Goal: Task Accomplishment & Management: Use online tool/utility

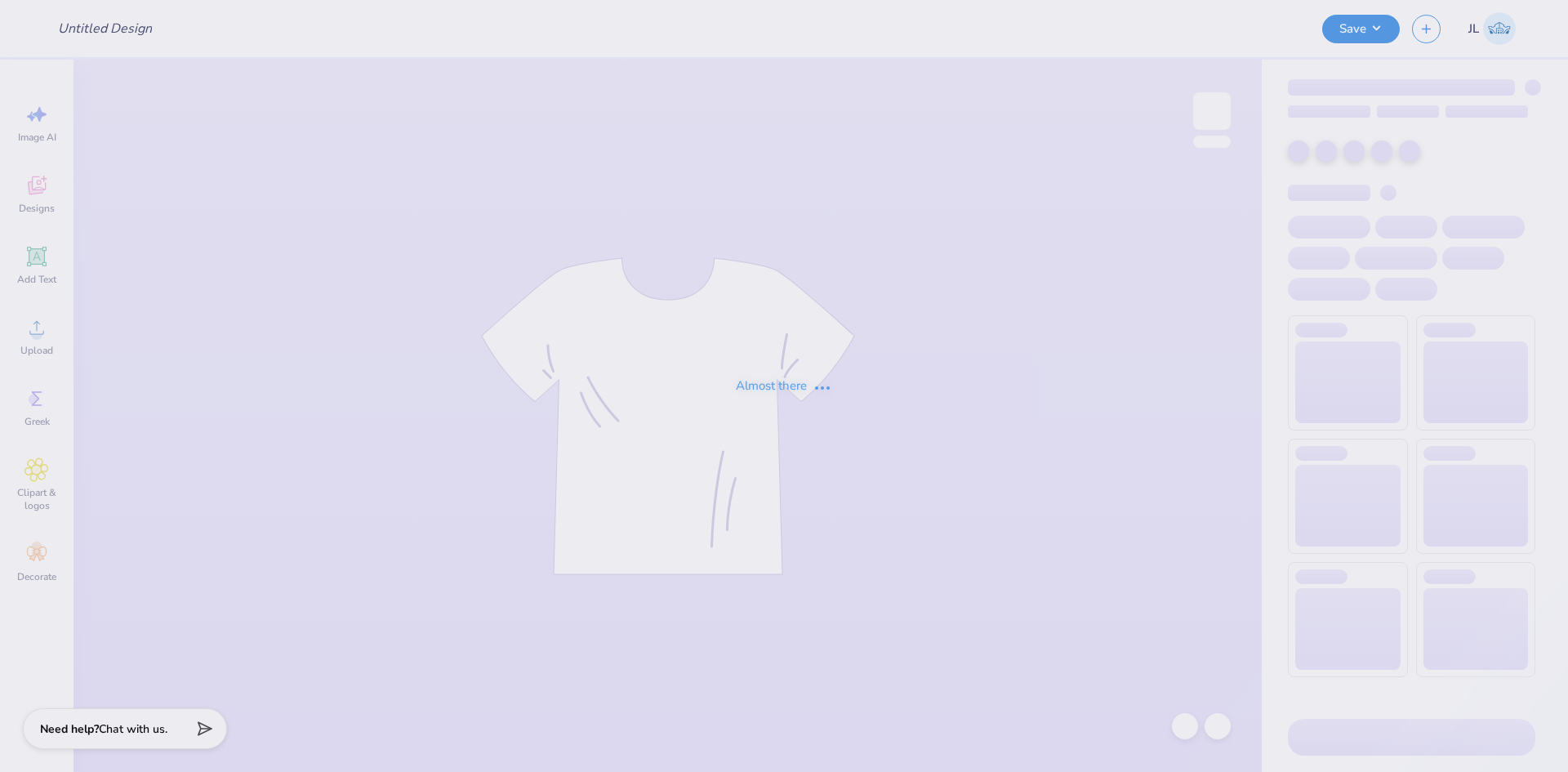
type input "Mr APHI Graphic"
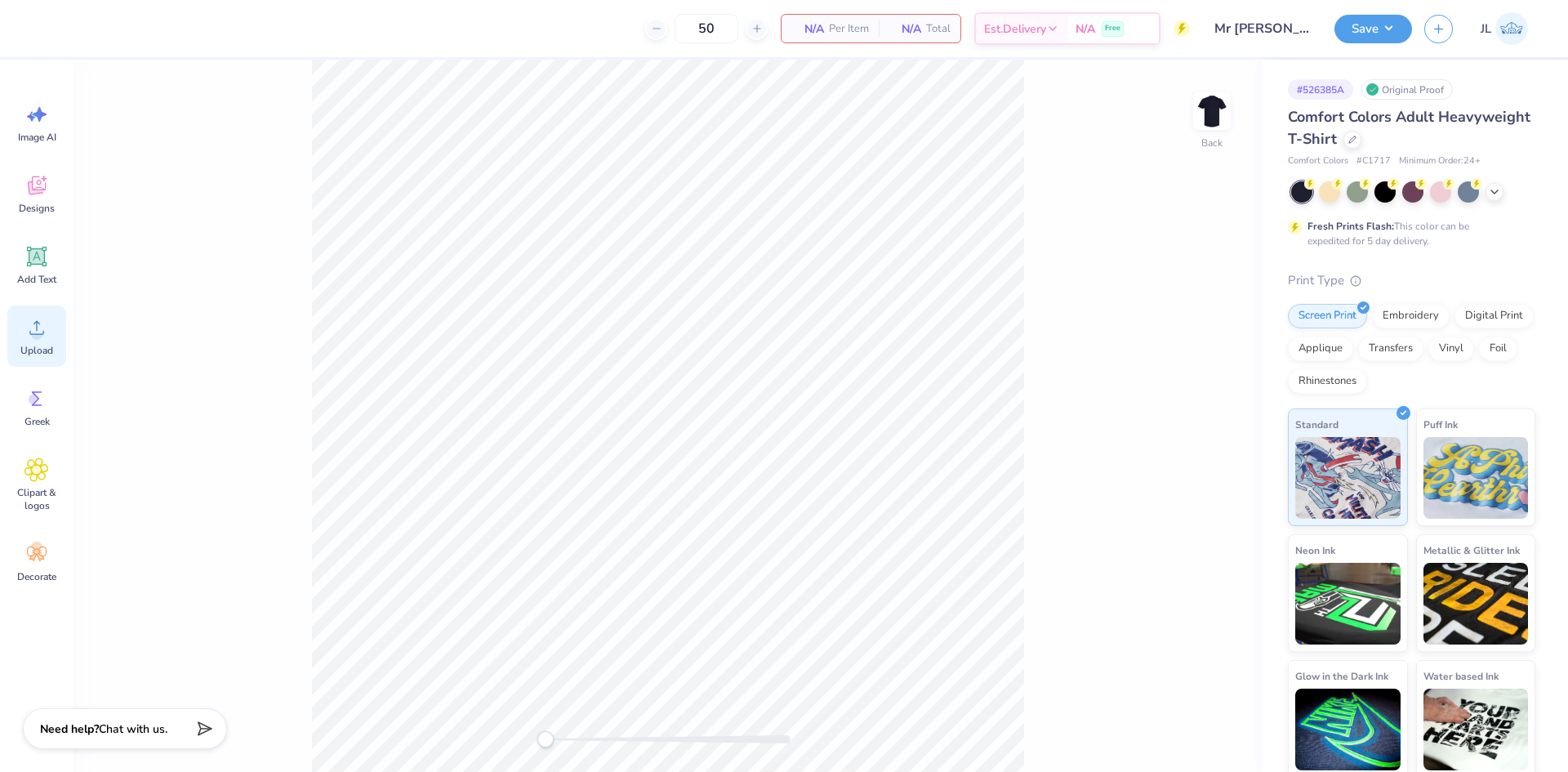
click at [37, 341] on div "Upload" at bounding box center [36, 336] width 59 height 61
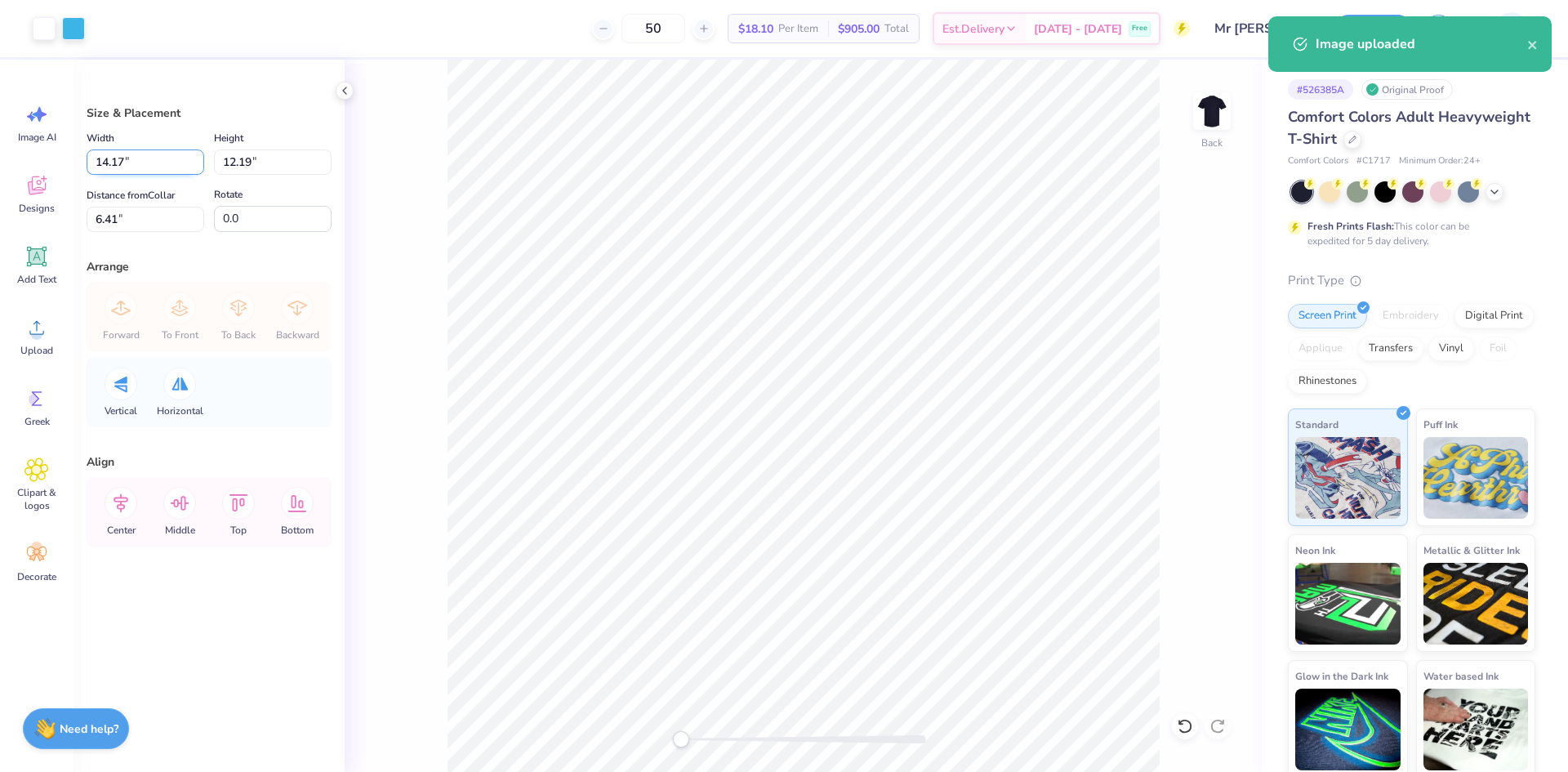
click at [110, 166] on input "14.17" at bounding box center [145, 162] width 118 height 26
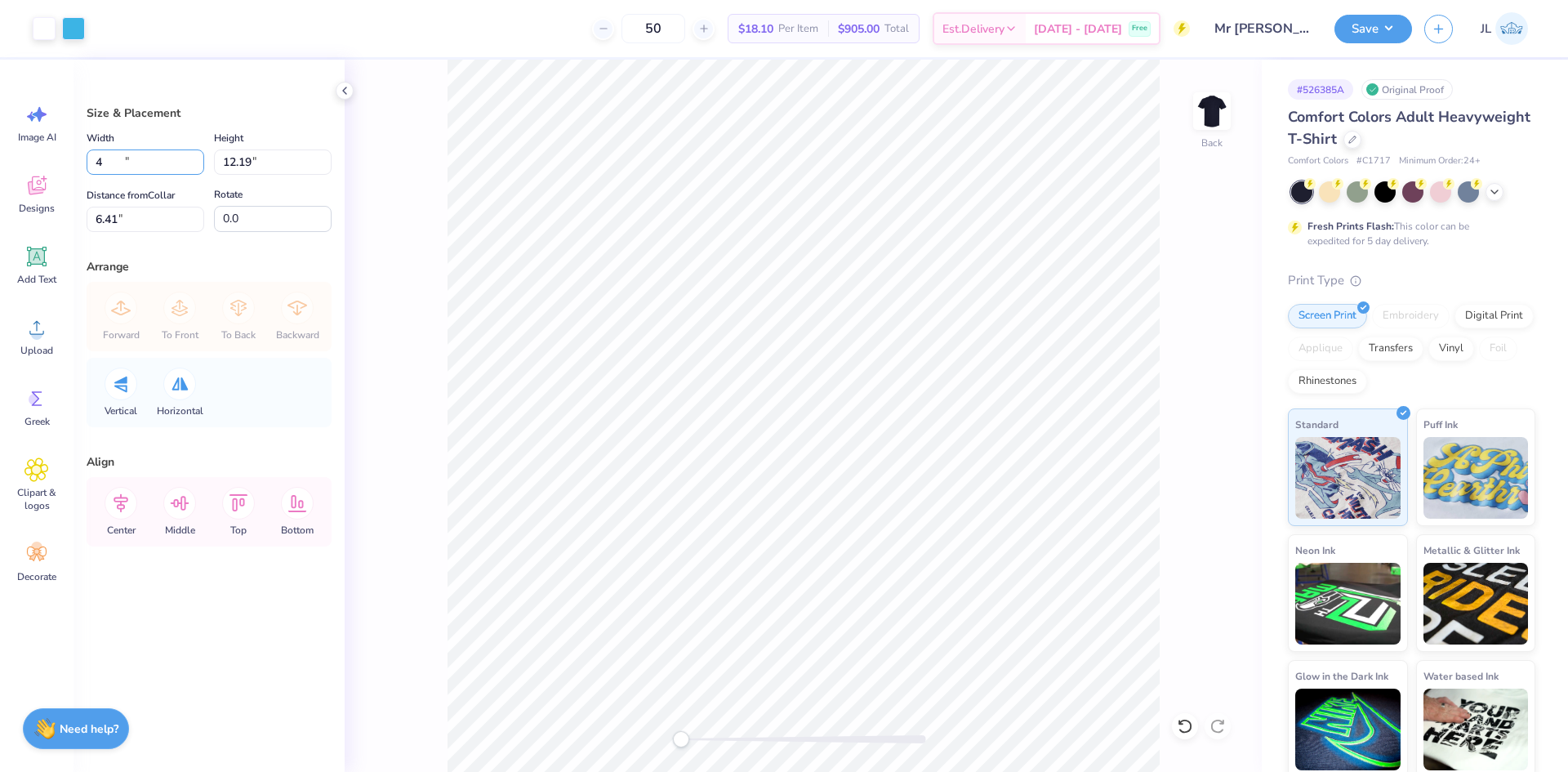
type input "4.00"
type input "3.44"
click at [110, 222] on input "10.78" at bounding box center [145, 219] width 118 height 26
click at [110, 221] on input "10.78" at bounding box center [145, 219] width 118 height 26
type input "3"
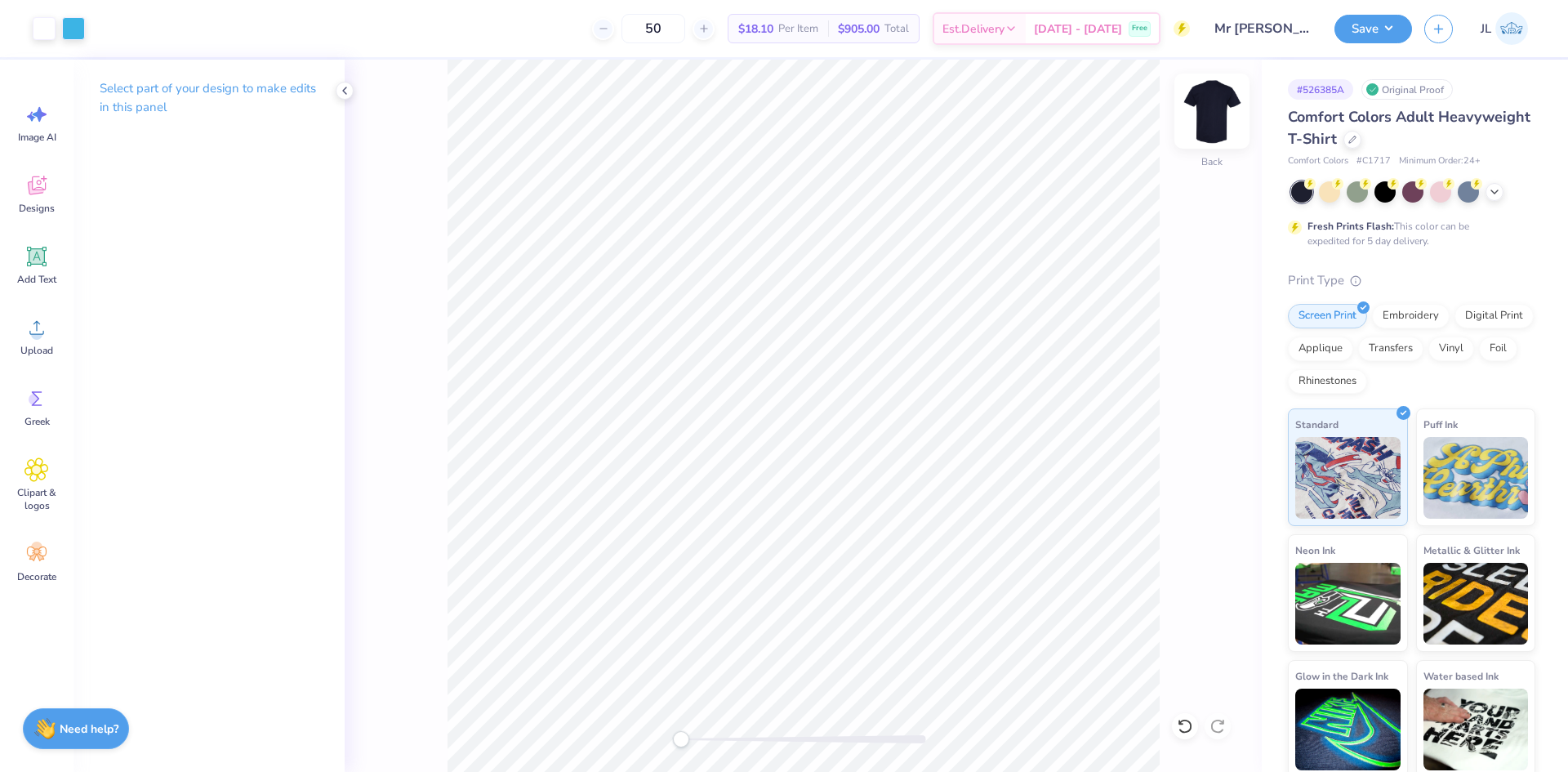
click at [1200, 108] on img at bounding box center [1212, 111] width 65 height 65
click at [23, 335] on div "Upload" at bounding box center [36, 336] width 59 height 61
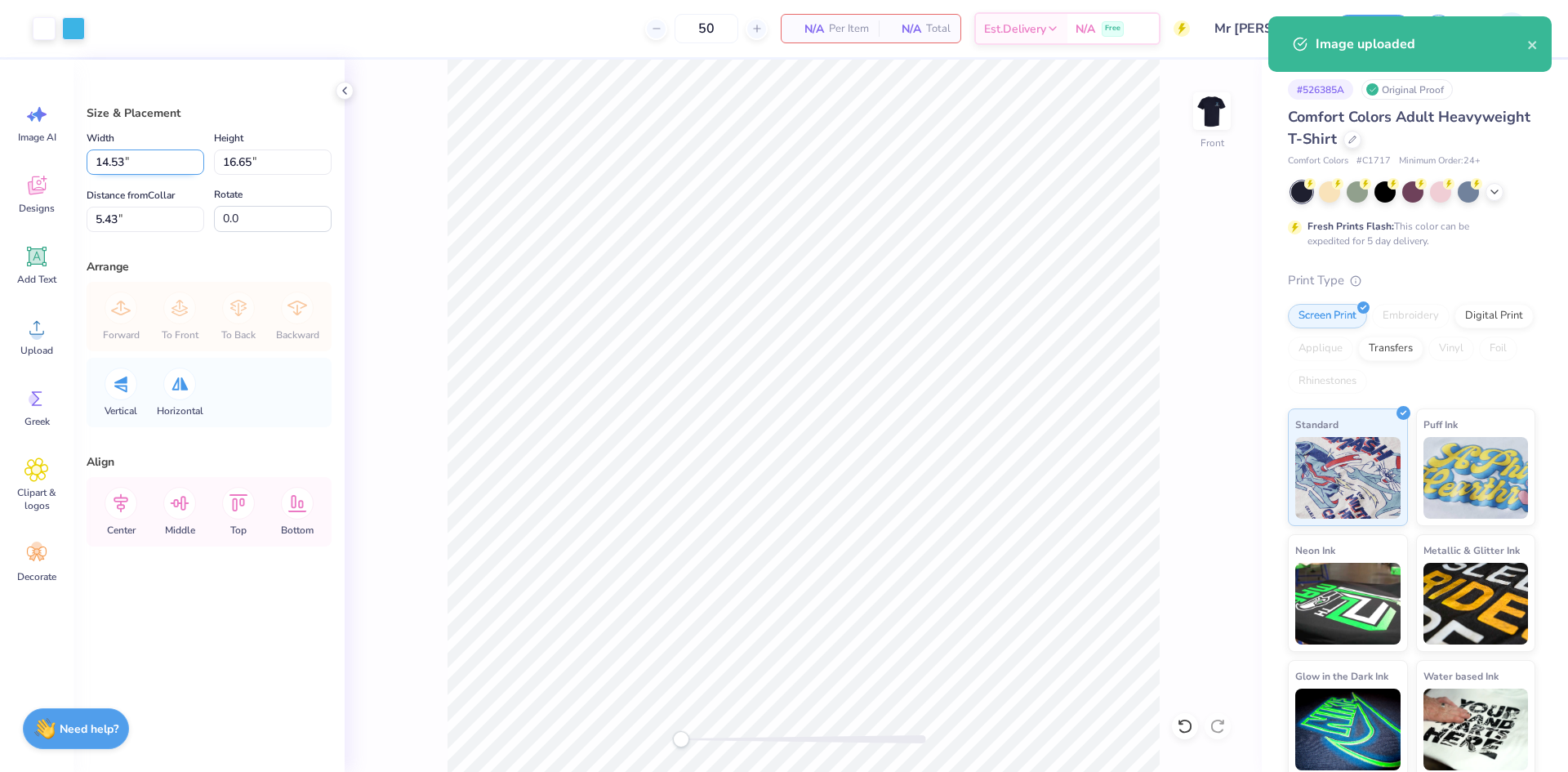
click at [108, 165] on input "14.53" at bounding box center [145, 162] width 118 height 26
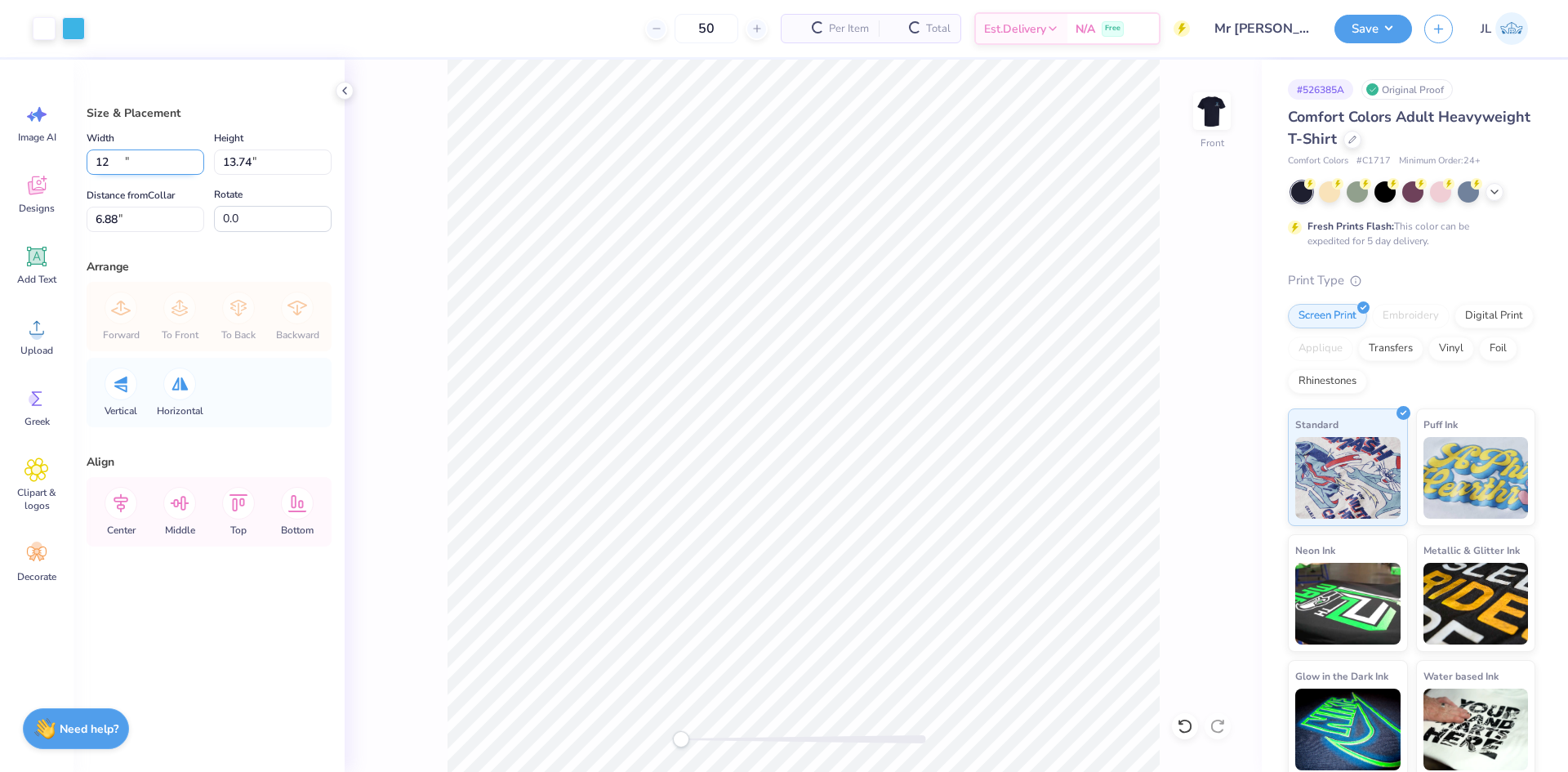
type input "12.00"
type input "13.74"
click at [106, 215] on input "6.88" at bounding box center [145, 219] width 118 height 26
type input "3"
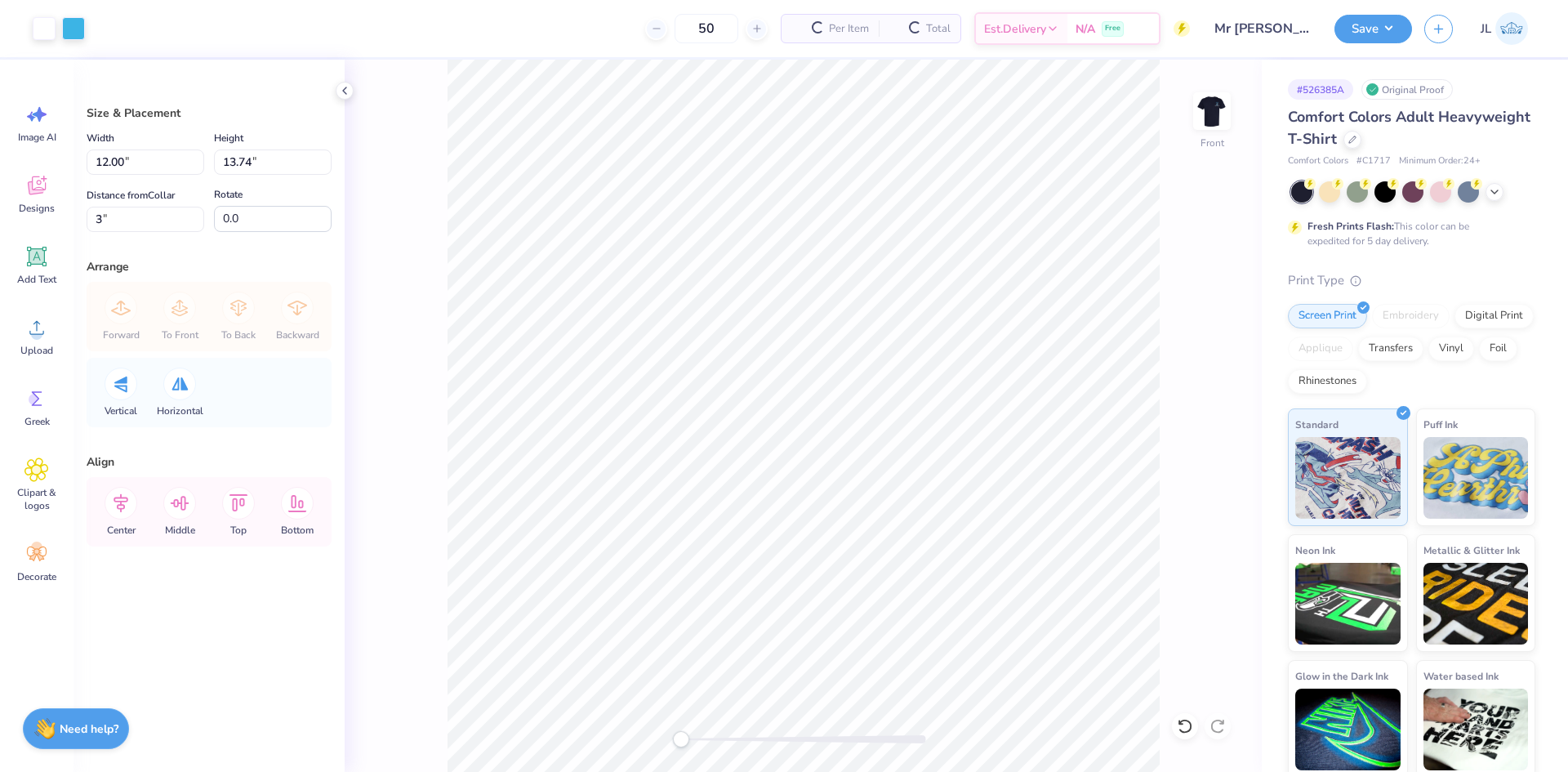
click at [424, 214] on div "Front" at bounding box center [803, 416] width 917 height 712
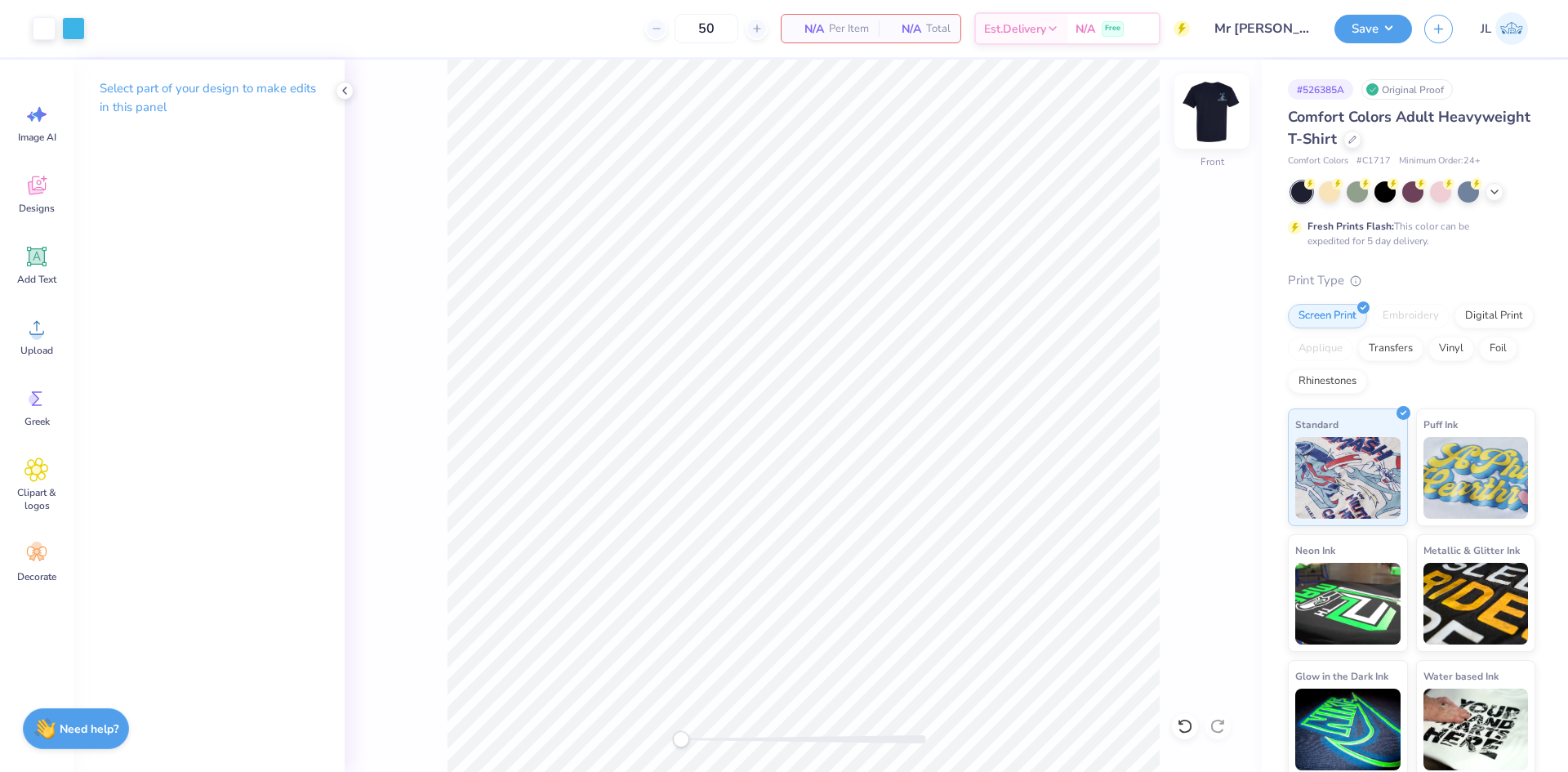
click at [1201, 99] on img at bounding box center [1212, 111] width 65 height 65
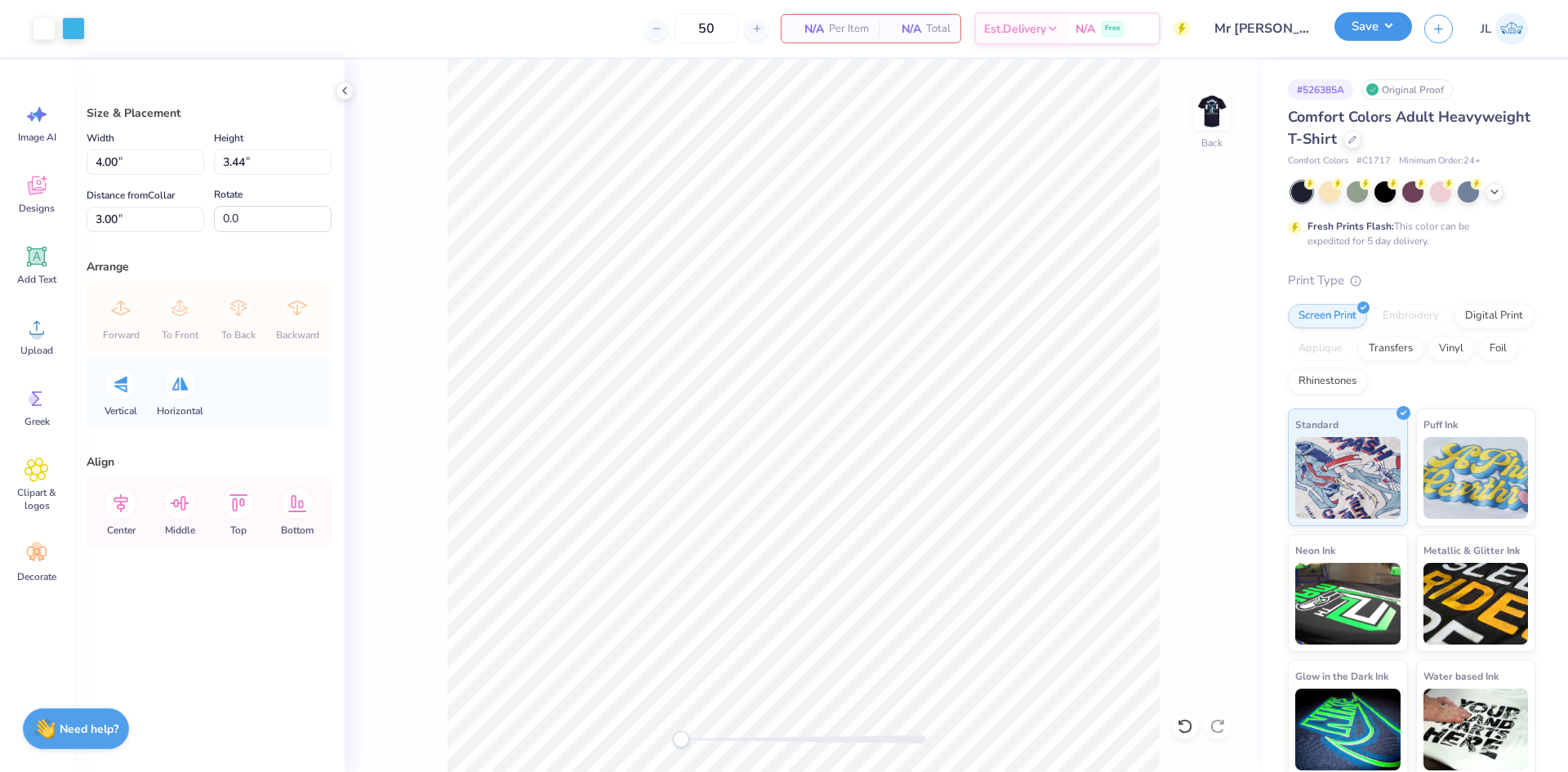
click at [1398, 36] on button "Save" at bounding box center [1373, 26] width 78 height 29
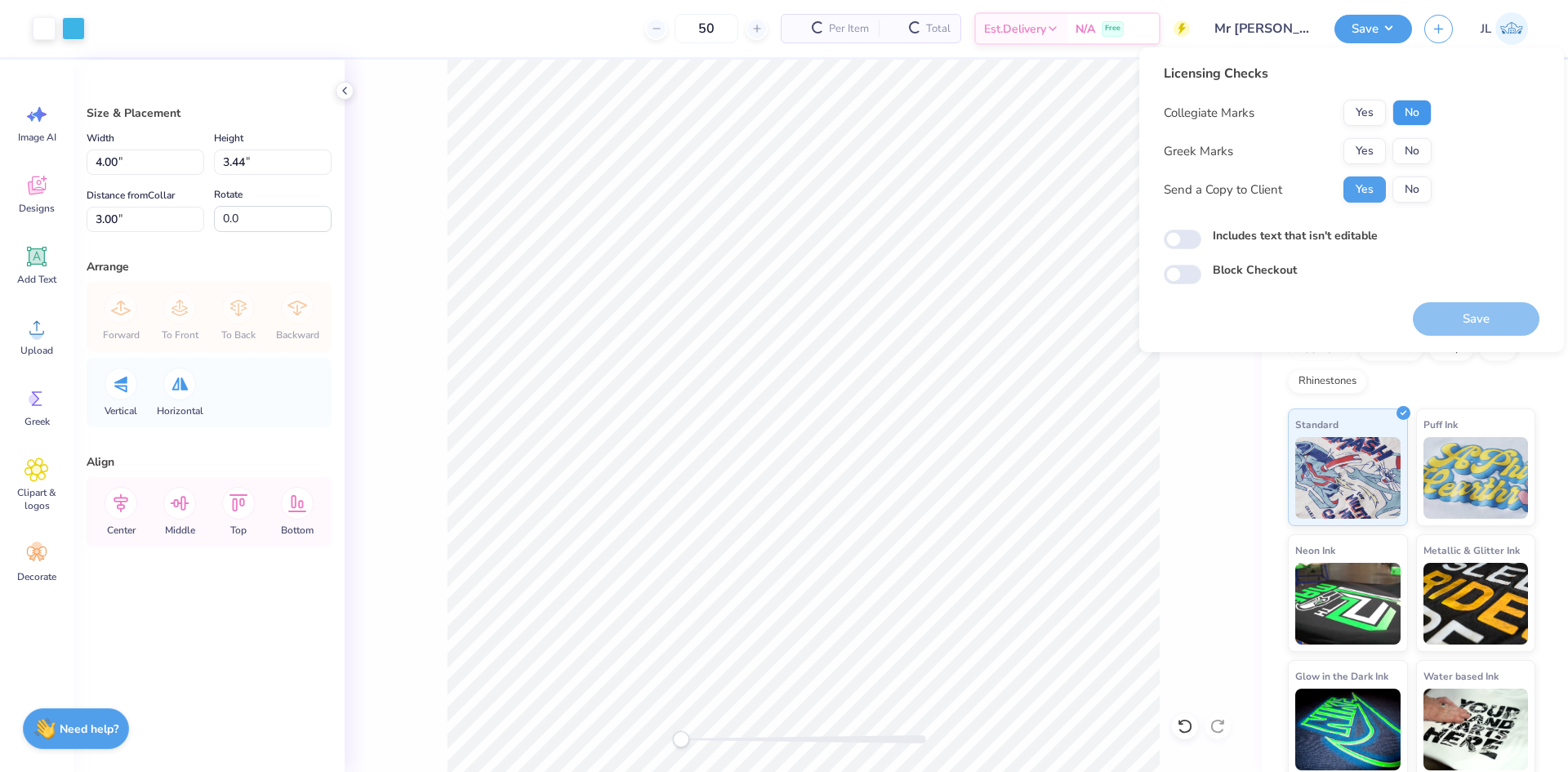
click at [1418, 113] on button "No" at bounding box center [1413, 112] width 39 height 27
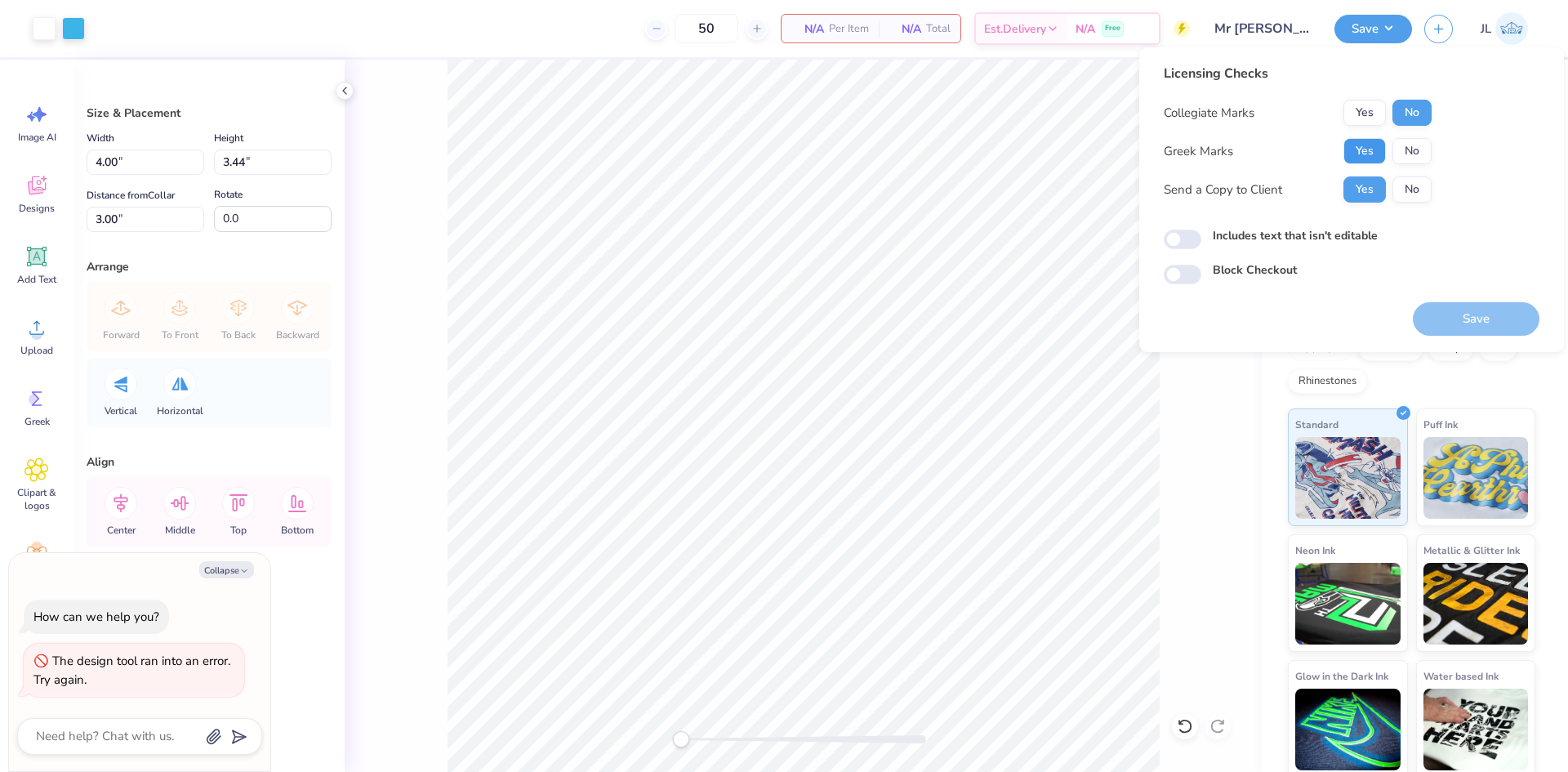
click at [1370, 146] on button "Yes" at bounding box center [1365, 150] width 42 height 27
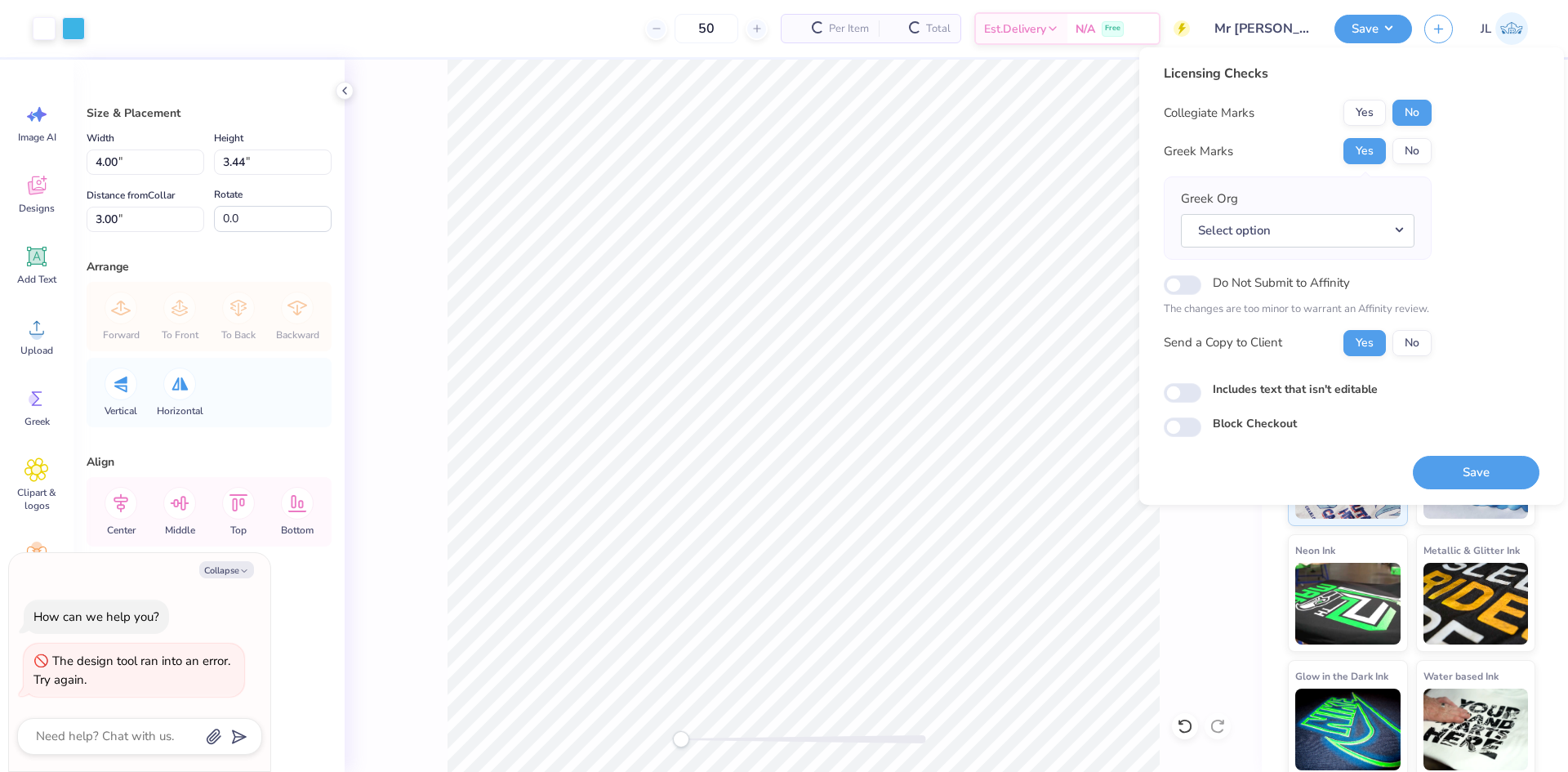
type textarea "x"
click at [1365, 229] on button "Select option" at bounding box center [1298, 231] width 234 height 33
click at [1344, 237] on button "Select option" at bounding box center [1298, 231] width 234 height 33
click at [1389, 239] on button "Select option" at bounding box center [1298, 231] width 234 height 33
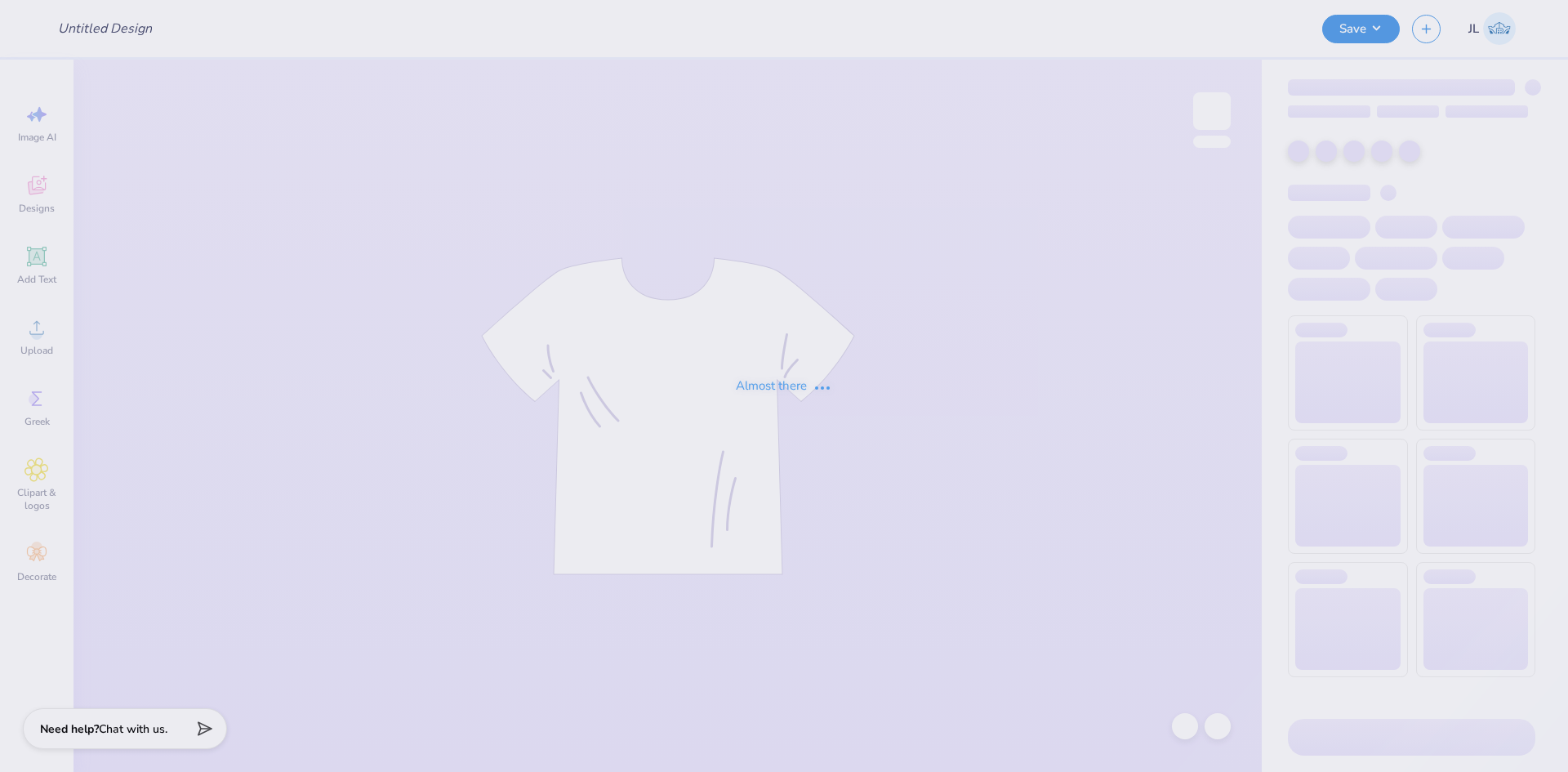
type input "Mr [PERSON_NAME] Graphic"
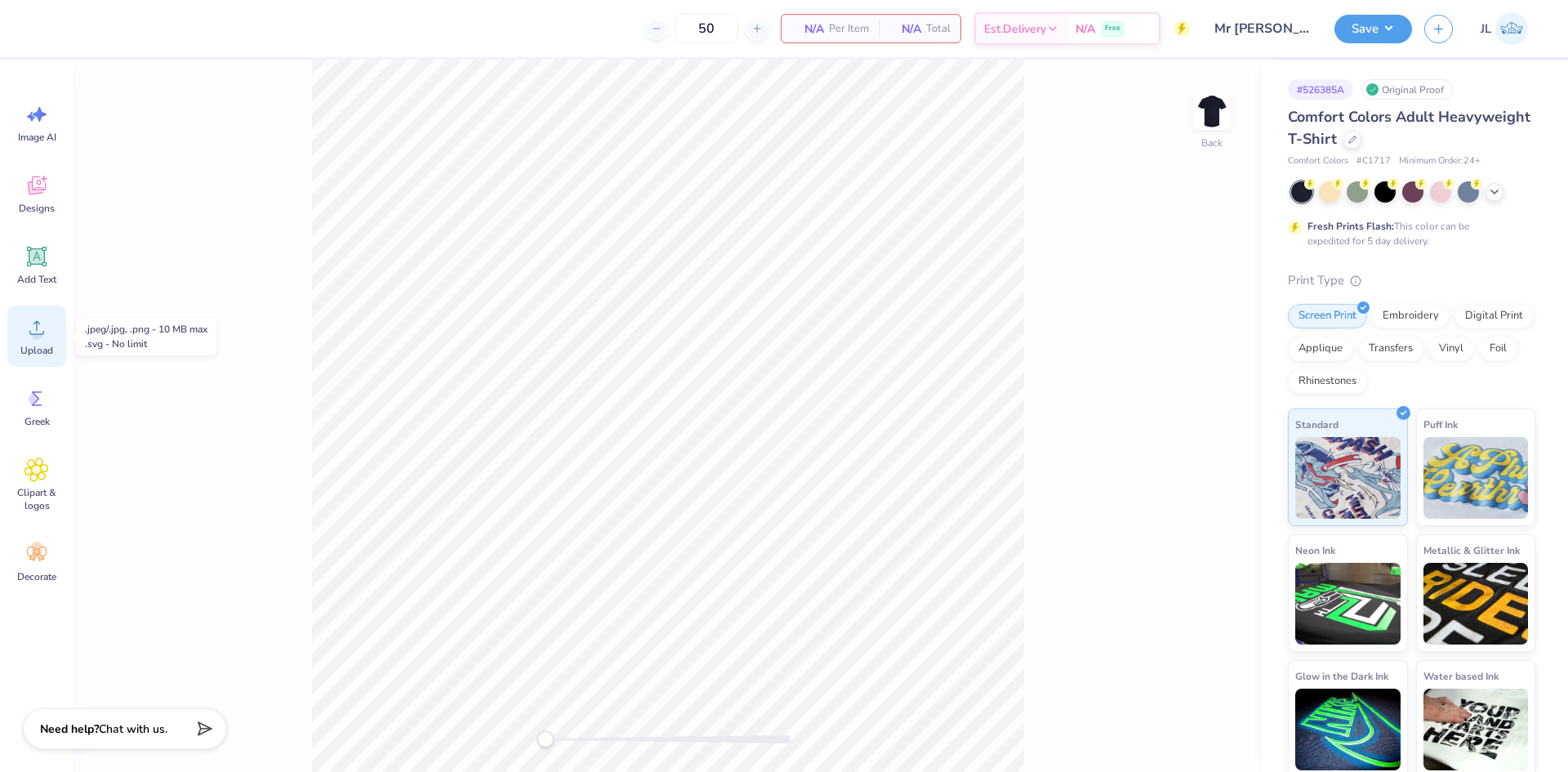
click at [35, 345] on span "Upload" at bounding box center [36, 350] width 32 height 13
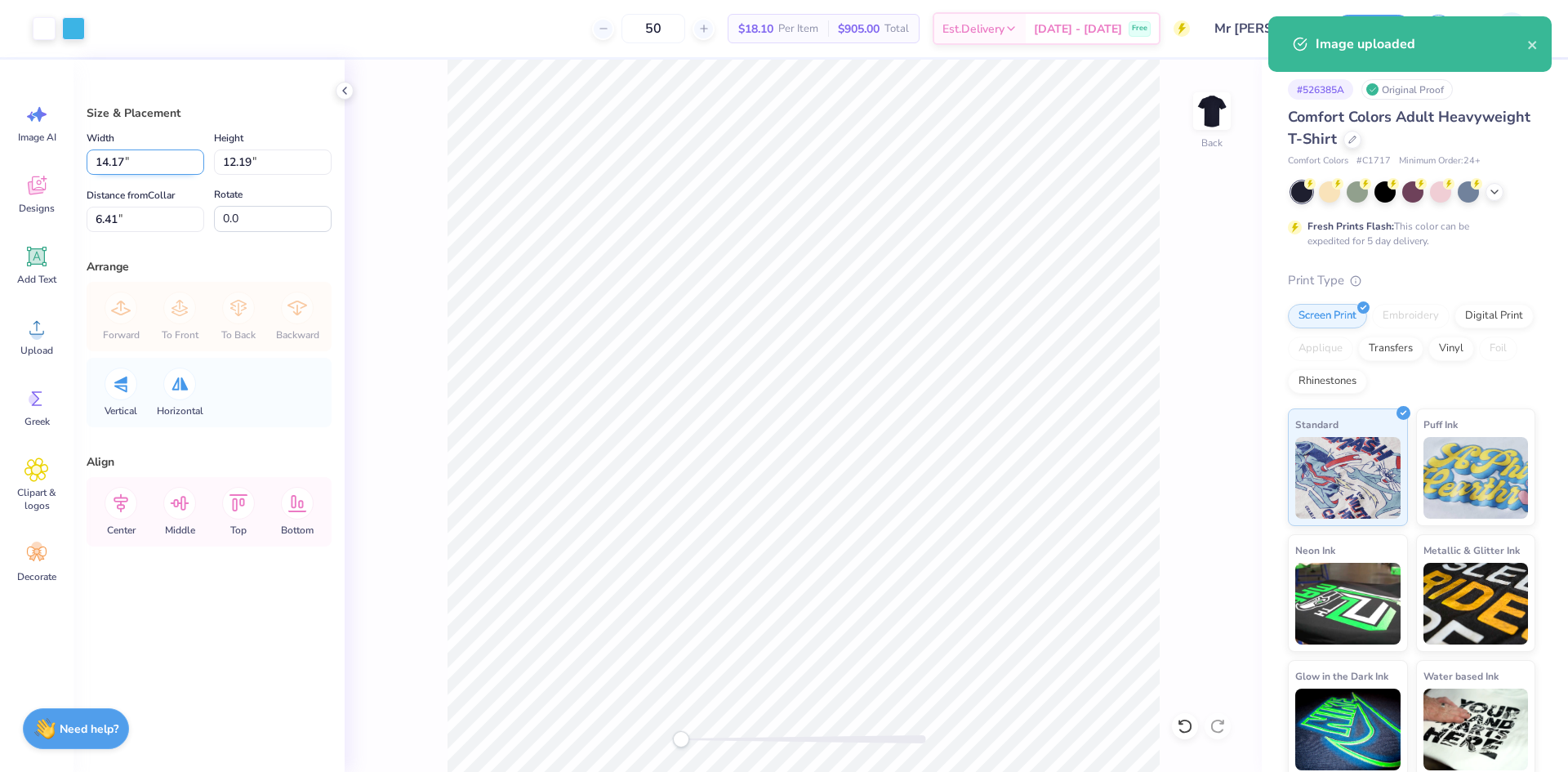
click at [116, 174] on input "14.17" at bounding box center [145, 162] width 118 height 26
type input "4.00"
type input "3.44"
click at [99, 212] on input "10.78" at bounding box center [145, 219] width 118 height 26
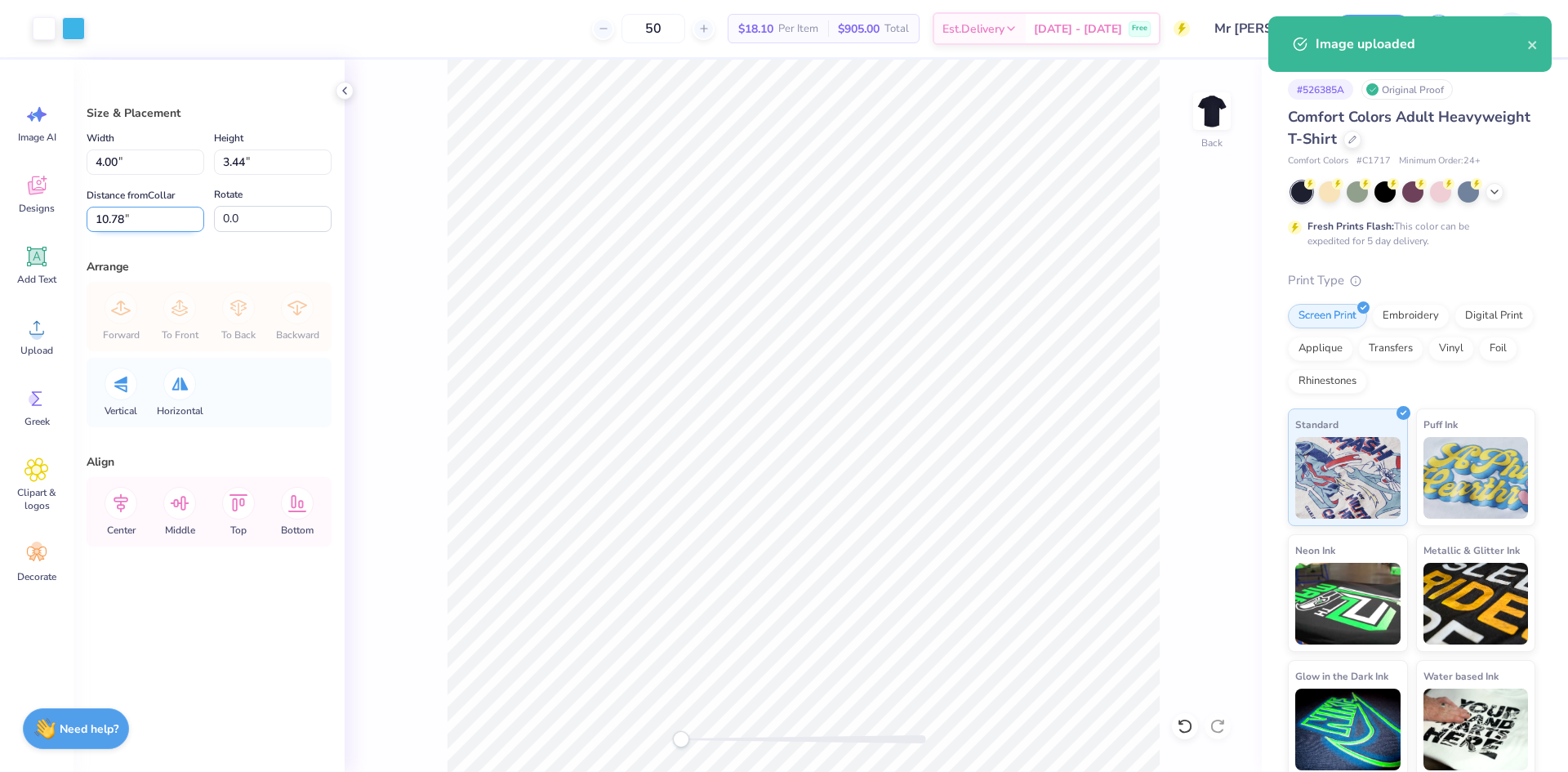
click at [99, 212] on input "10.78" at bounding box center [145, 219] width 118 height 26
type input "3"
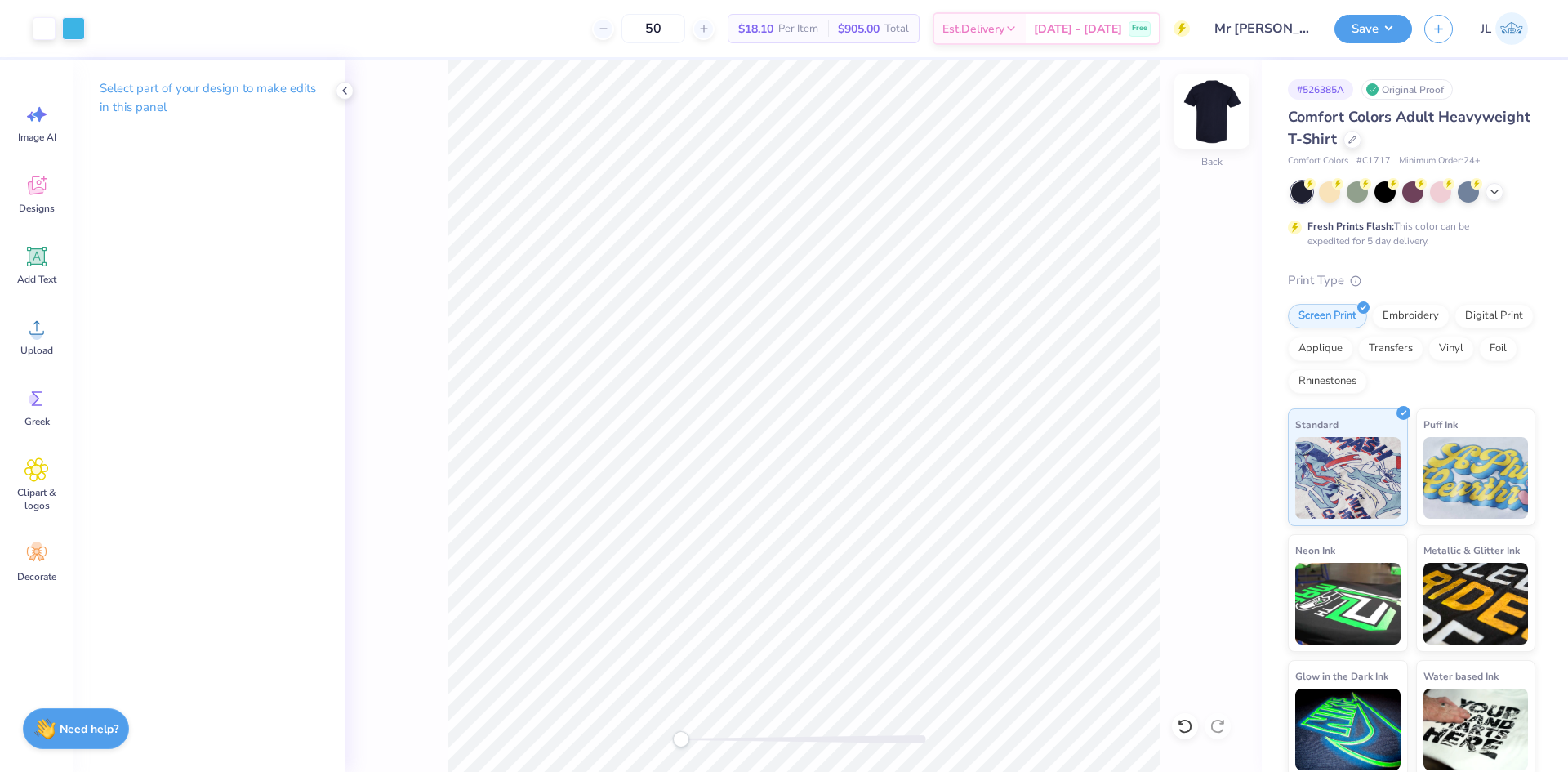
click at [1212, 113] on img at bounding box center [1212, 111] width 65 height 65
click at [35, 326] on icon at bounding box center [36, 327] width 25 height 25
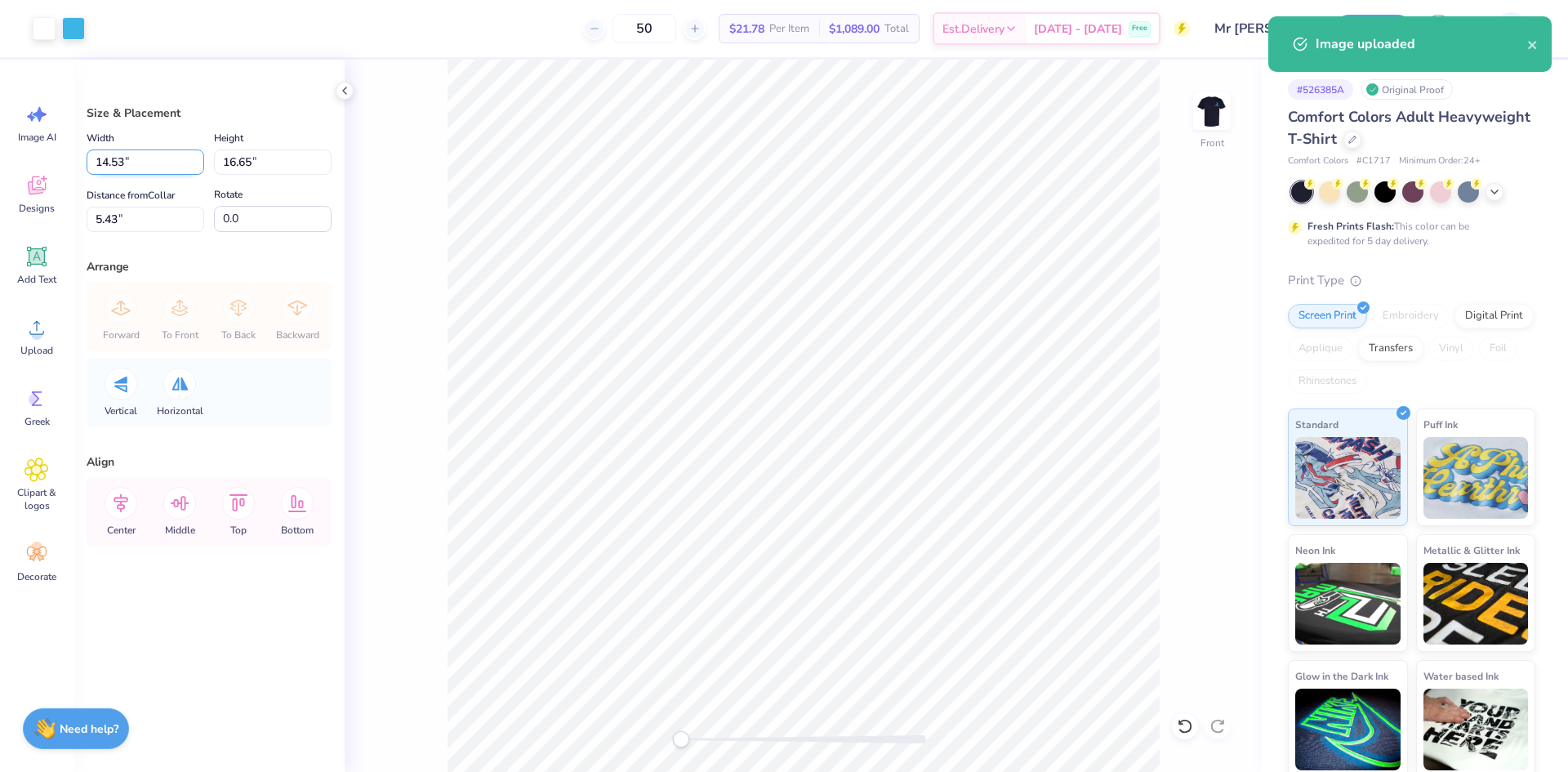
click at [92, 169] on input "14.53" at bounding box center [145, 162] width 118 height 26
click at [104, 163] on input "14.53" at bounding box center [145, 162] width 118 height 26
type input "12.00"
type input "13.74"
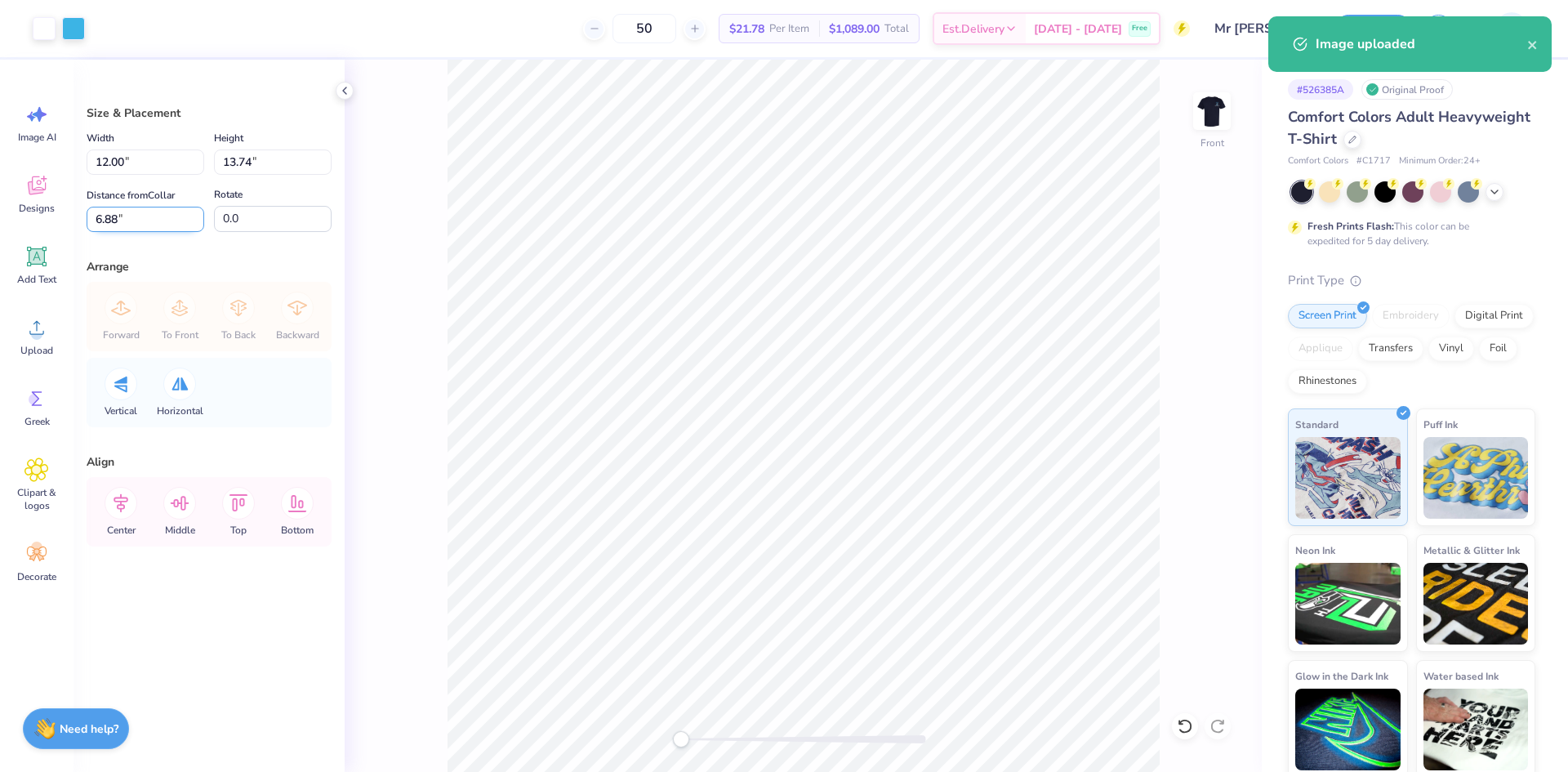
click at [111, 215] on input "6.88" at bounding box center [145, 219] width 118 height 26
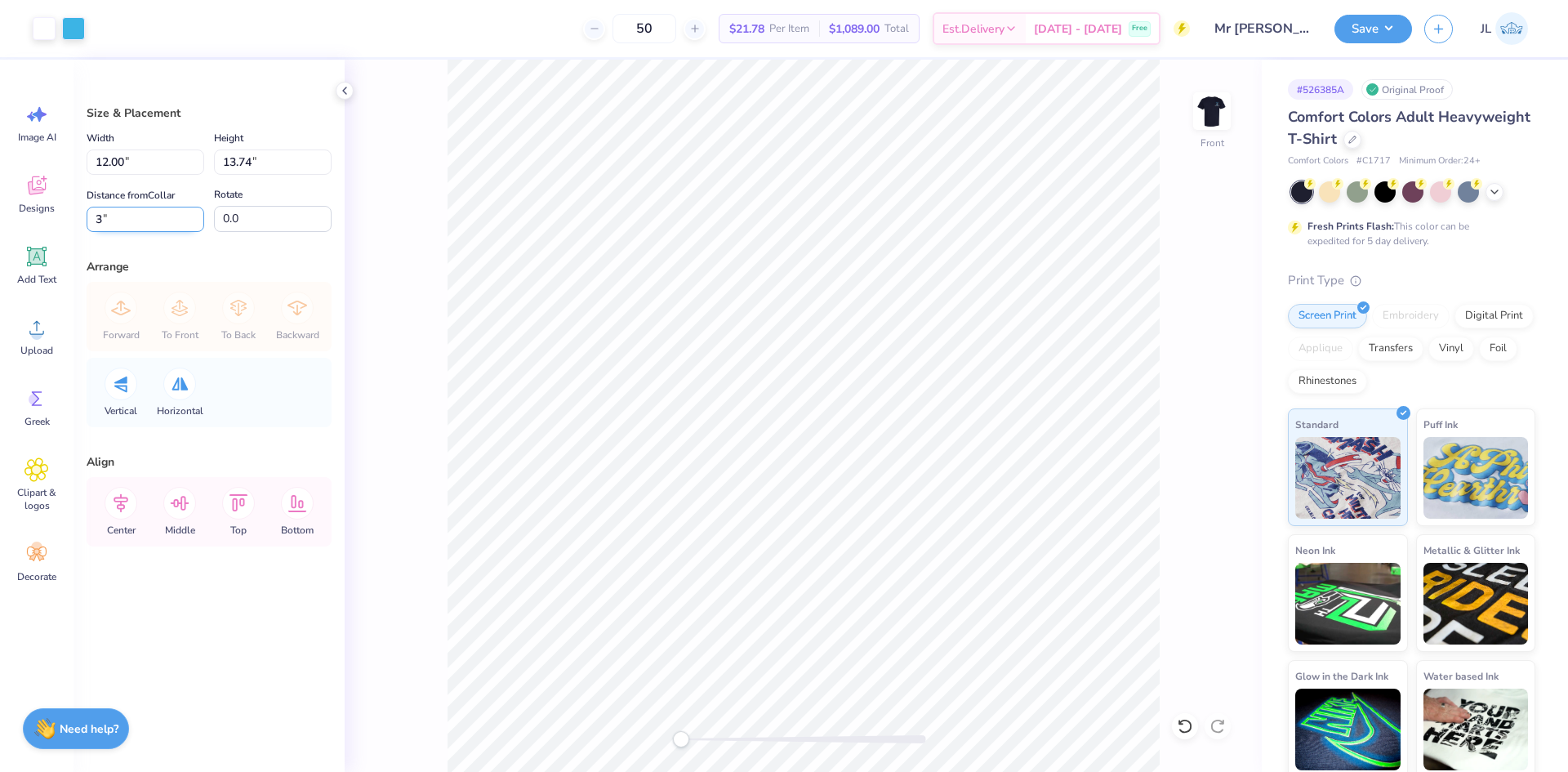
type input "3"
click at [423, 200] on div "Front" at bounding box center [803, 416] width 917 height 712
click at [1216, 100] on img at bounding box center [1212, 111] width 65 height 65
click at [1207, 125] on img at bounding box center [1212, 111] width 65 height 65
type input "12.00"
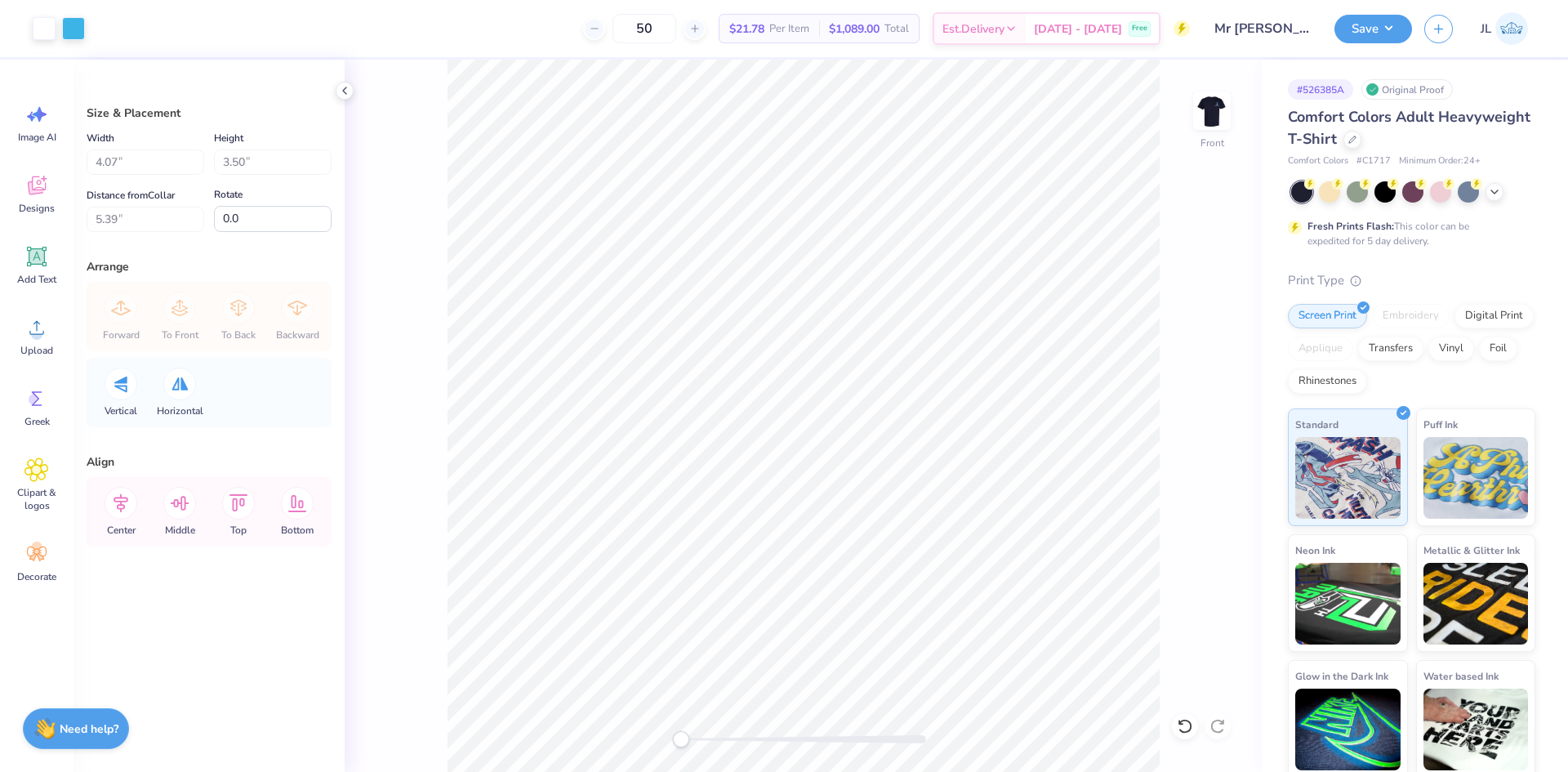
type input "13.74"
type input "3.00"
click at [1218, 105] on img at bounding box center [1212, 111] width 65 height 65
click at [1380, 37] on button "Save" at bounding box center [1373, 26] width 78 height 29
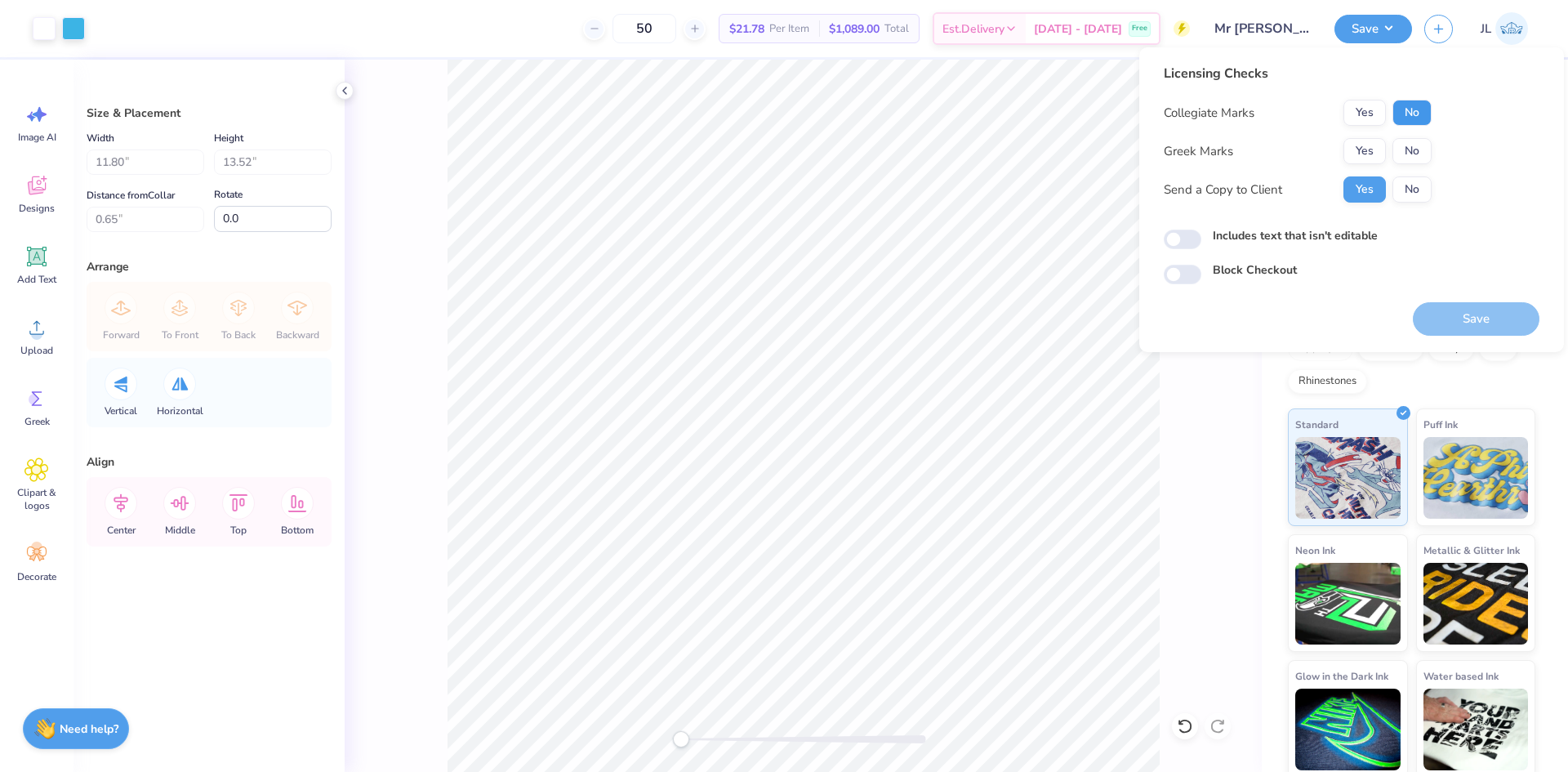
click at [1412, 112] on button "No" at bounding box center [1413, 112] width 39 height 27
click at [1368, 138] on button "Yes" at bounding box center [1365, 150] width 42 height 27
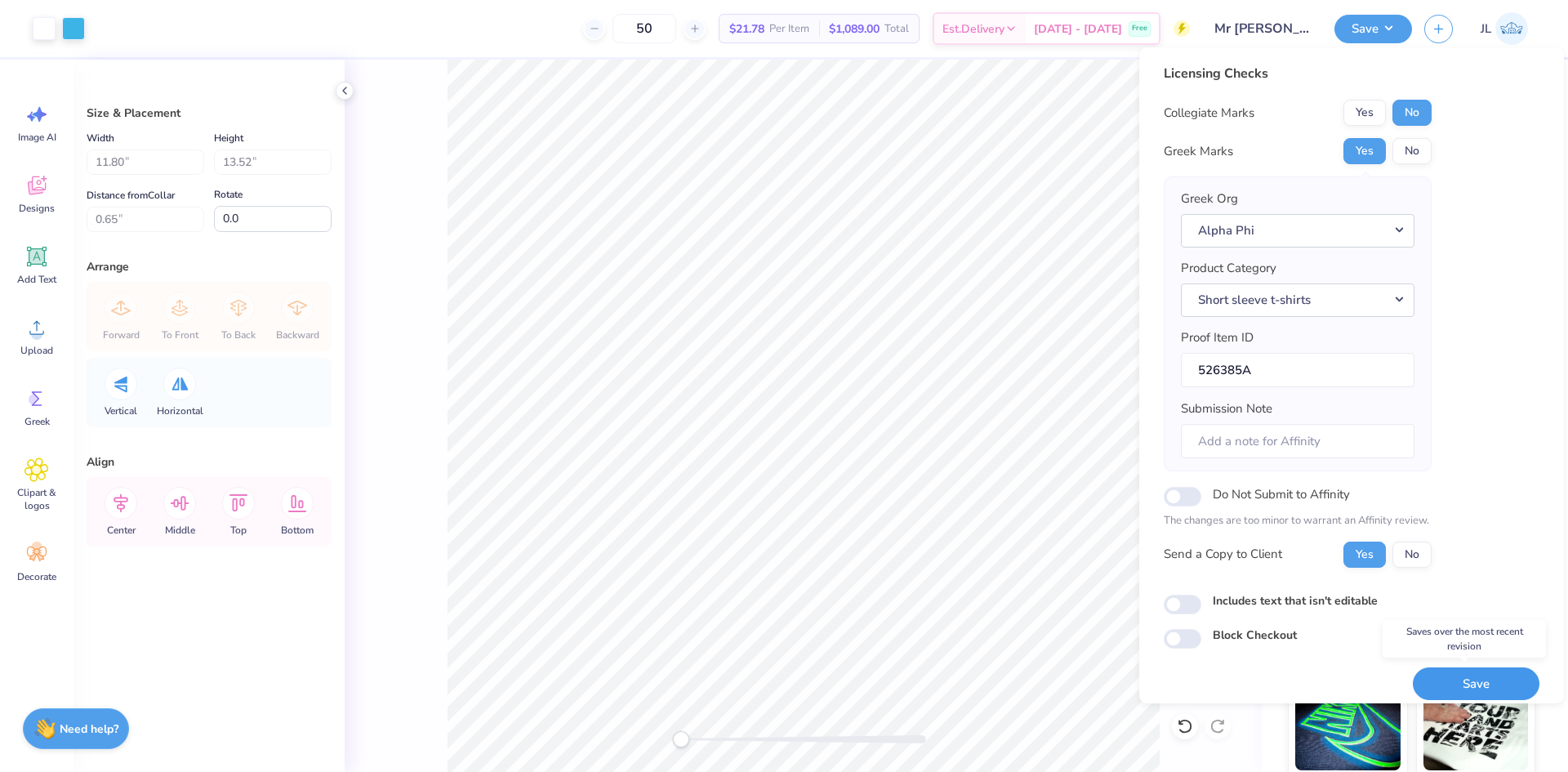
click at [1493, 686] on button "Save" at bounding box center [1476, 684] width 127 height 33
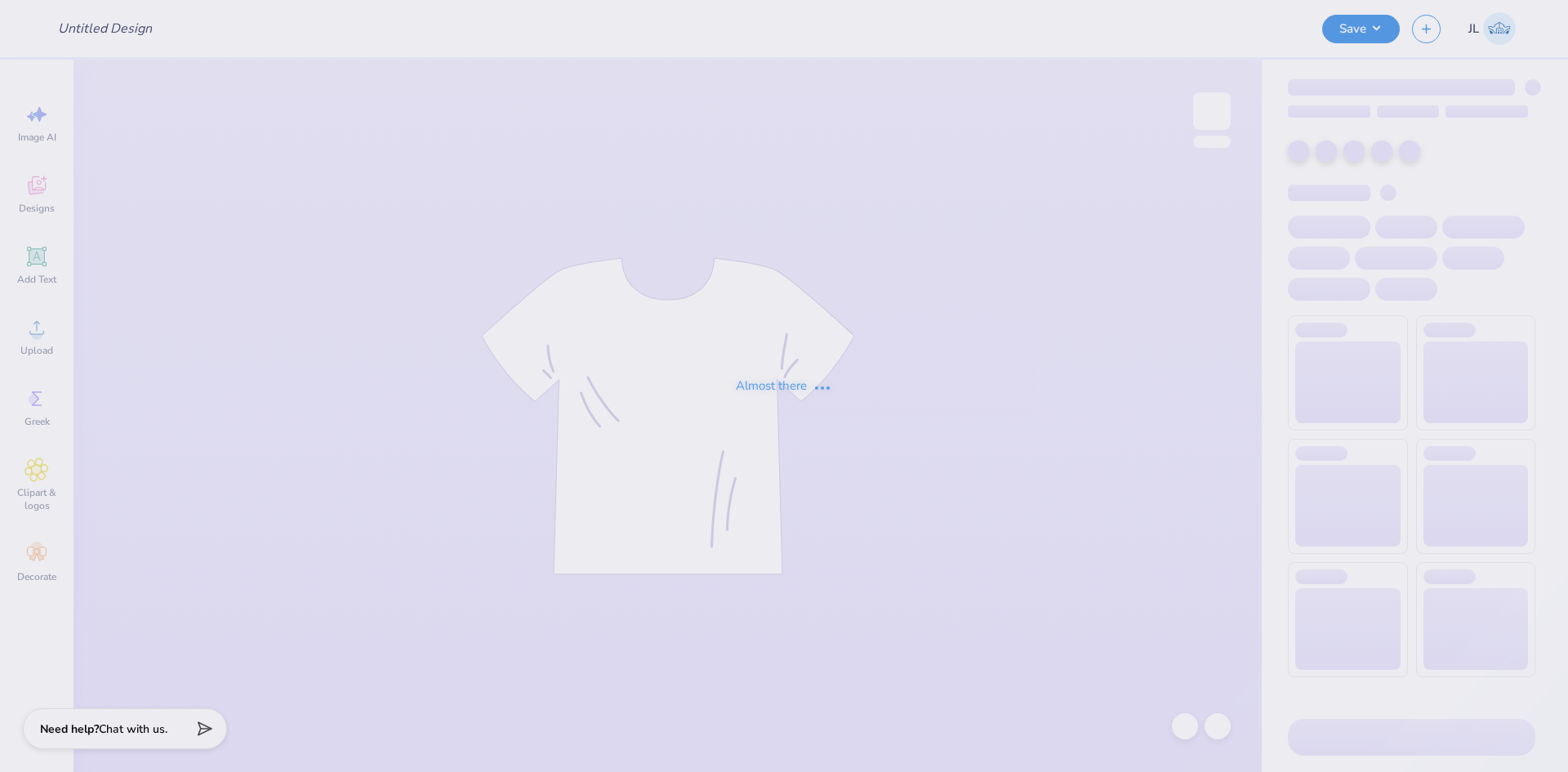
type input "Mr [PERSON_NAME] Graphic"
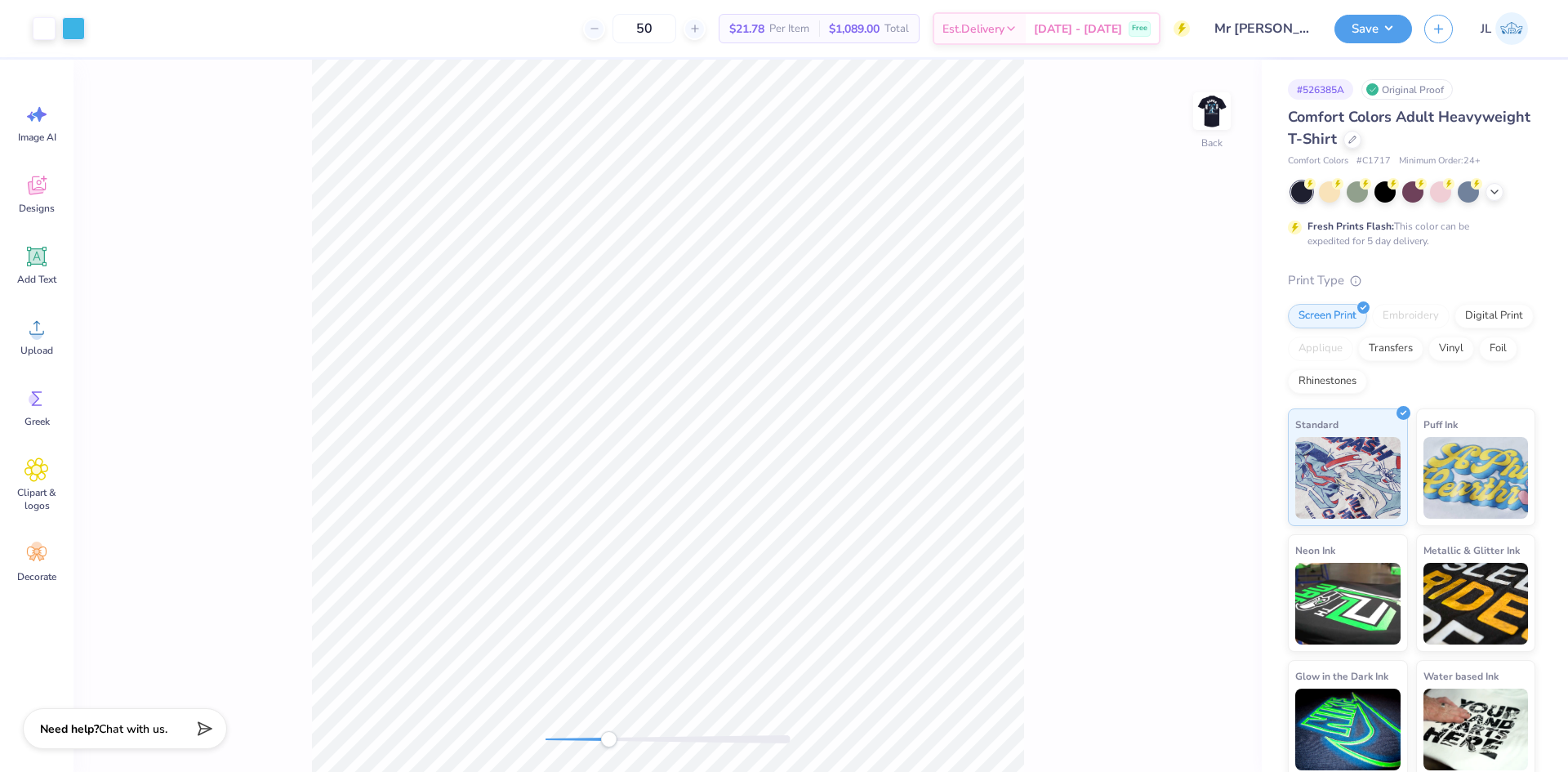
click at [608, 722] on div "Back" at bounding box center [668, 416] width 1189 height 712
click at [454, 706] on div "Back" at bounding box center [668, 416] width 1189 height 712
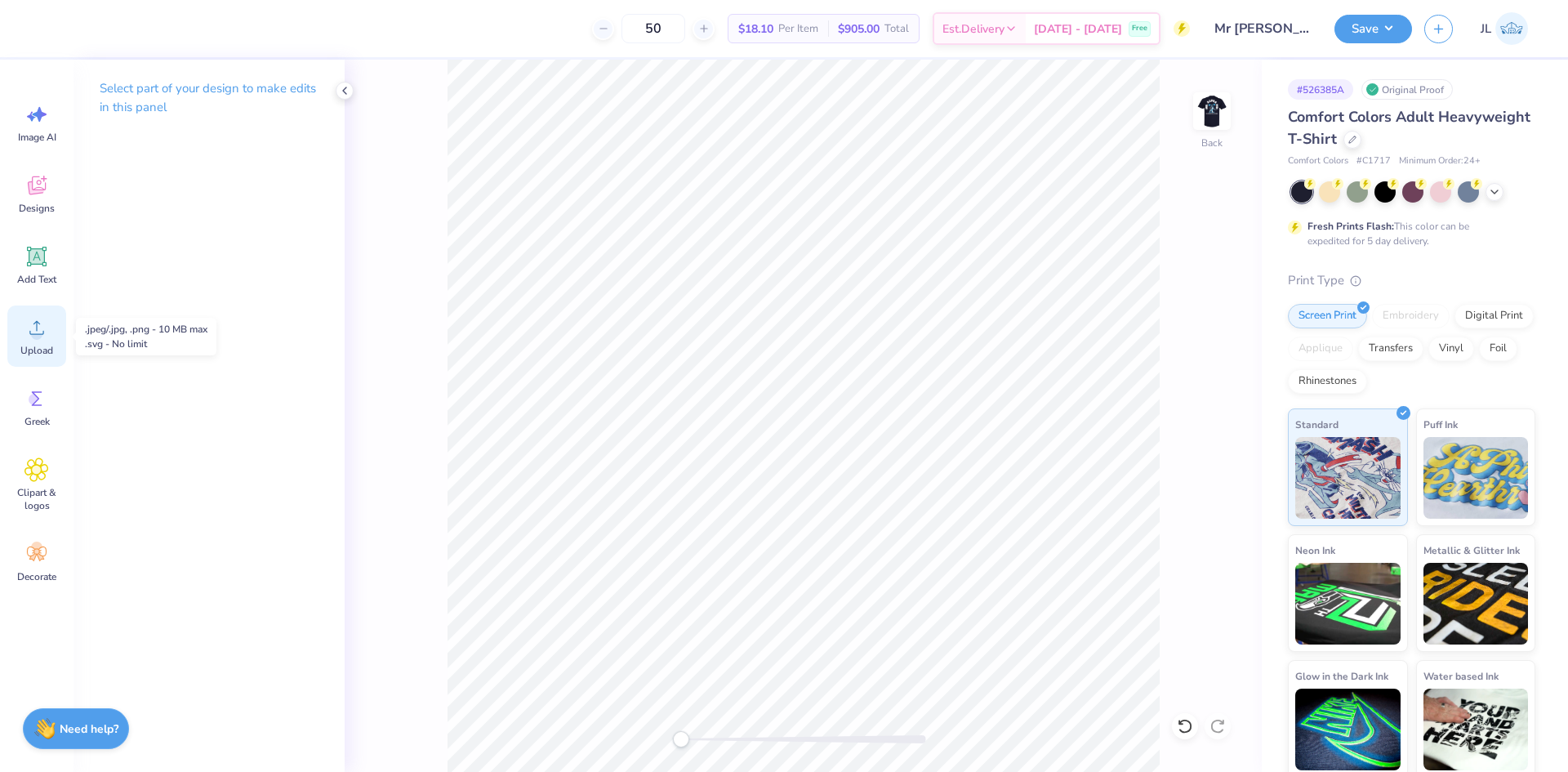
click at [41, 332] on icon at bounding box center [36, 327] width 25 height 25
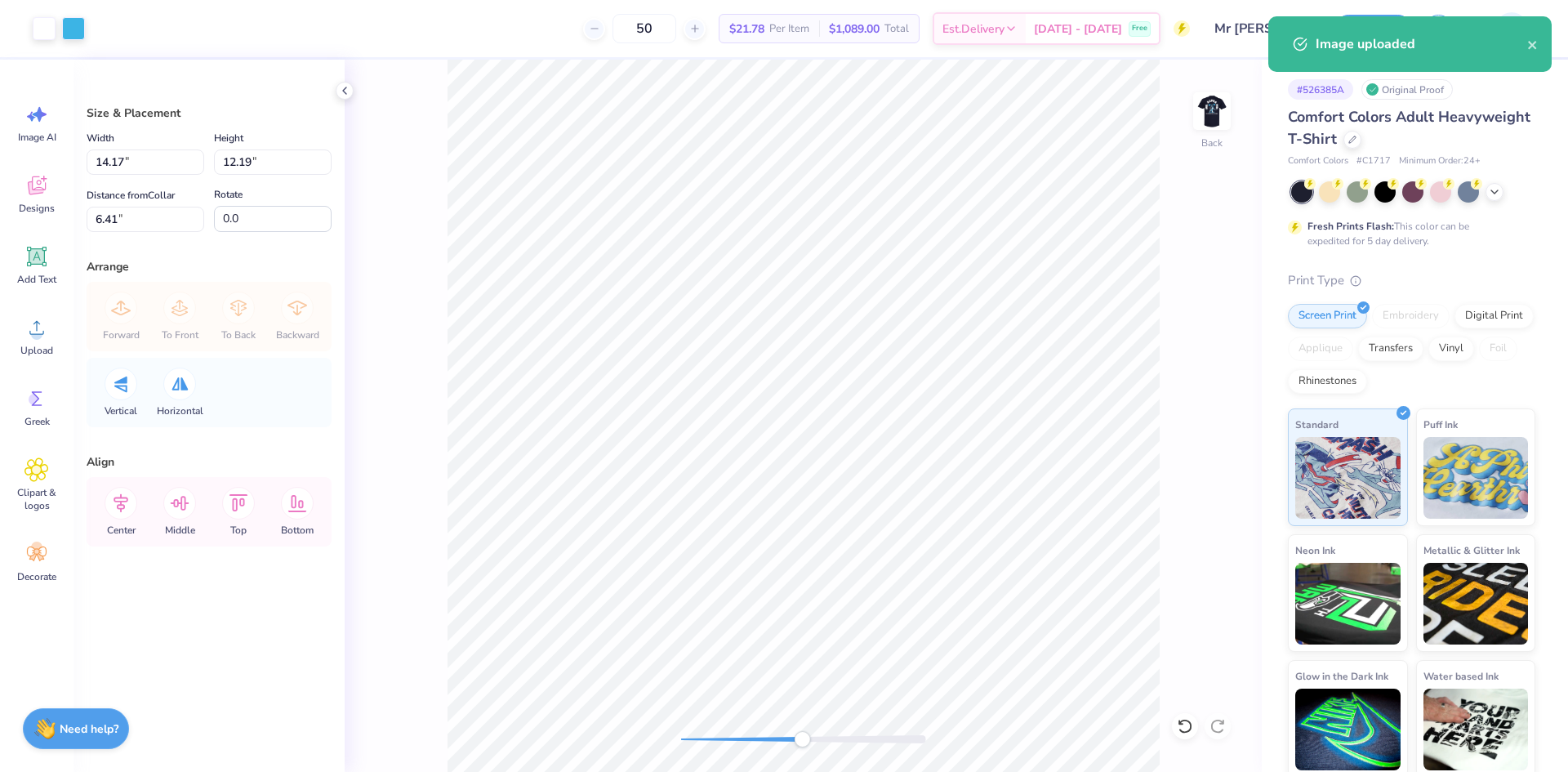
click at [641, 715] on div "Back" at bounding box center [803, 416] width 917 height 712
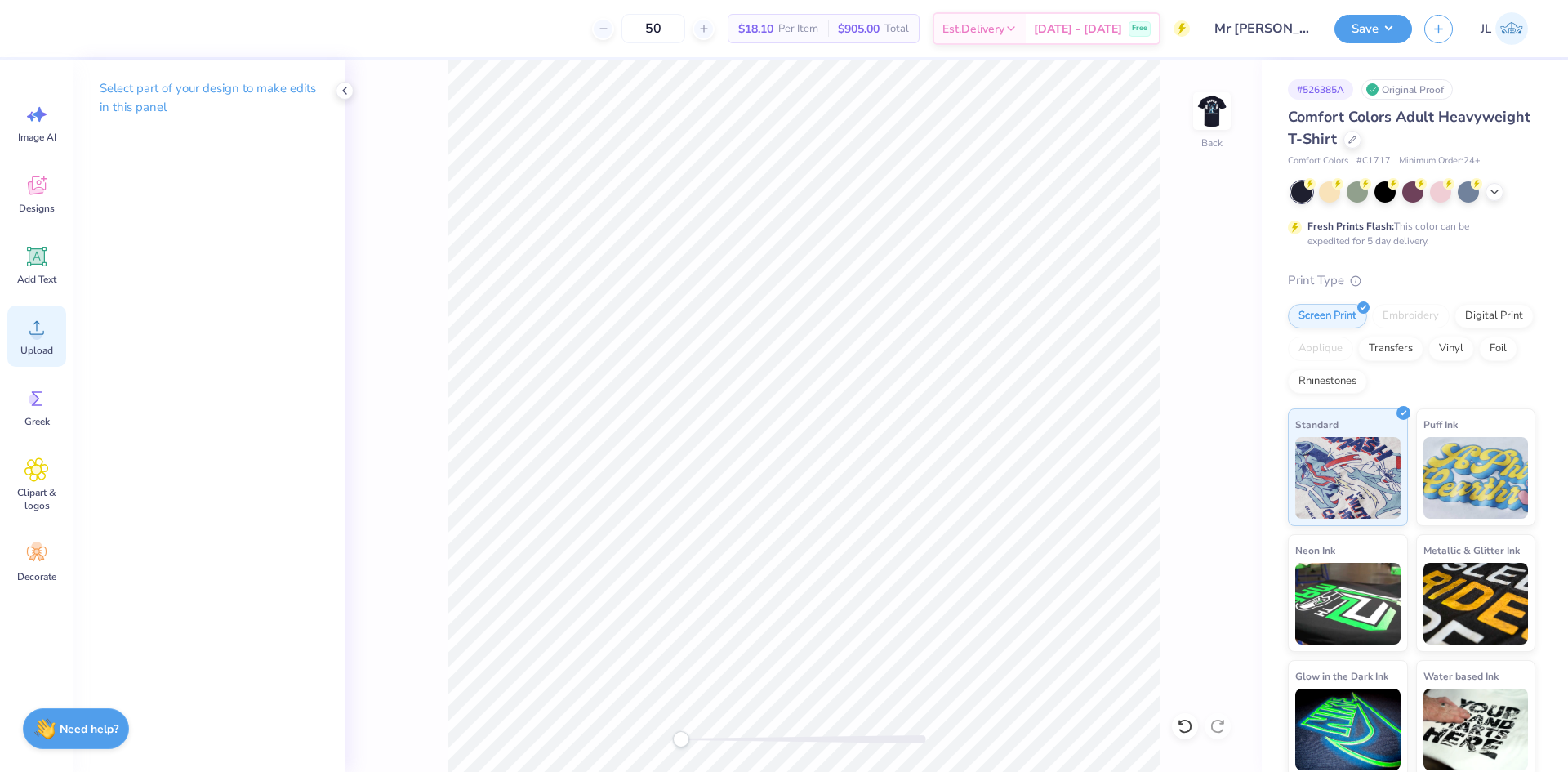
click at [46, 329] on icon at bounding box center [36, 327] width 25 height 25
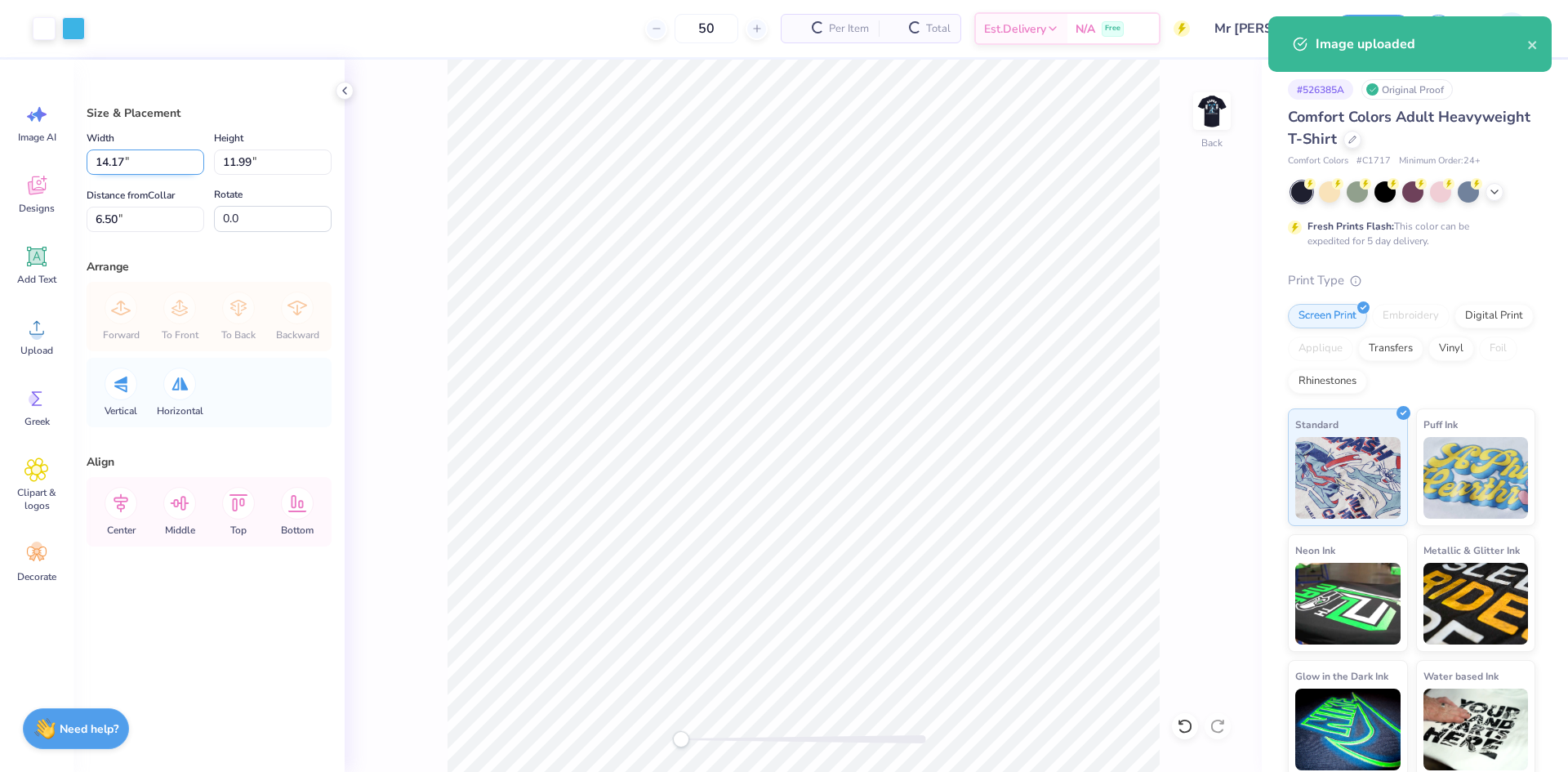
click at [113, 157] on input "14.17" at bounding box center [145, 162] width 118 height 26
type input "4.00"
type input "3.38"
click at [117, 232] on div "Size & Placement Width 4.00 4.00 " Height 3.38 3.38 " Distance from Collar 10.8…" at bounding box center [209, 416] width 271 height 712
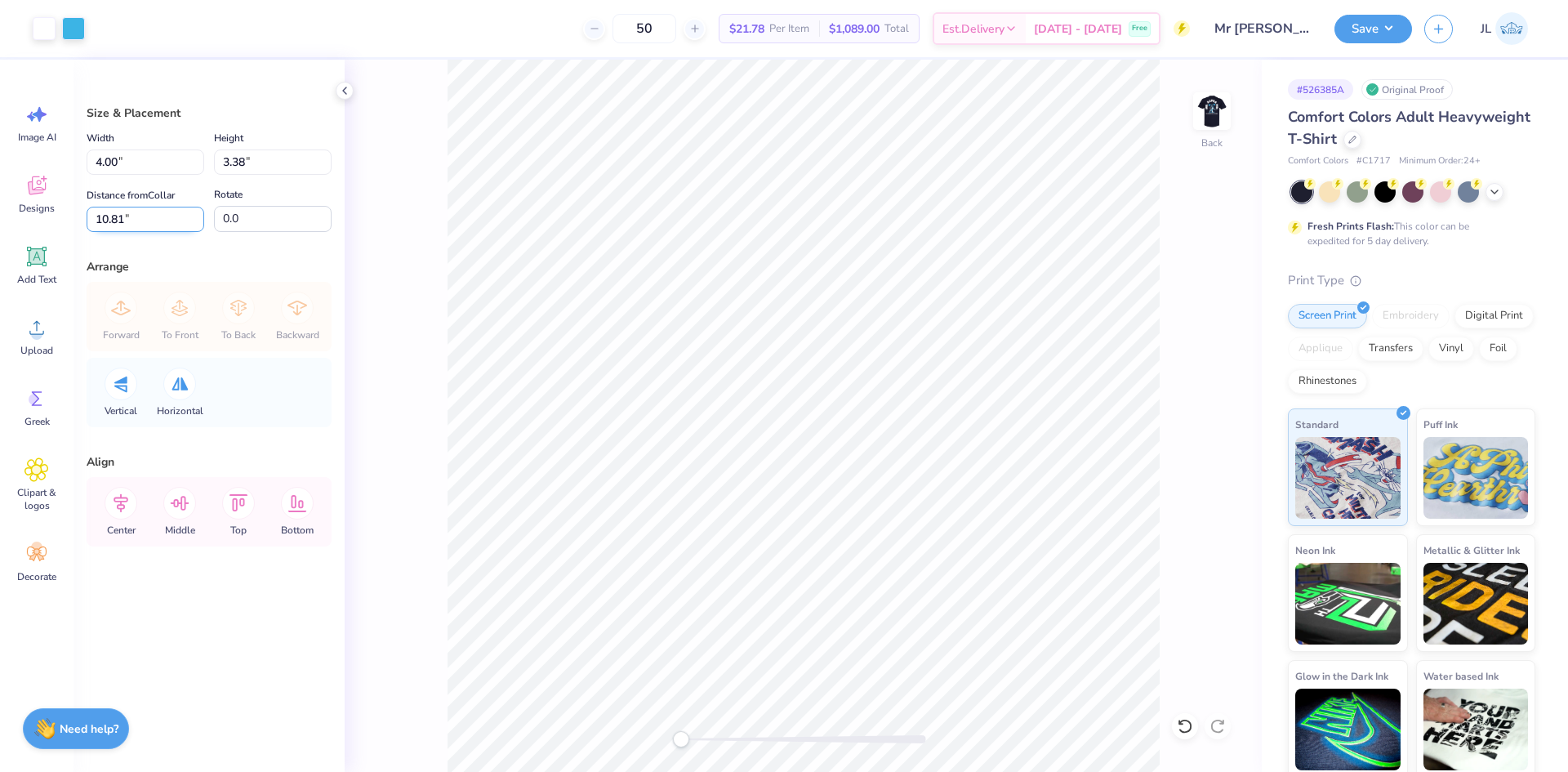
click at [112, 219] on input "10.81" at bounding box center [145, 219] width 118 height 26
click at [113, 219] on input "10.81" at bounding box center [145, 219] width 118 height 26
type input "3"
click at [1376, 31] on button "Save" at bounding box center [1373, 26] width 78 height 29
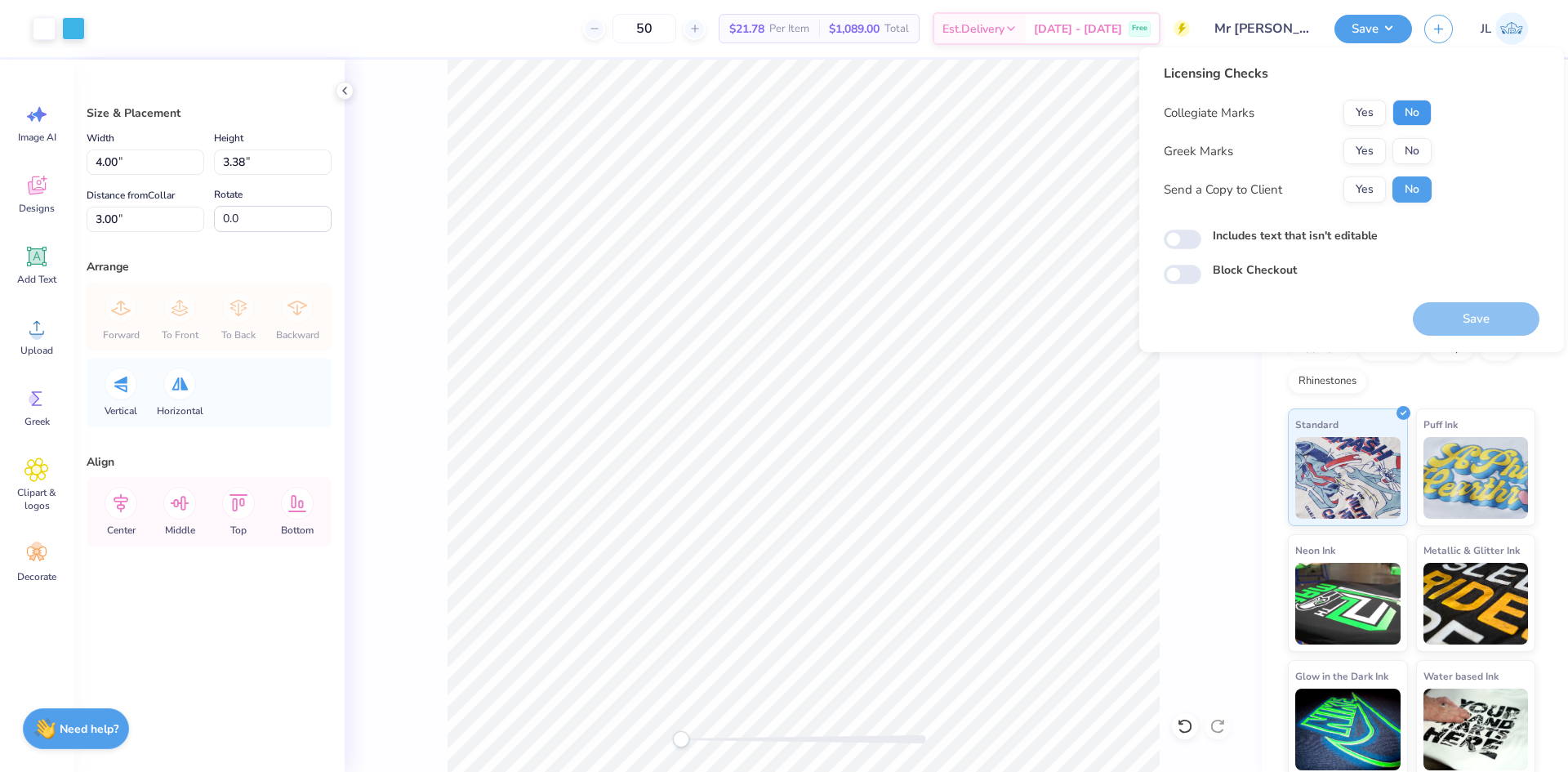
click at [1422, 113] on button "No" at bounding box center [1413, 112] width 39 height 27
click at [1383, 146] on button "Yes" at bounding box center [1365, 150] width 42 height 27
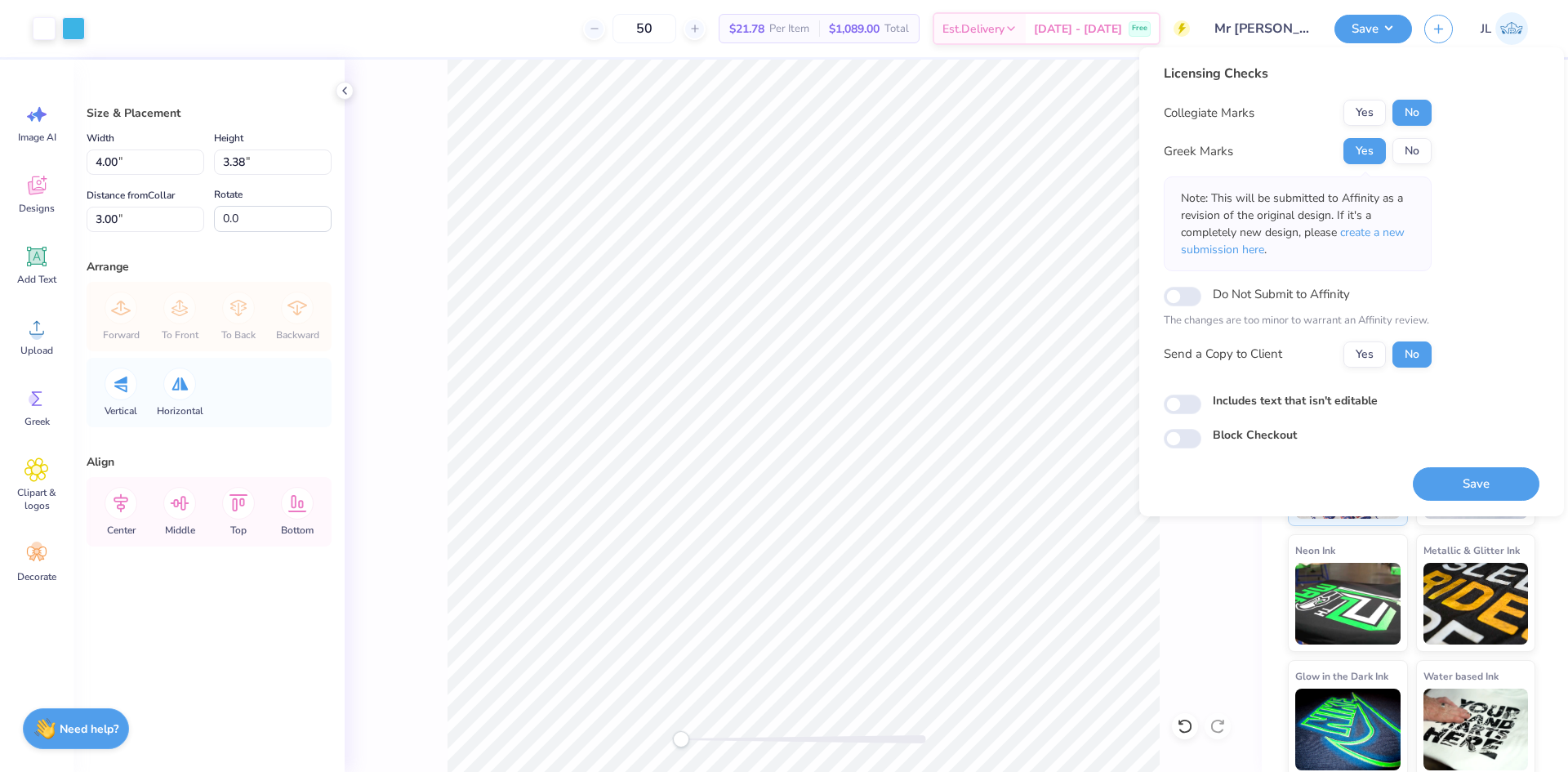
click at [1372, 335] on div "Collegiate Marks Yes No Greek Marks Yes No Note: This will be submitted to Affi…" at bounding box center [1298, 233] width 268 height 268
click at [1370, 359] on button "Yes" at bounding box center [1365, 354] width 42 height 27
click at [1455, 479] on button "Save" at bounding box center [1476, 484] width 127 height 33
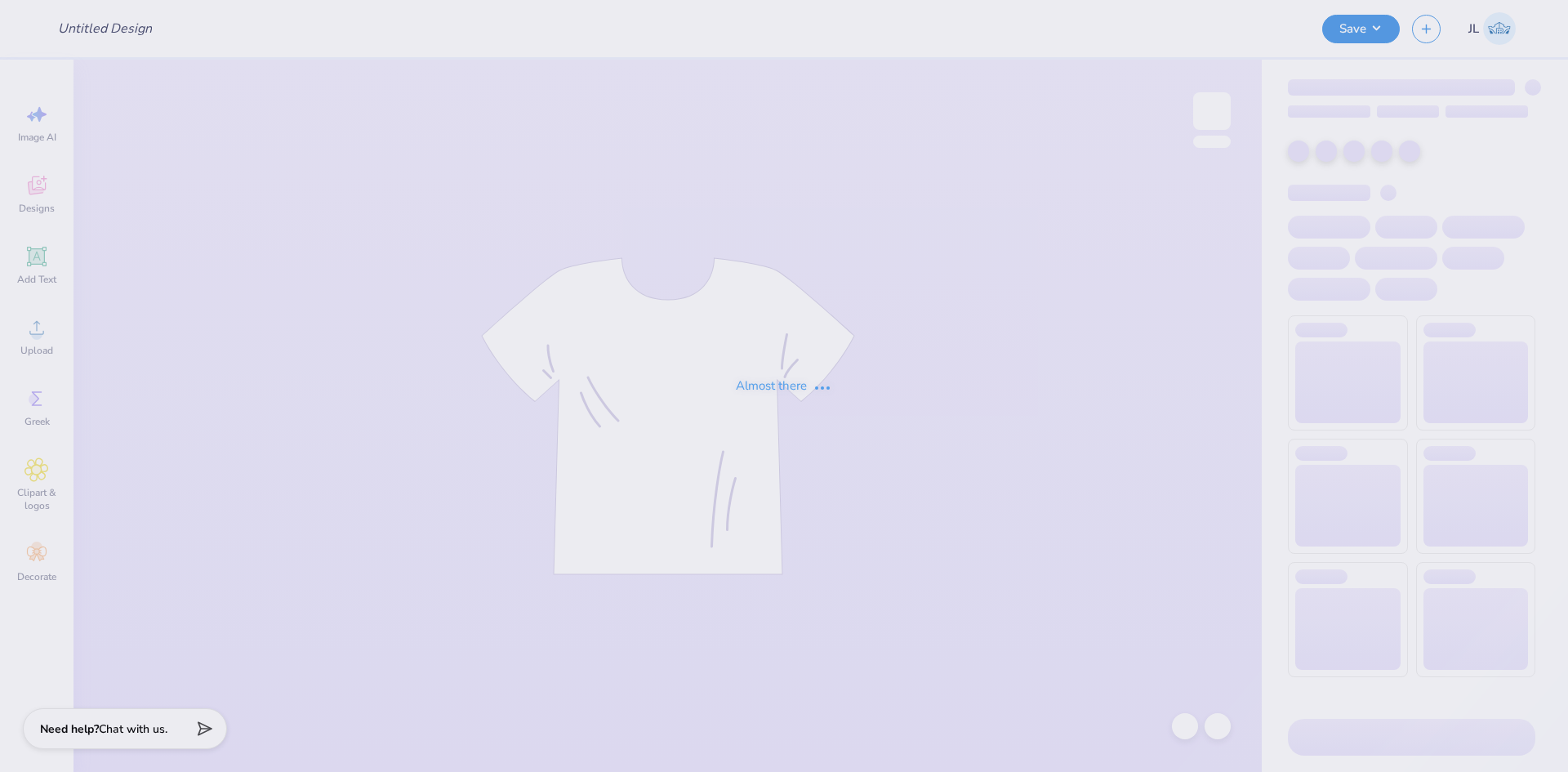
type input "Mr [PERSON_NAME] Graphic"
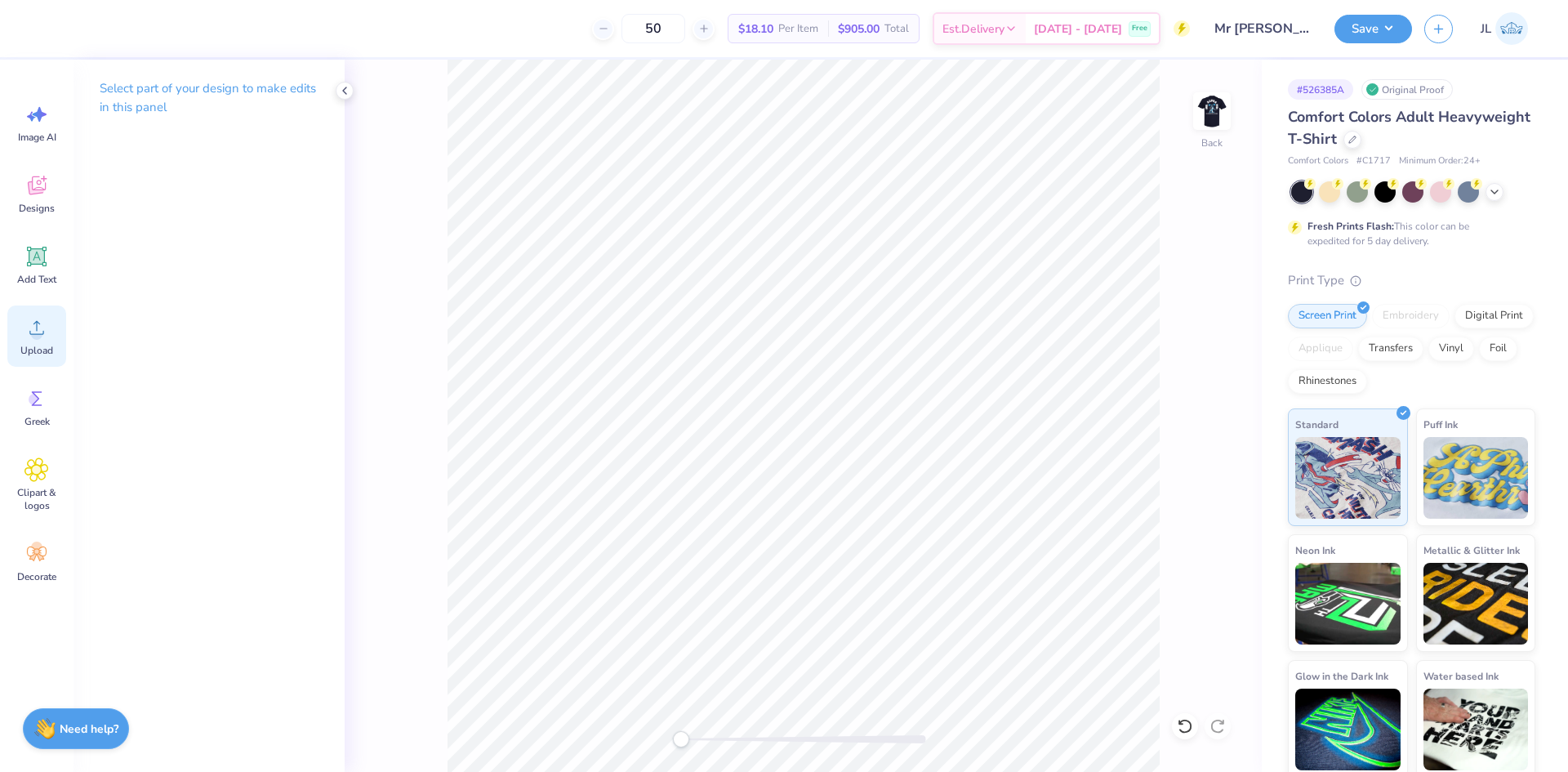
click at [47, 337] on icon at bounding box center [36, 327] width 25 height 25
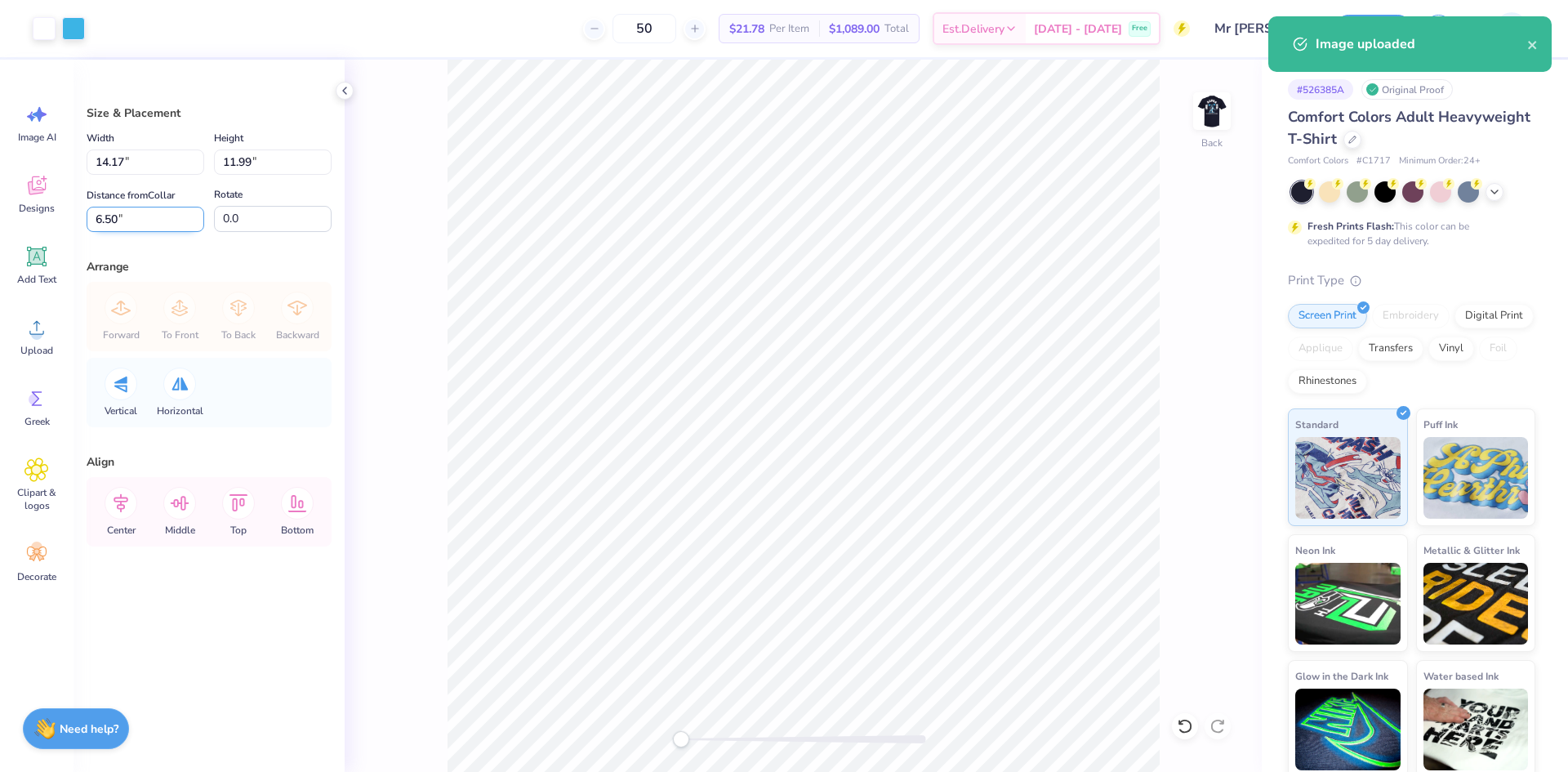
click at [104, 216] on input "6.50" at bounding box center [145, 219] width 118 height 26
type input "3"
click at [113, 162] on input "14.17" at bounding box center [145, 162] width 118 height 26
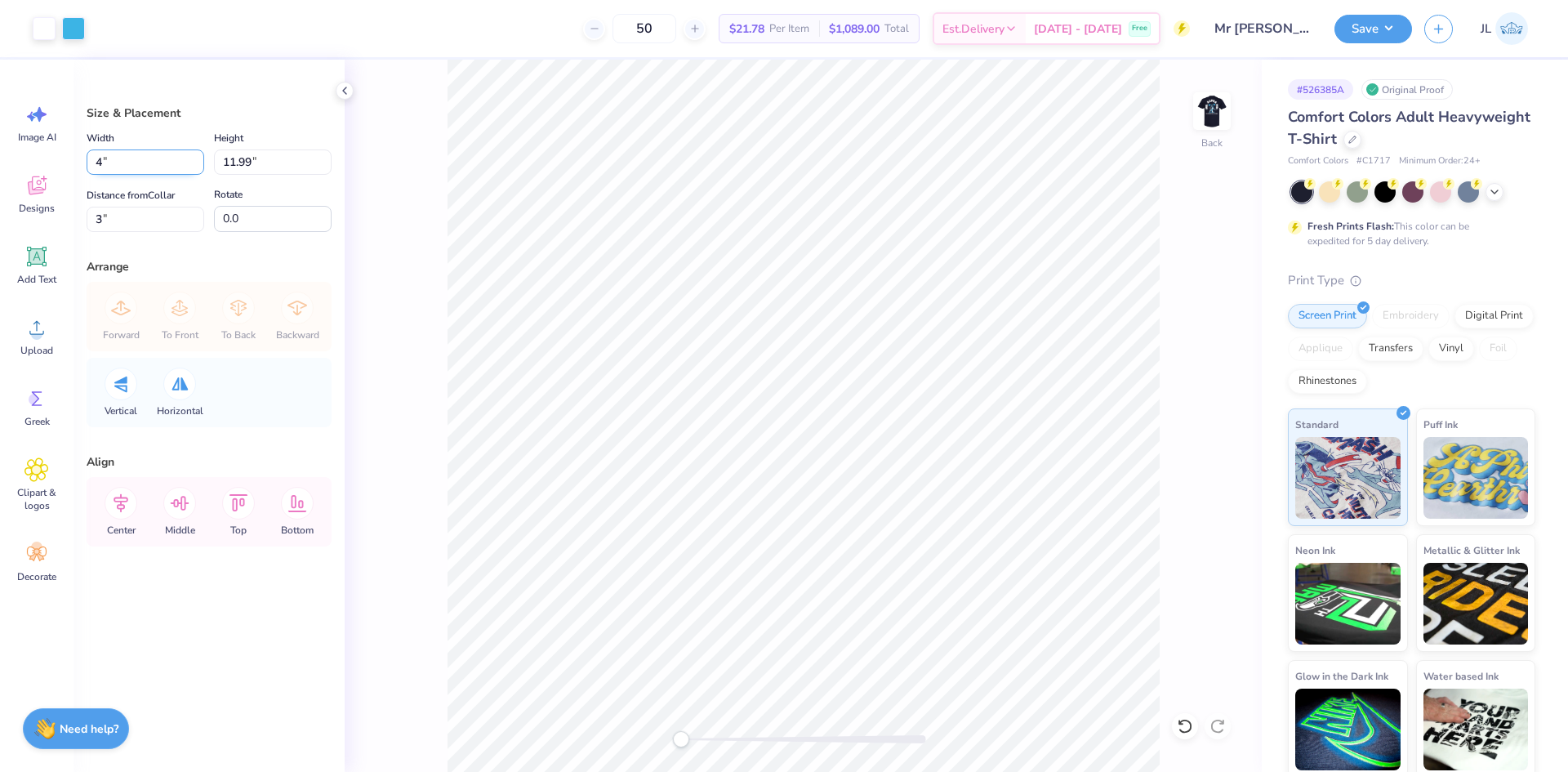
type input "4.00"
type input "3.38"
click at [108, 218] on input "7.30" at bounding box center [145, 219] width 118 height 26
type input "3"
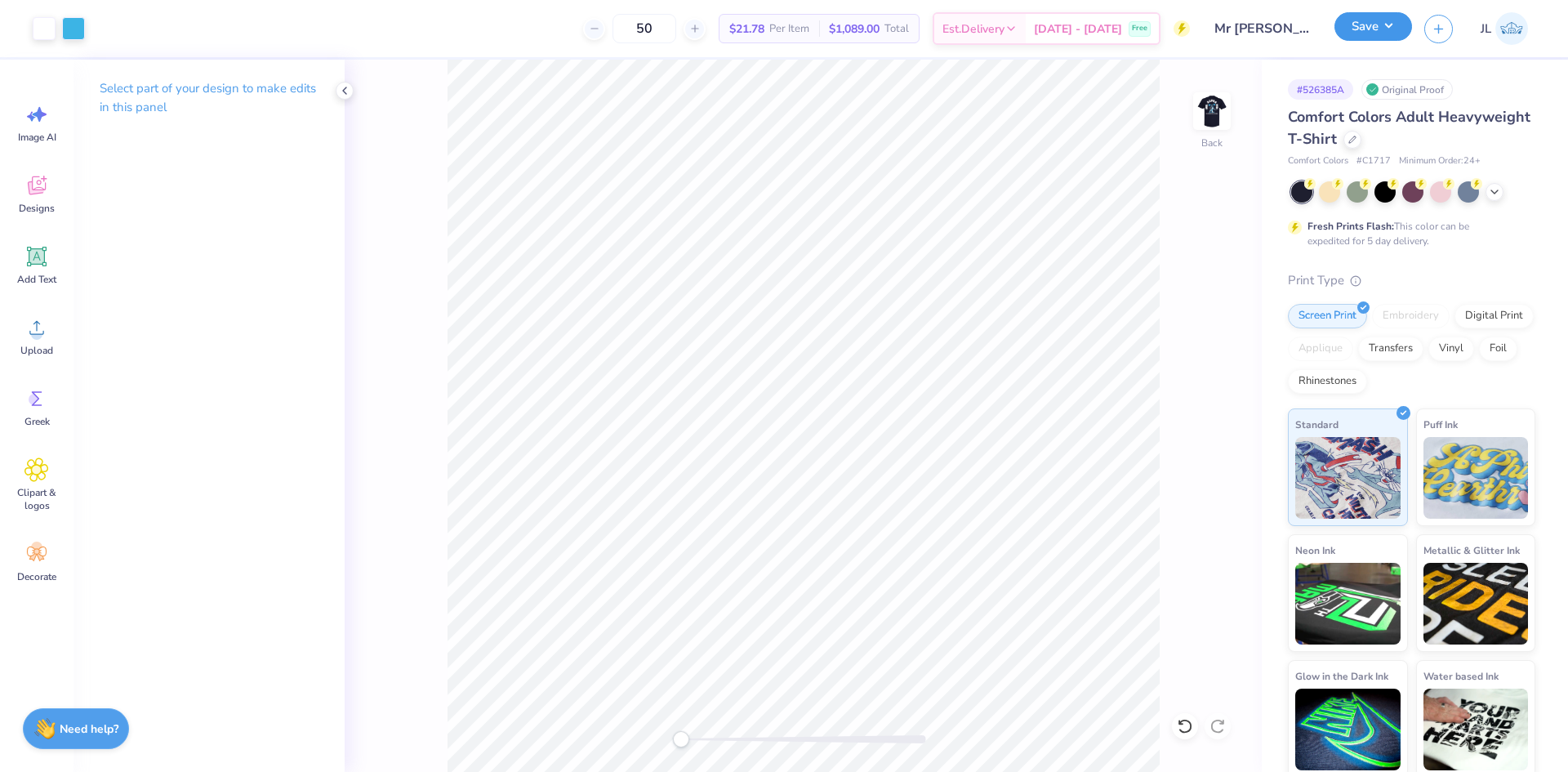
click at [1395, 27] on button "Save" at bounding box center [1373, 26] width 78 height 29
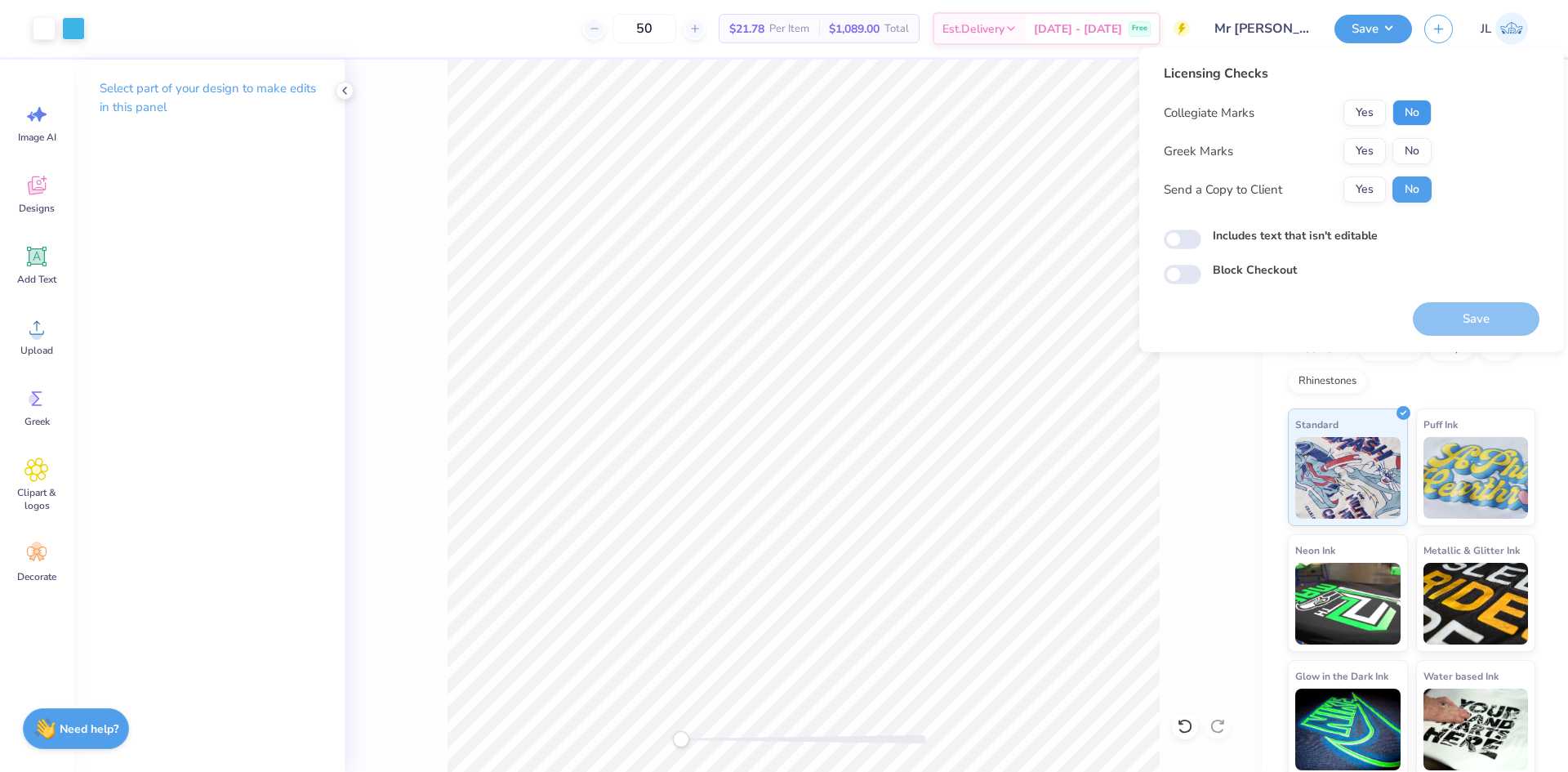
click at [1417, 110] on button "No" at bounding box center [1413, 112] width 39 height 27
click at [1367, 155] on button "Yes" at bounding box center [1365, 150] width 42 height 27
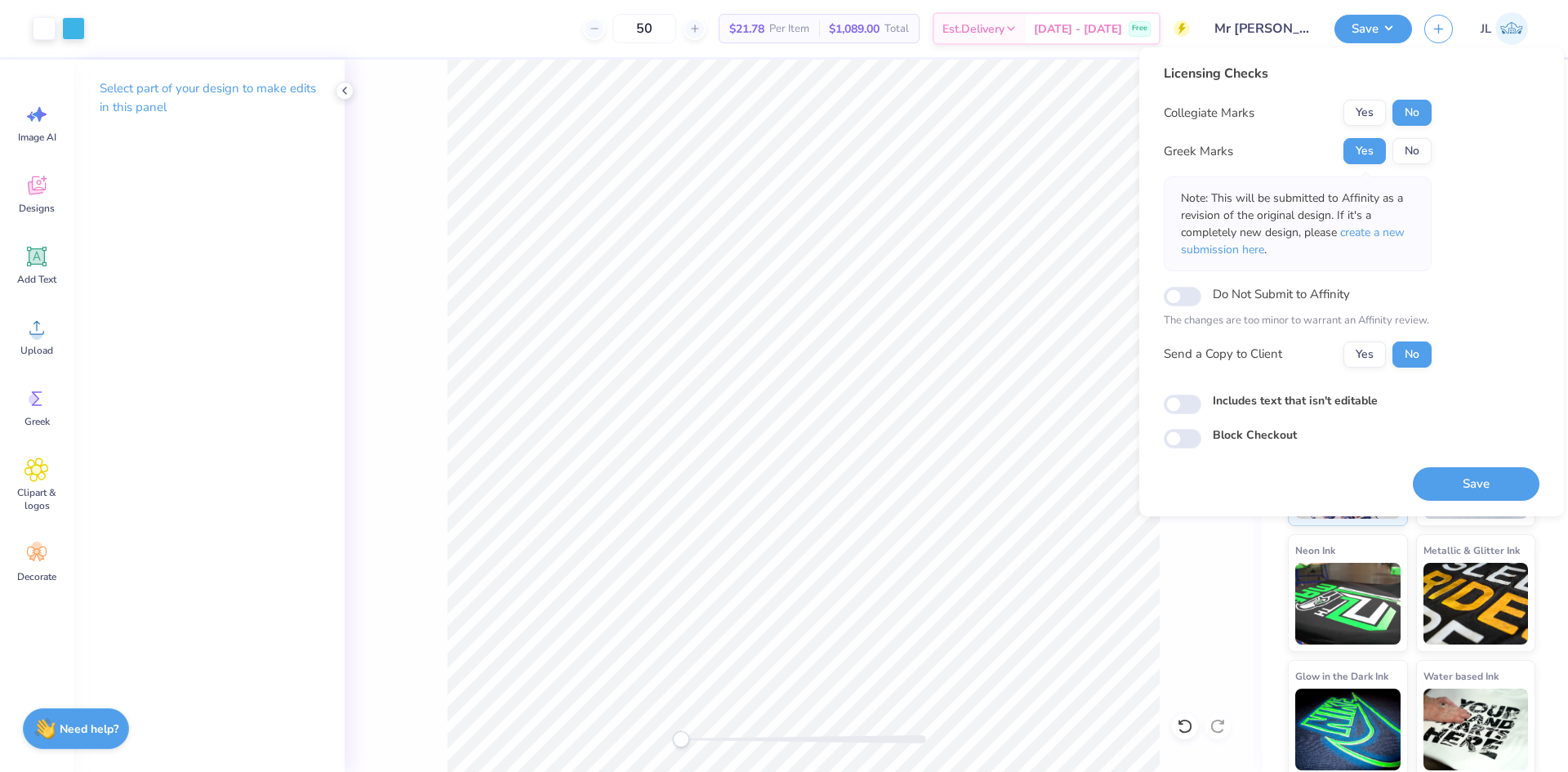
click at [1364, 368] on div "Licensing Checks Collegiate Marks Yes No Greek Marks Yes No Note: This will be …" at bounding box center [1298, 222] width 268 height 317
click at [1364, 356] on button "Yes" at bounding box center [1365, 354] width 42 height 27
click at [1442, 486] on button "Save" at bounding box center [1476, 484] width 127 height 33
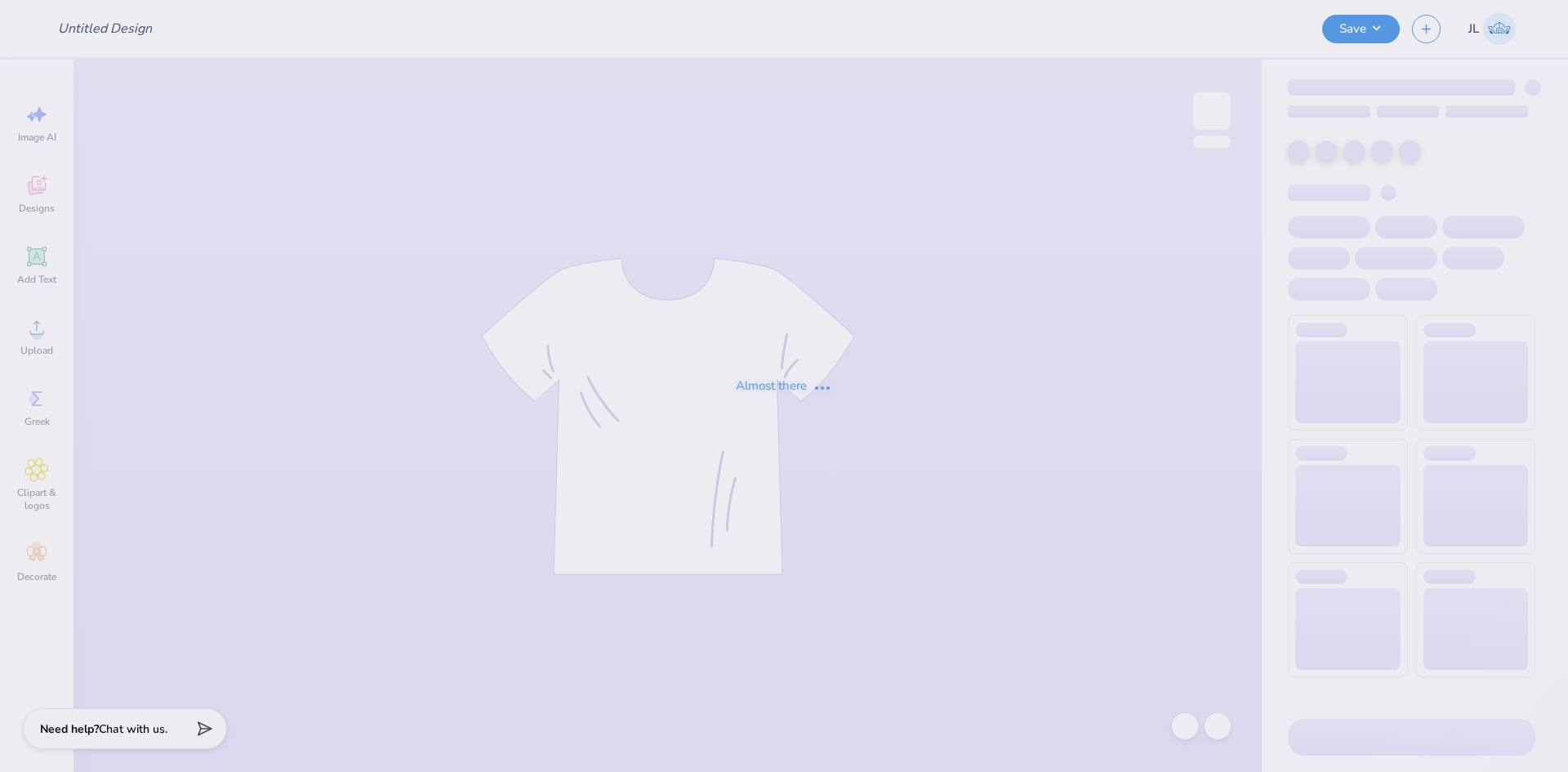
type input "AOII STAR"
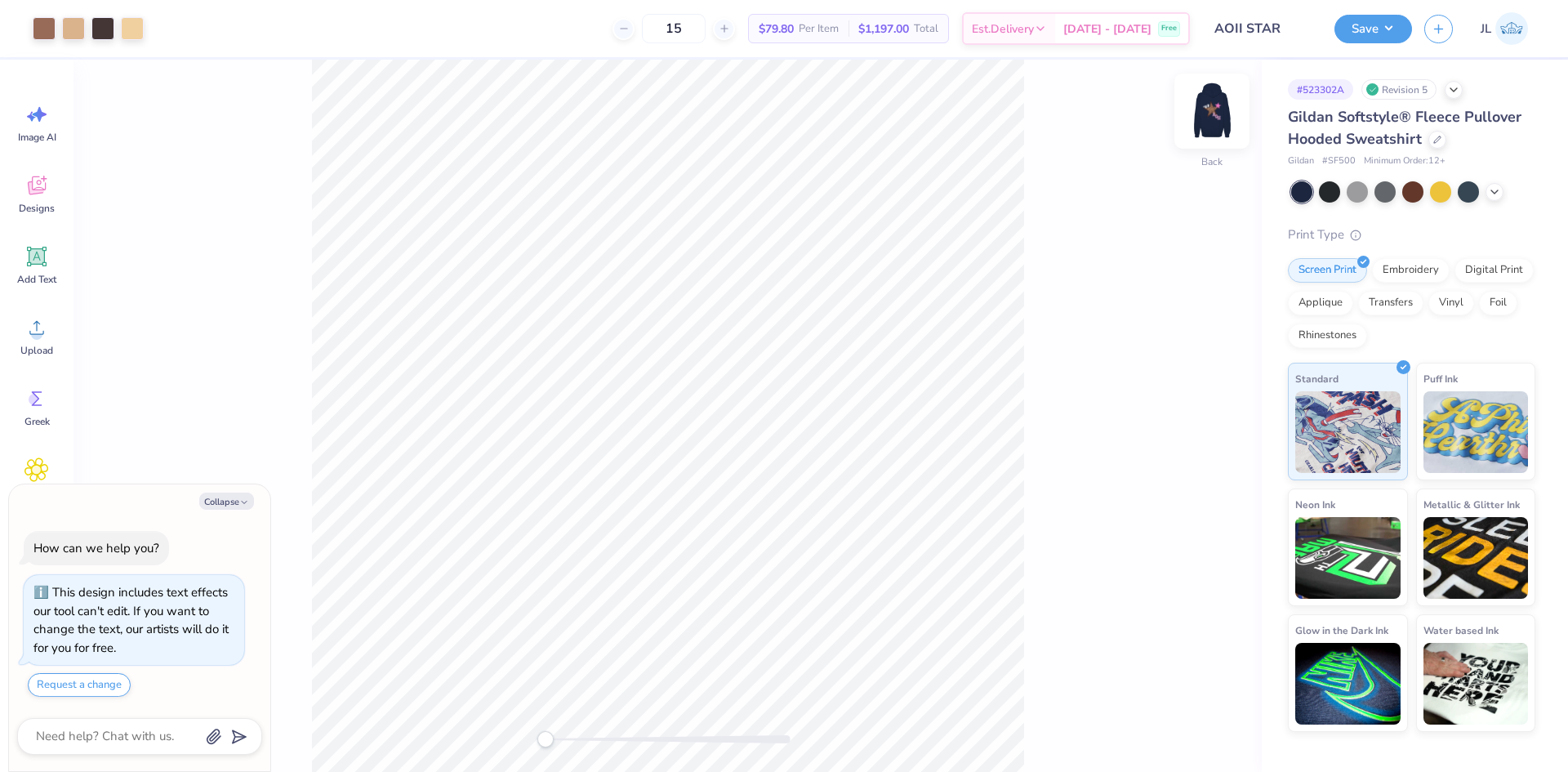
click at [1209, 113] on img at bounding box center [1212, 111] width 65 height 65
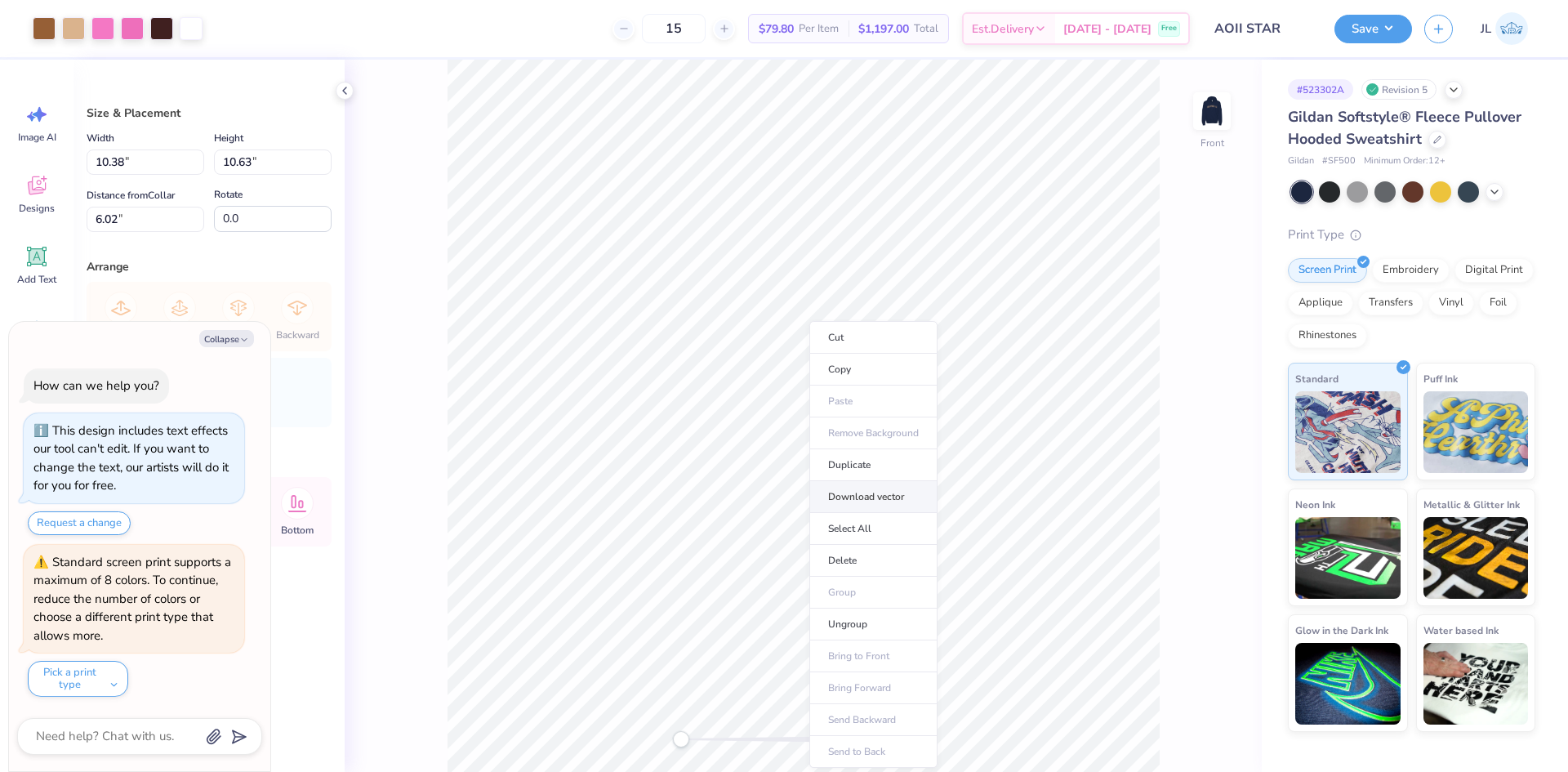
click at [870, 502] on li "Download vector" at bounding box center [873, 497] width 128 height 31
click at [1226, 109] on img at bounding box center [1212, 111] width 65 height 65
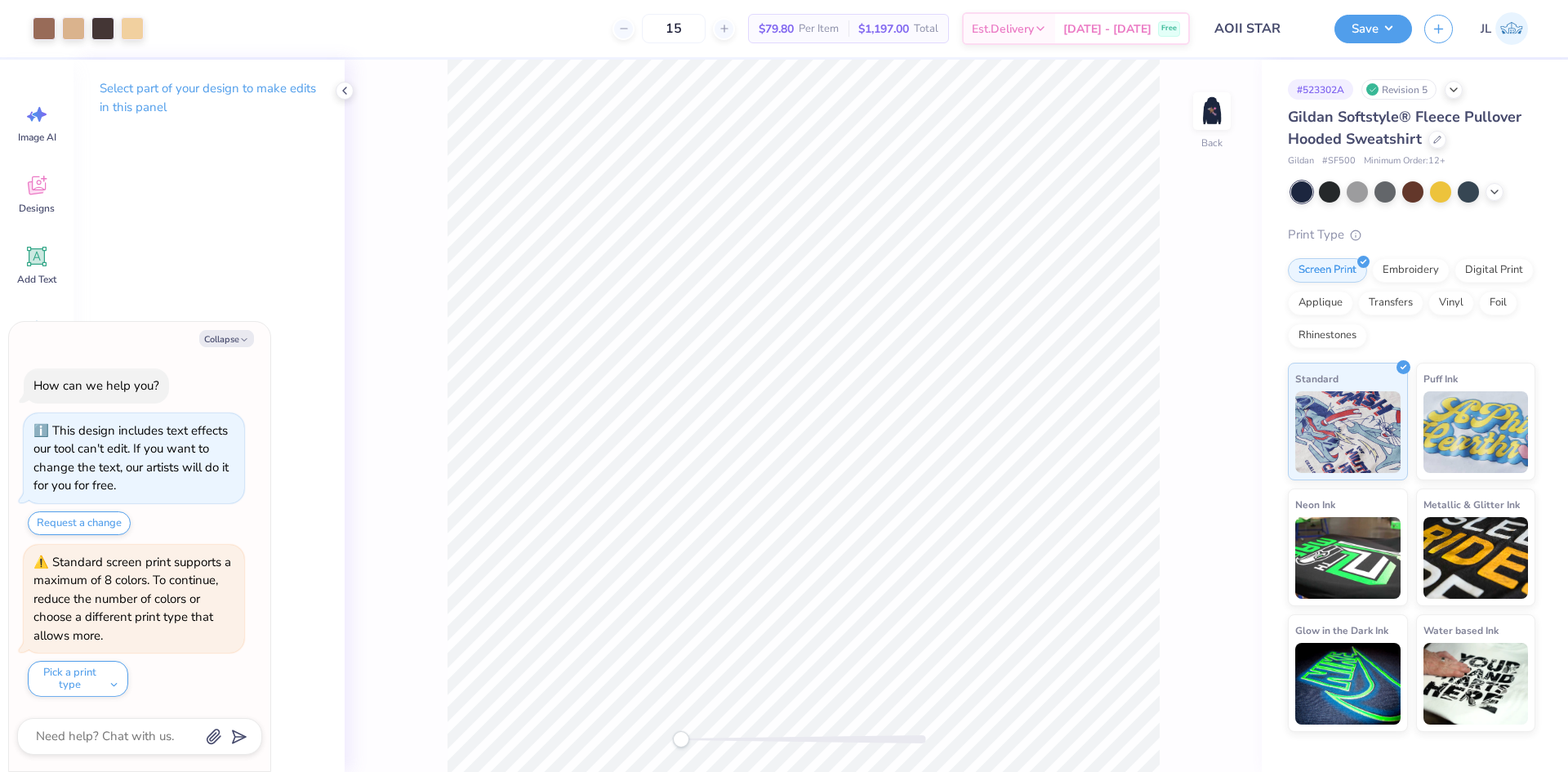
scroll to position [122, 0]
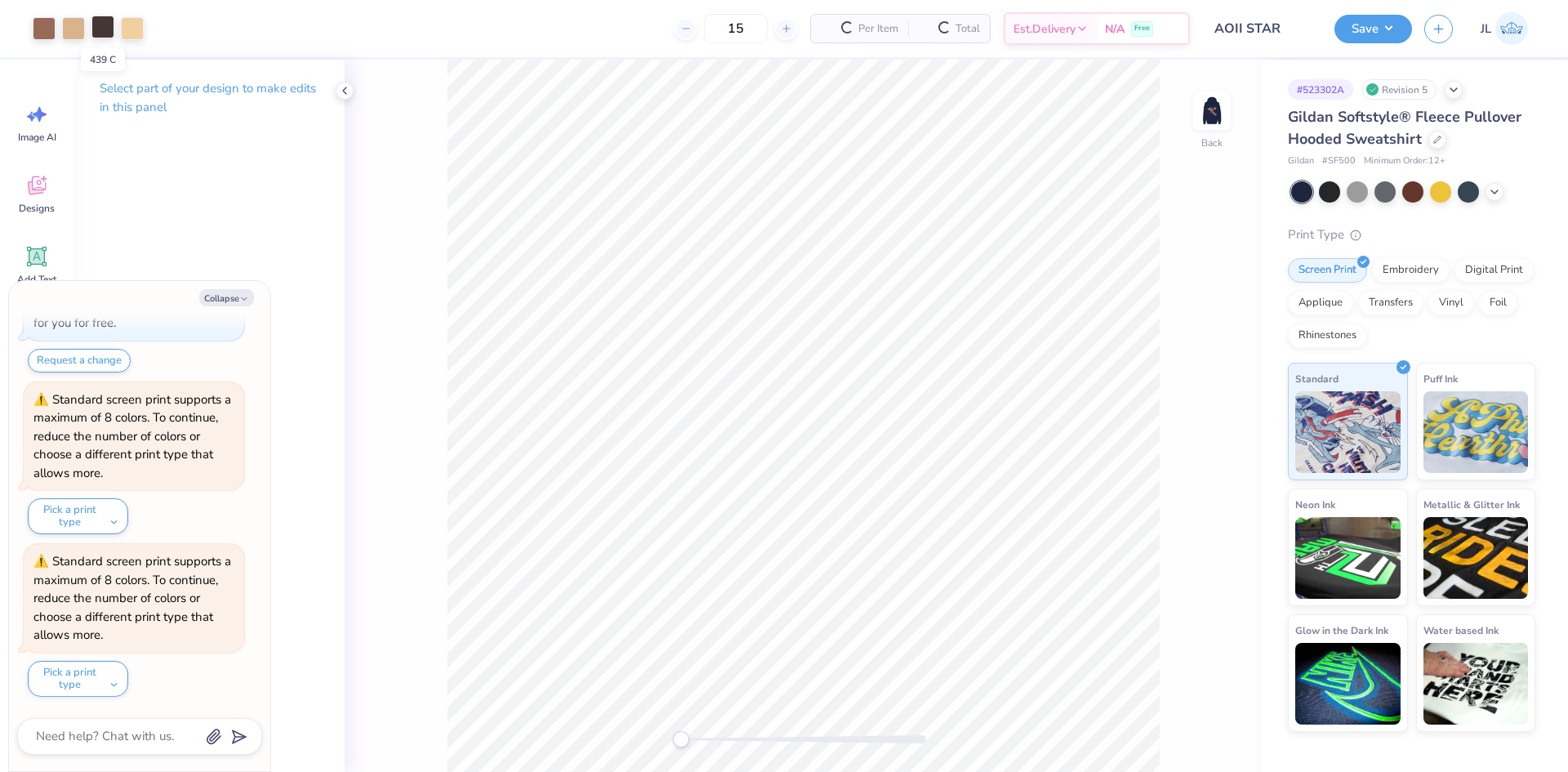
type textarea "x"
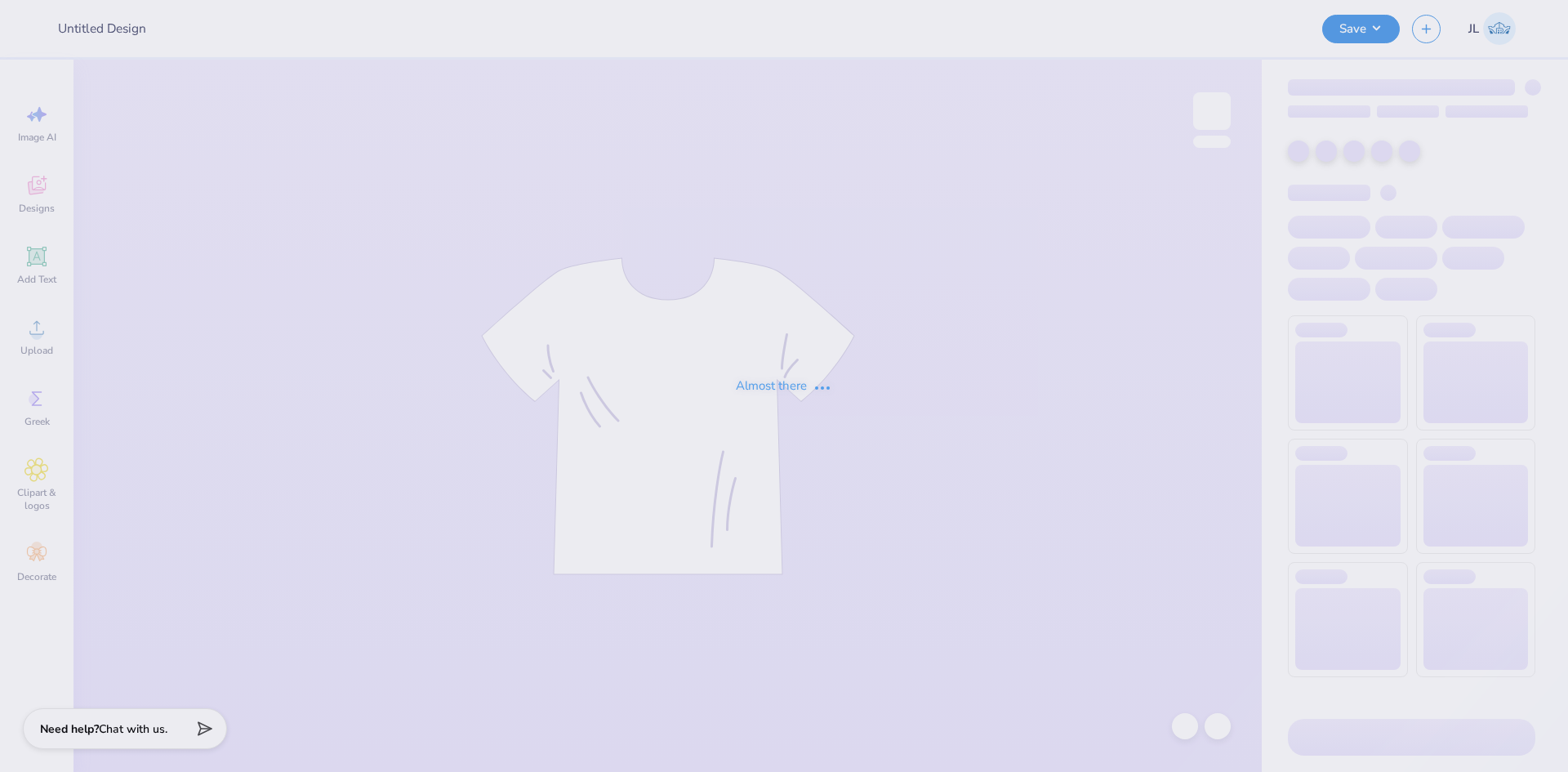
type input "AOII STAR"
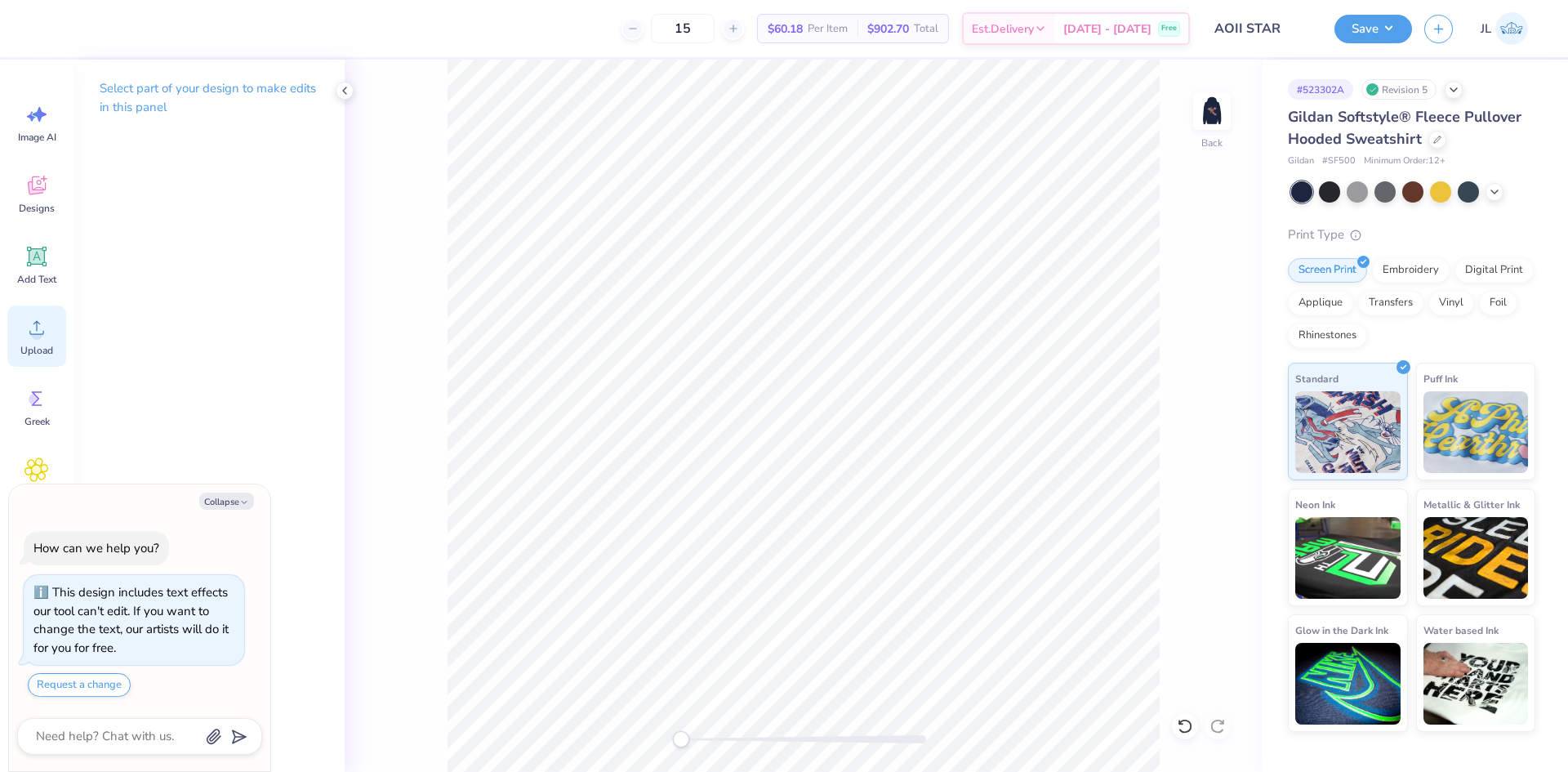
click at [32, 350] on span "Upload" at bounding box center [36, 350] width 32 height 13
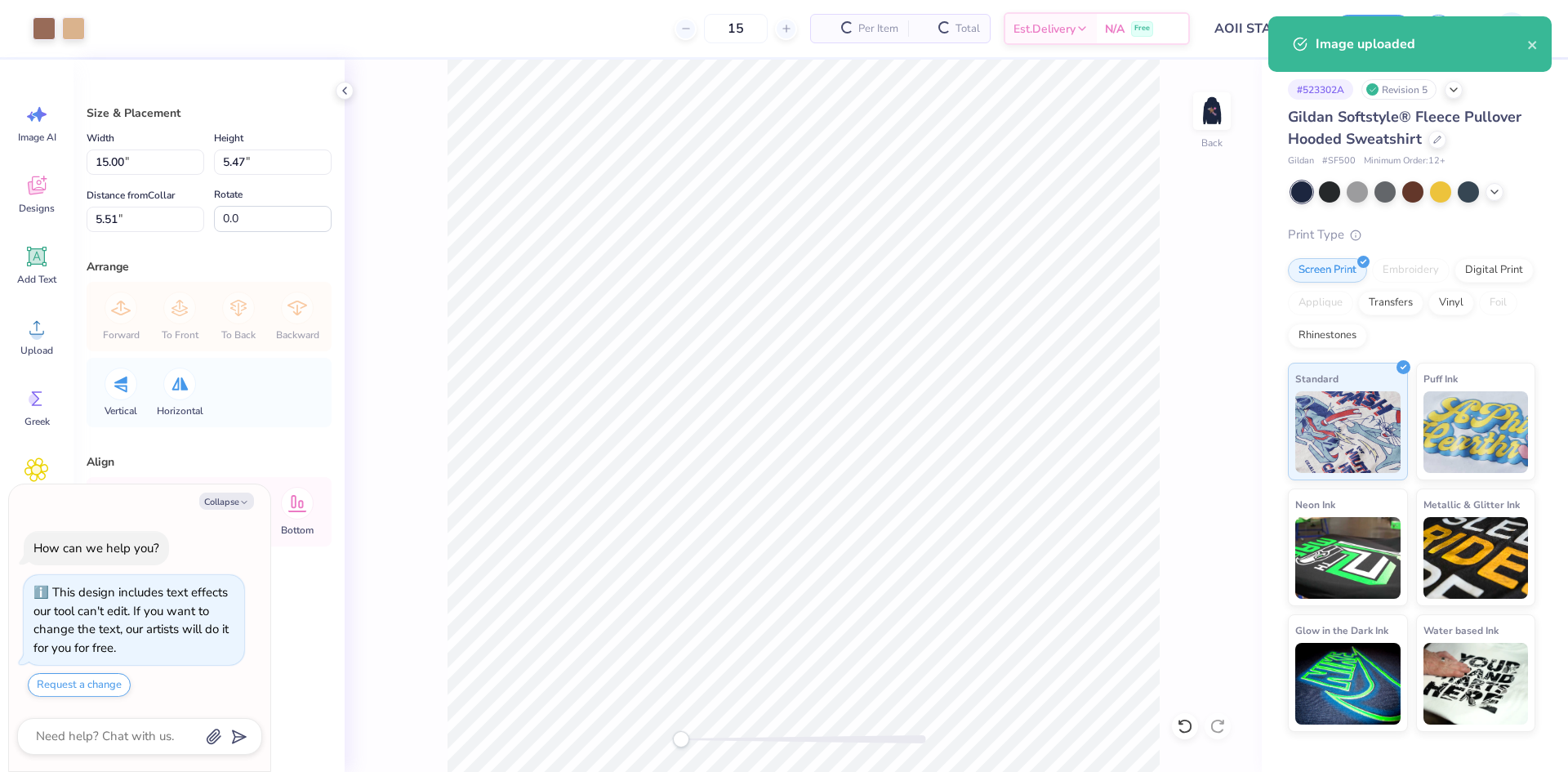
type textarea "x"
click at [111, 158] on input "15.00" at bounding box center [145, 162] width 118 height 26
click at [111, 157] on input "15.00" at bounding box center [145, 162] width 118 height 26
type input "12.00"
type textarea "x"
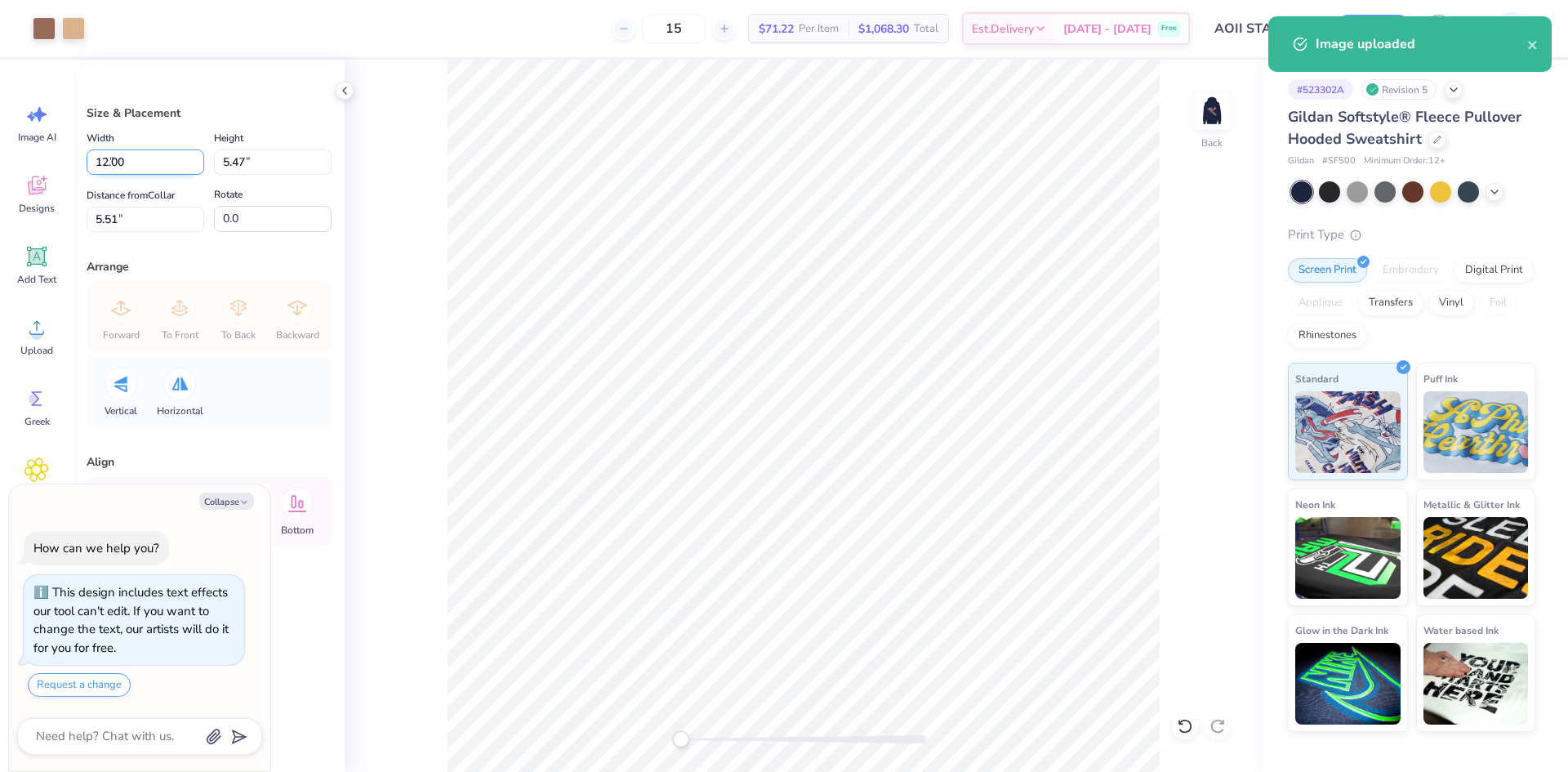
type input "4.38"
click at [117, 219] on input "6.06" at bounding box center [145, 219] width 118 height 26
click at [104, 219] on input "6.06" at bounding box center [145, 219] width 118 height 26
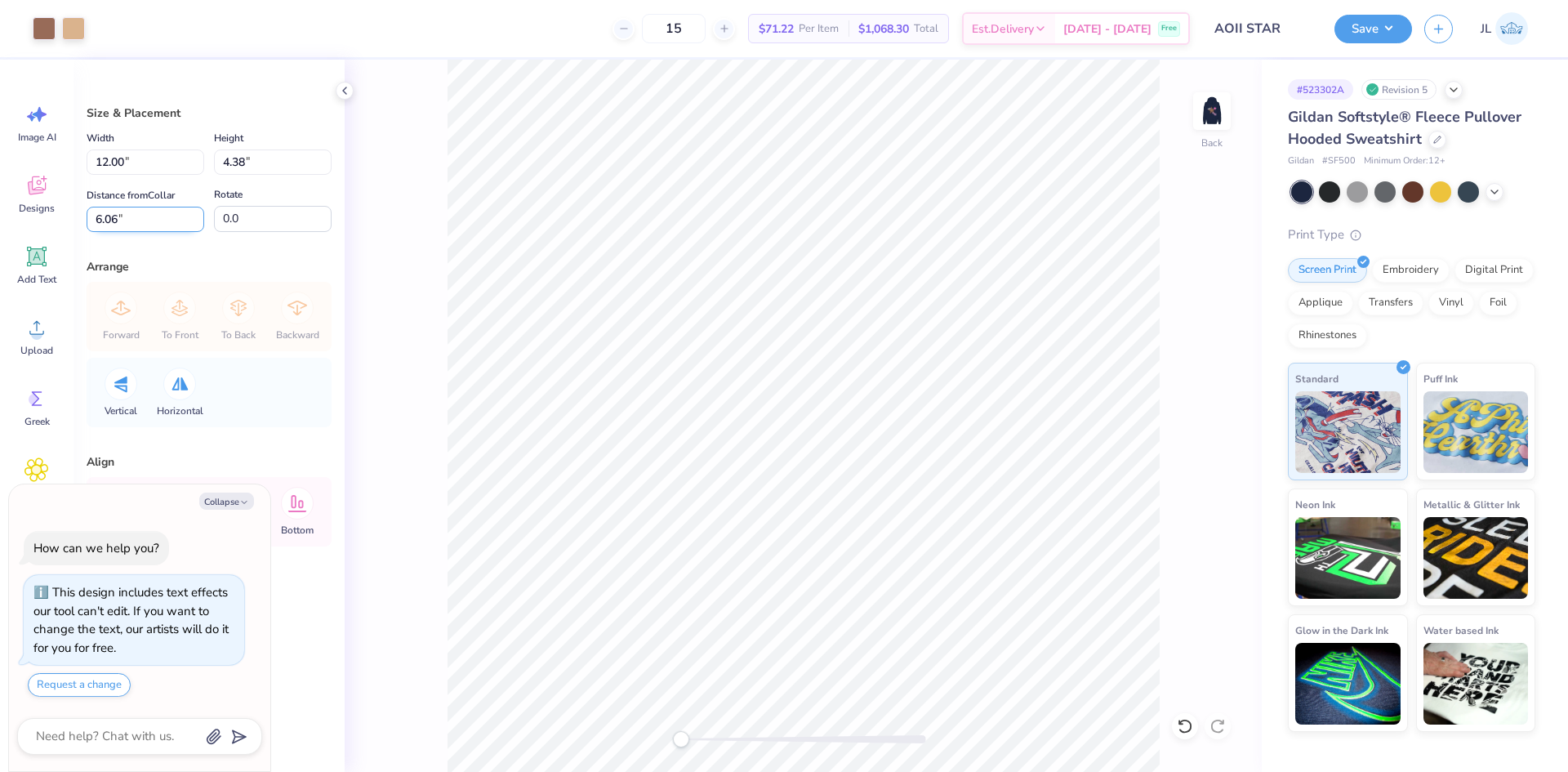
click at [104, 219] on input "6.06" at bounding box center [145, 219] width 118 height 26
type input "3"
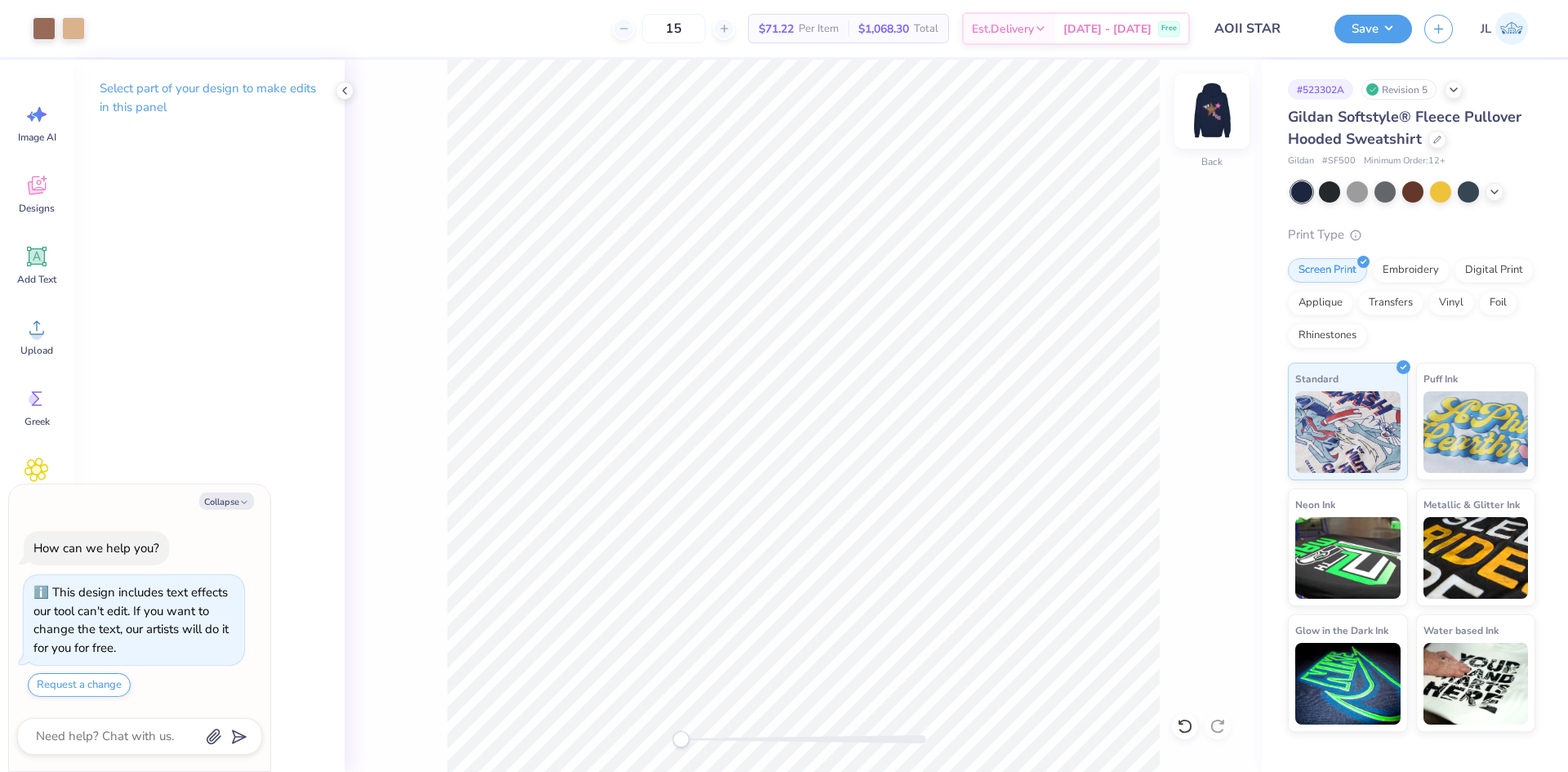
click at [1204, 120] on img at bounding box center [1212, 111] width 65 height 65
click at [36, 340] on div "Upload" at bounding box center [36, 336] width 59 height 61
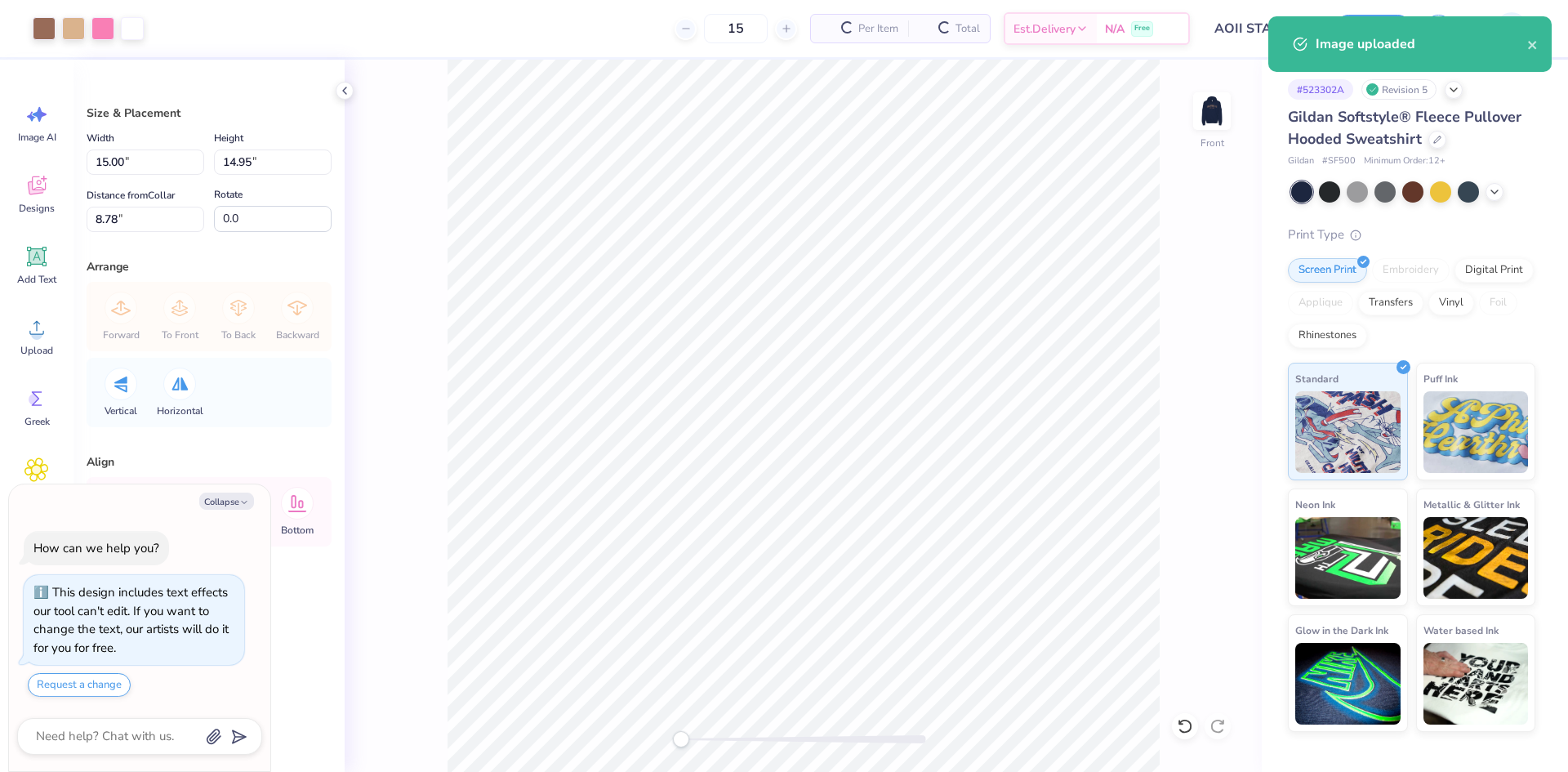
type textarea "x"
click at [99, 161] on input "15.00" at bounding box center [145, 162] width 118 height 26
type input "12"
type textarea "x"
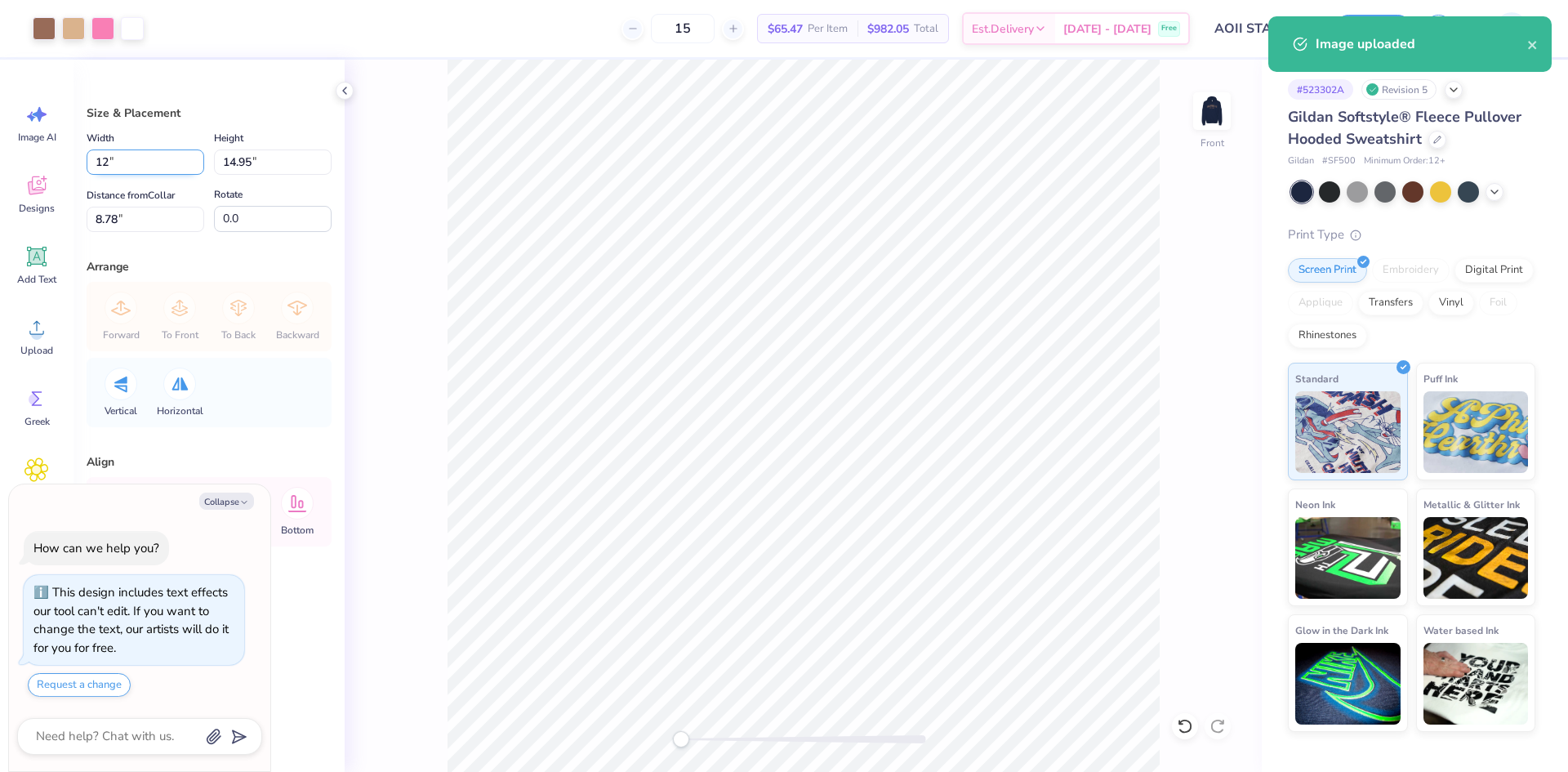
type input "12.00"
type input "11.96"
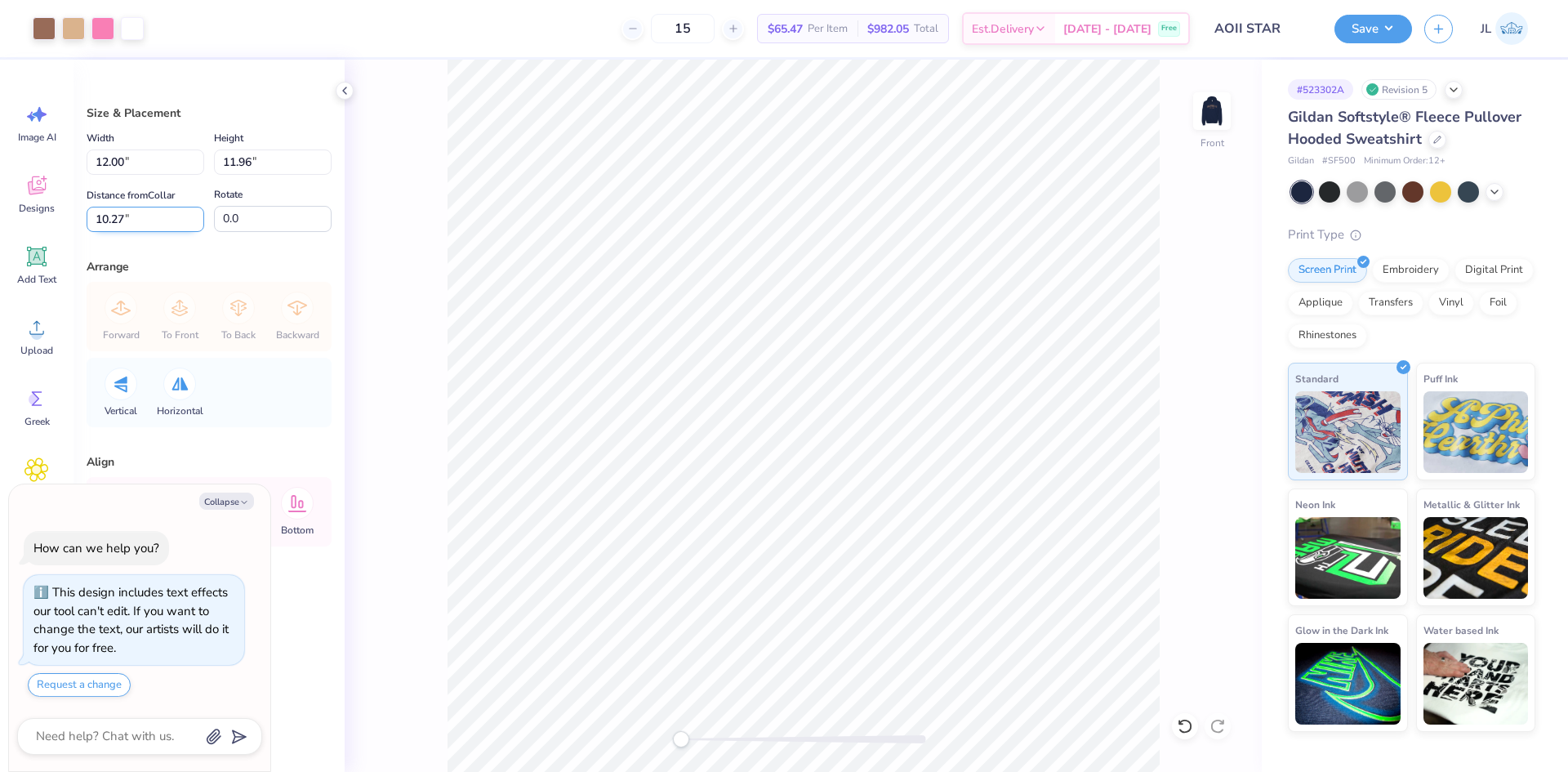
click at [112, 222] on input "10.27" at bounding box center [145, 219] width 118 height 26
type input "3"
click at [420, 203] on div "Front" at bounding box center [803, 416] width 917 height 712
click at [1227, 105] on img at bounding box center [1212, 111] width 65 height 65
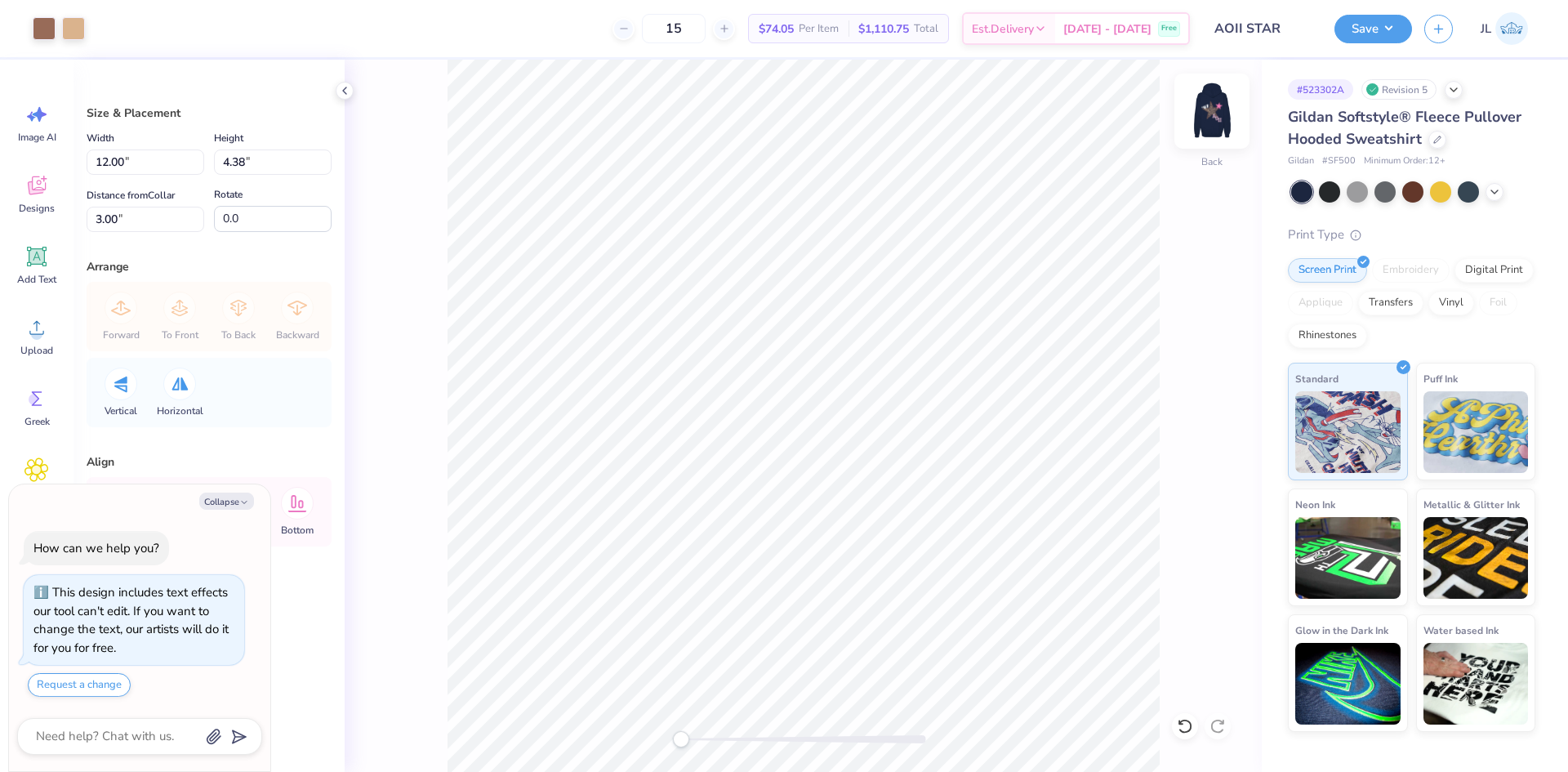
click at [1225, 127] on img at bounding box center [1212, 111] width 65 height 65
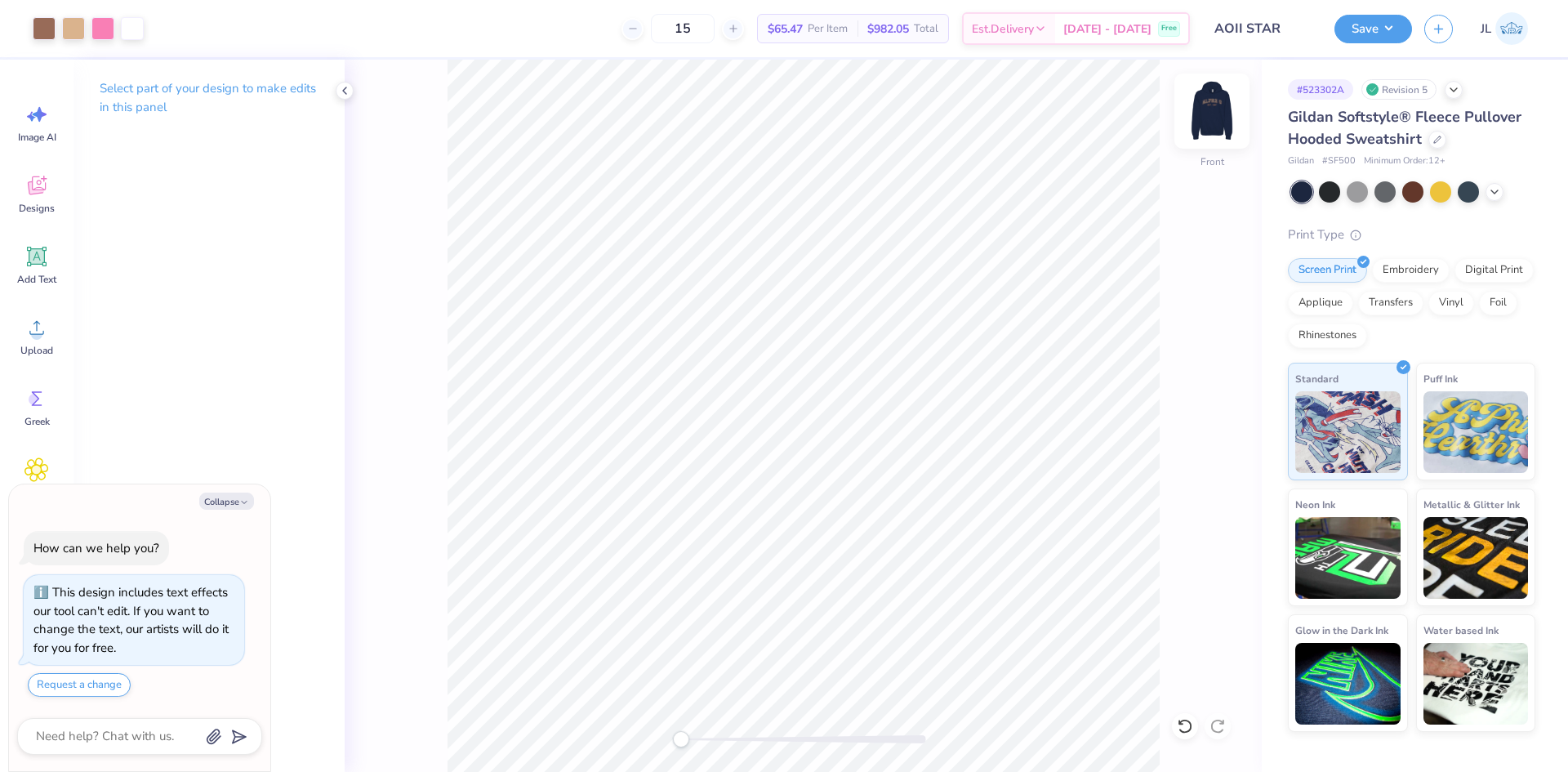
click at [1216, 119] on img at bounding box center [1212, 111] width 65 height 65
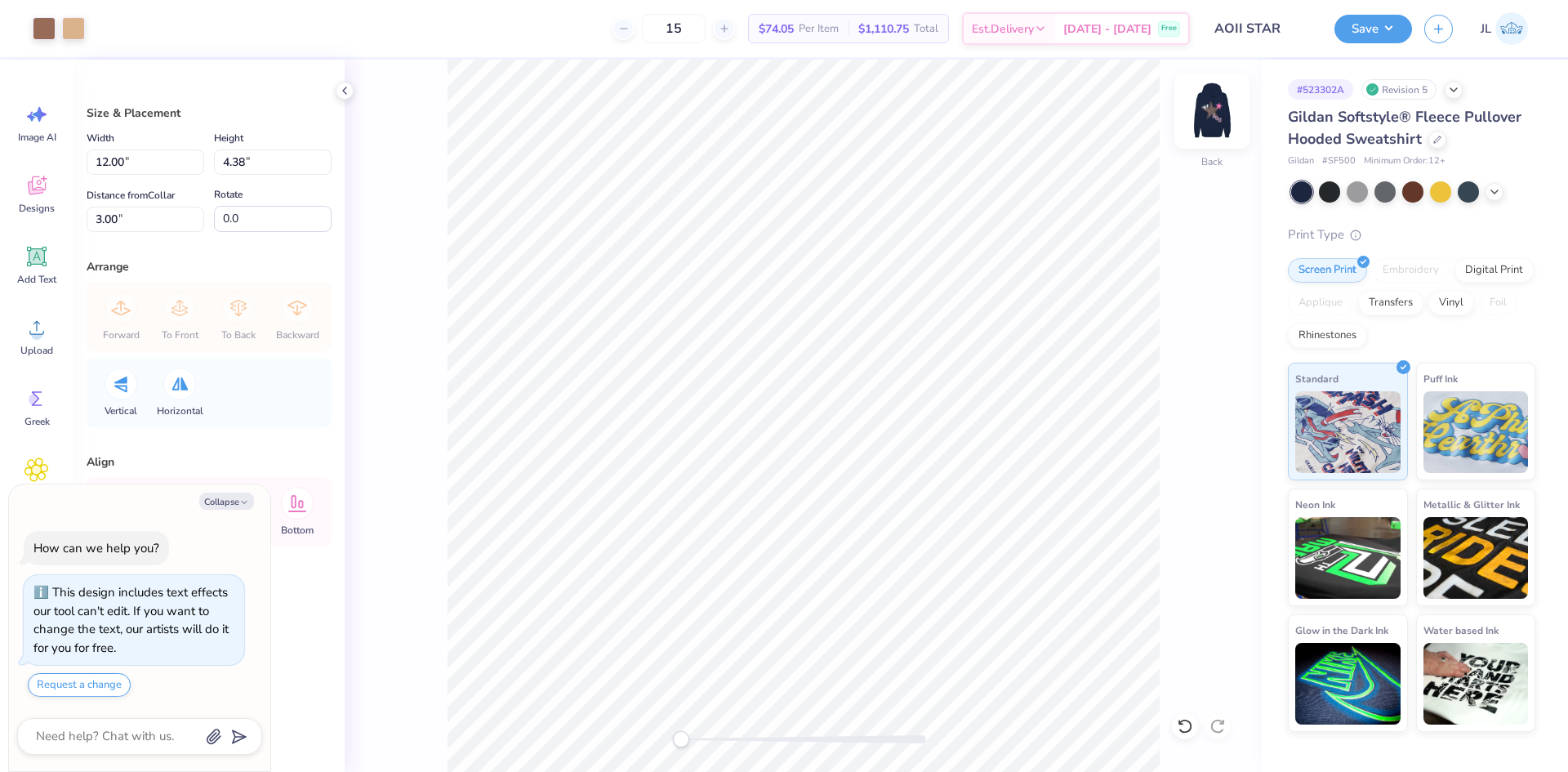
click at [1210, 118] on img at bounding box center [1212, 111] width 65 height 65
click at [228, 502] on button "Collapse" at bounding box center [227, 501] width 55 height 17
type textarea "x"
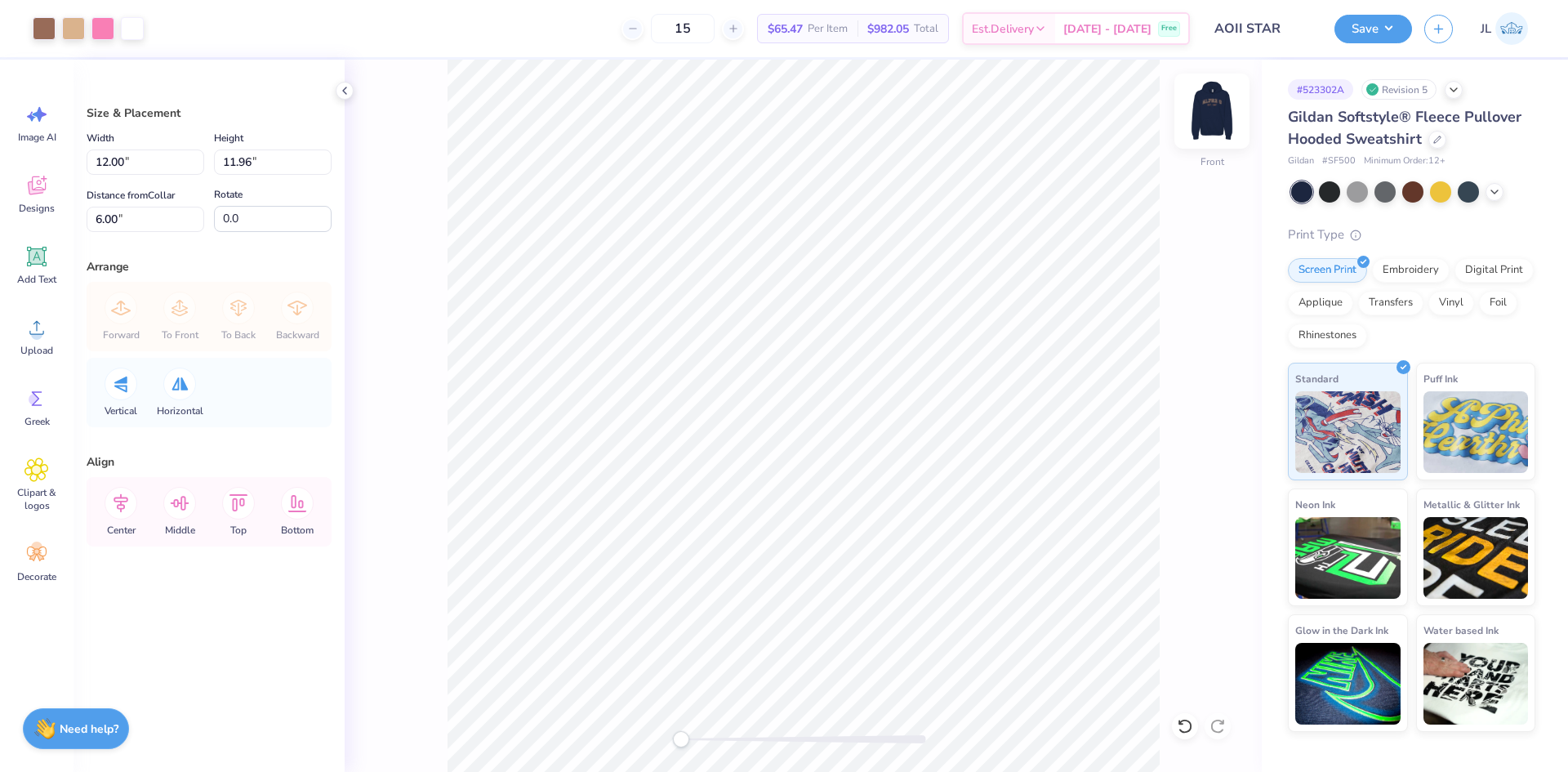
click at [1210, 104] on img at bounding box center [1212, 111] width 65 height 65
click at [1209, 100] on img at bounding box center [1212, 111] width 65 height 65
click at [1204, 138] on img at bounding box center [1212, 111] width 65 height 65
click at [1383, 28] on button "Save" at bounding box center [1373, 26] width 78 height 29
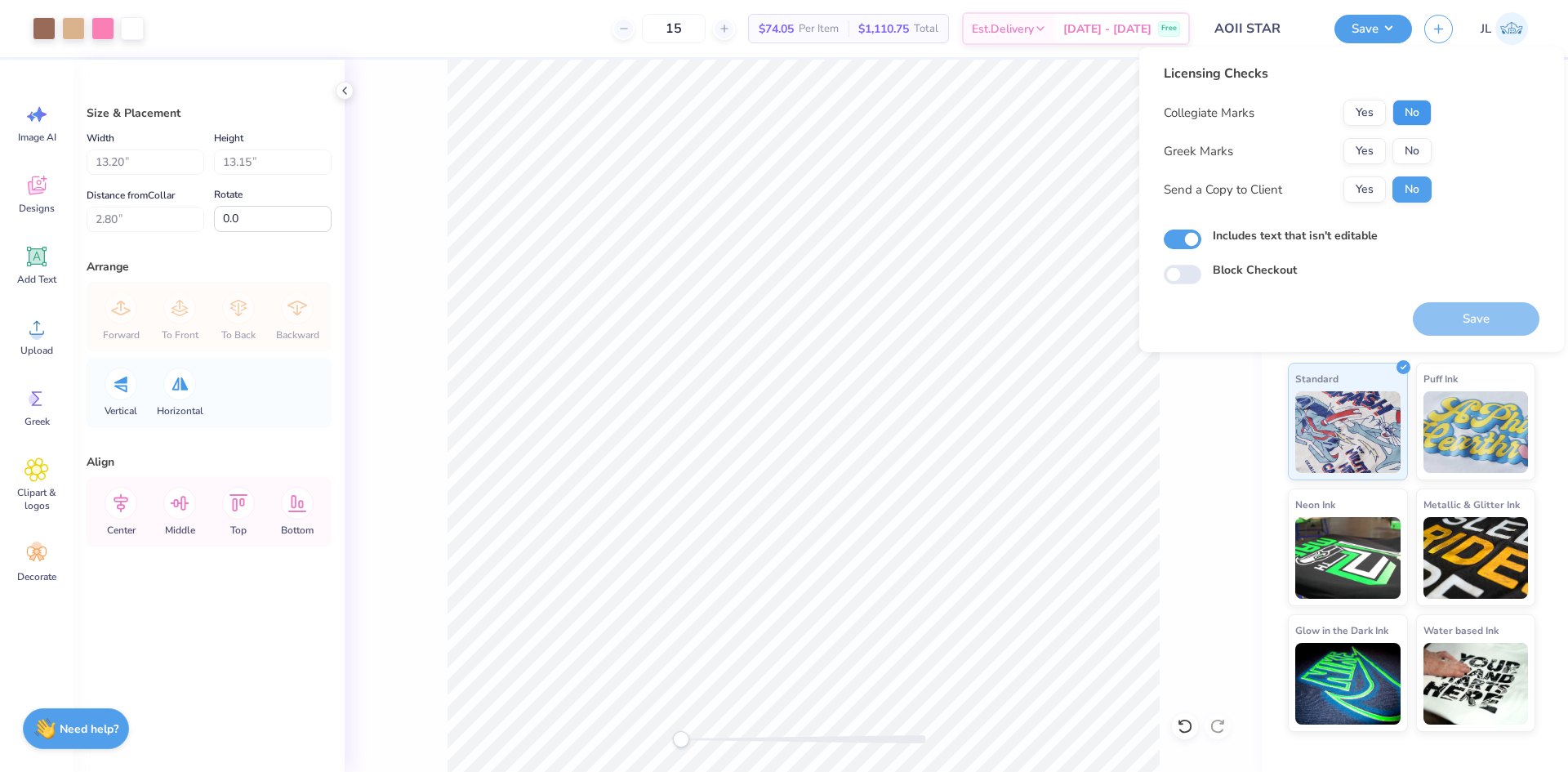
click at [1415, 110] on button "No" at bounding box center [1413, 112] width 39 height 27
click at [1372, 148] on button "Yes" at bounding box center [1365, 150] width 42 height 27
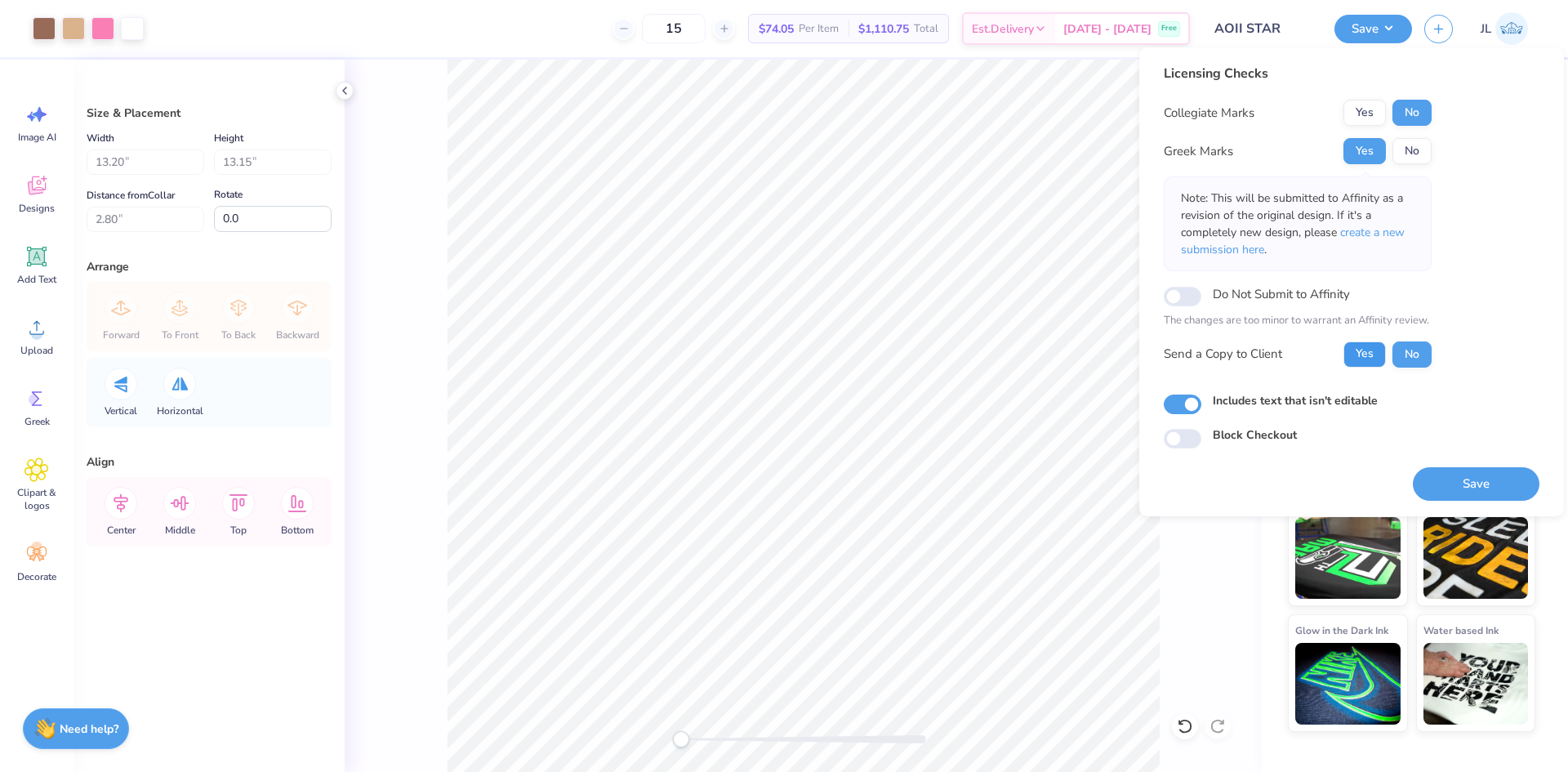
click at [1364, 348] on button "Yes" at bounding box center [1365, 354] width 42 height 27
click at [1472, 477] on button "Save" at bounding box center [1476, 484] width 127 height 33
